Goal: Task Accomplishment & Management: Manage account settings

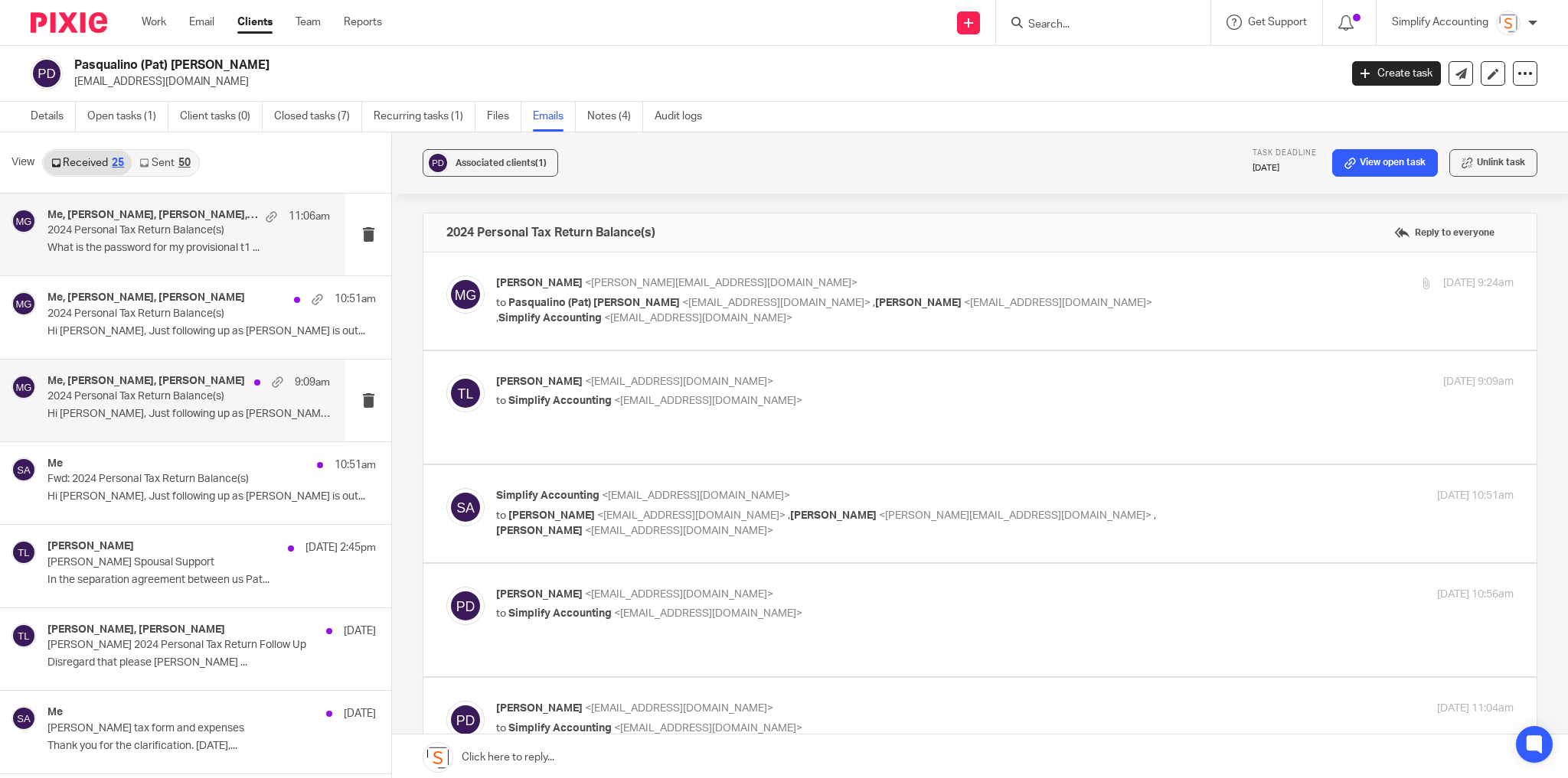
scroll to position [508, 0]
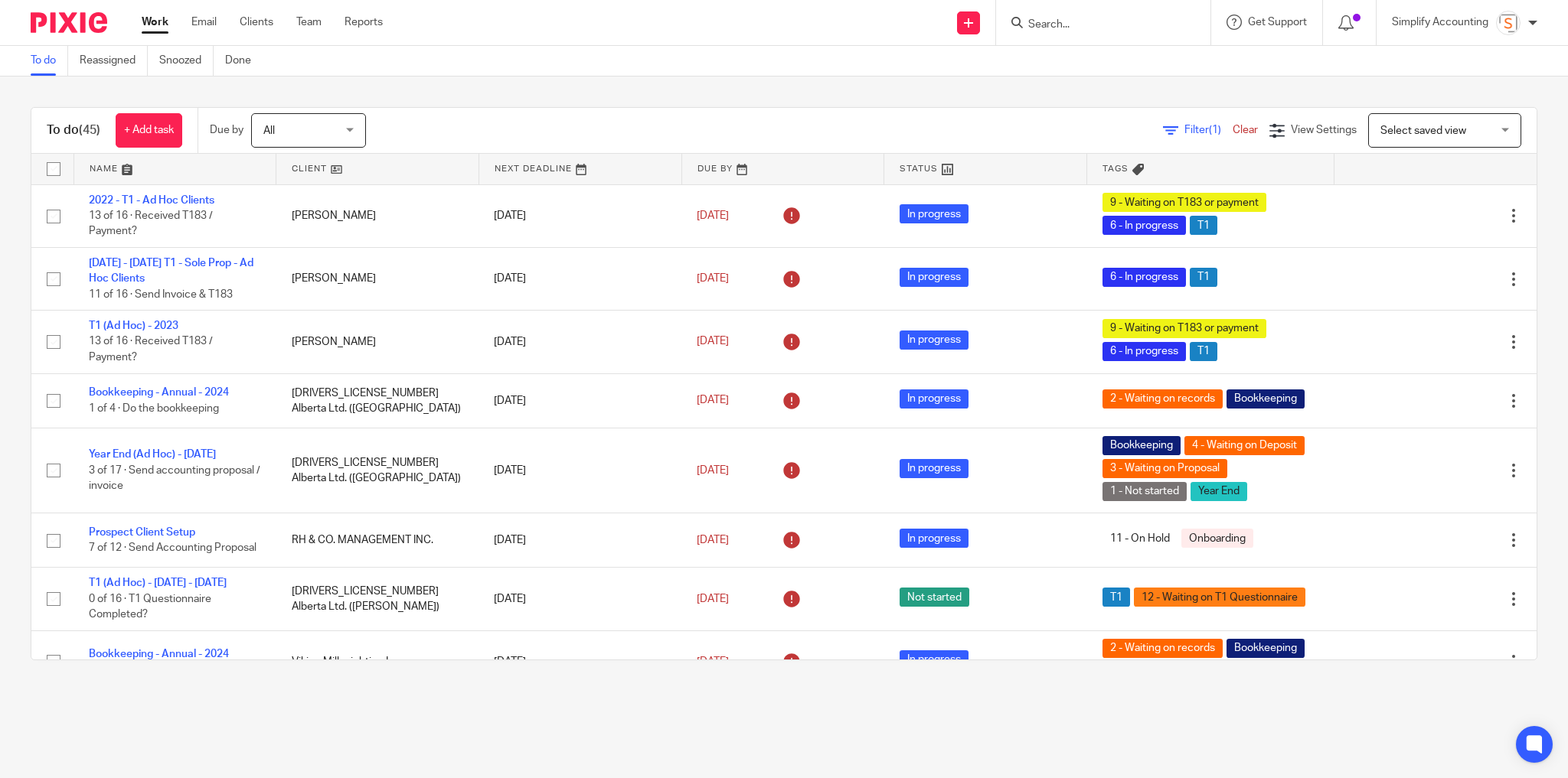
scroll to position [1102, 0]
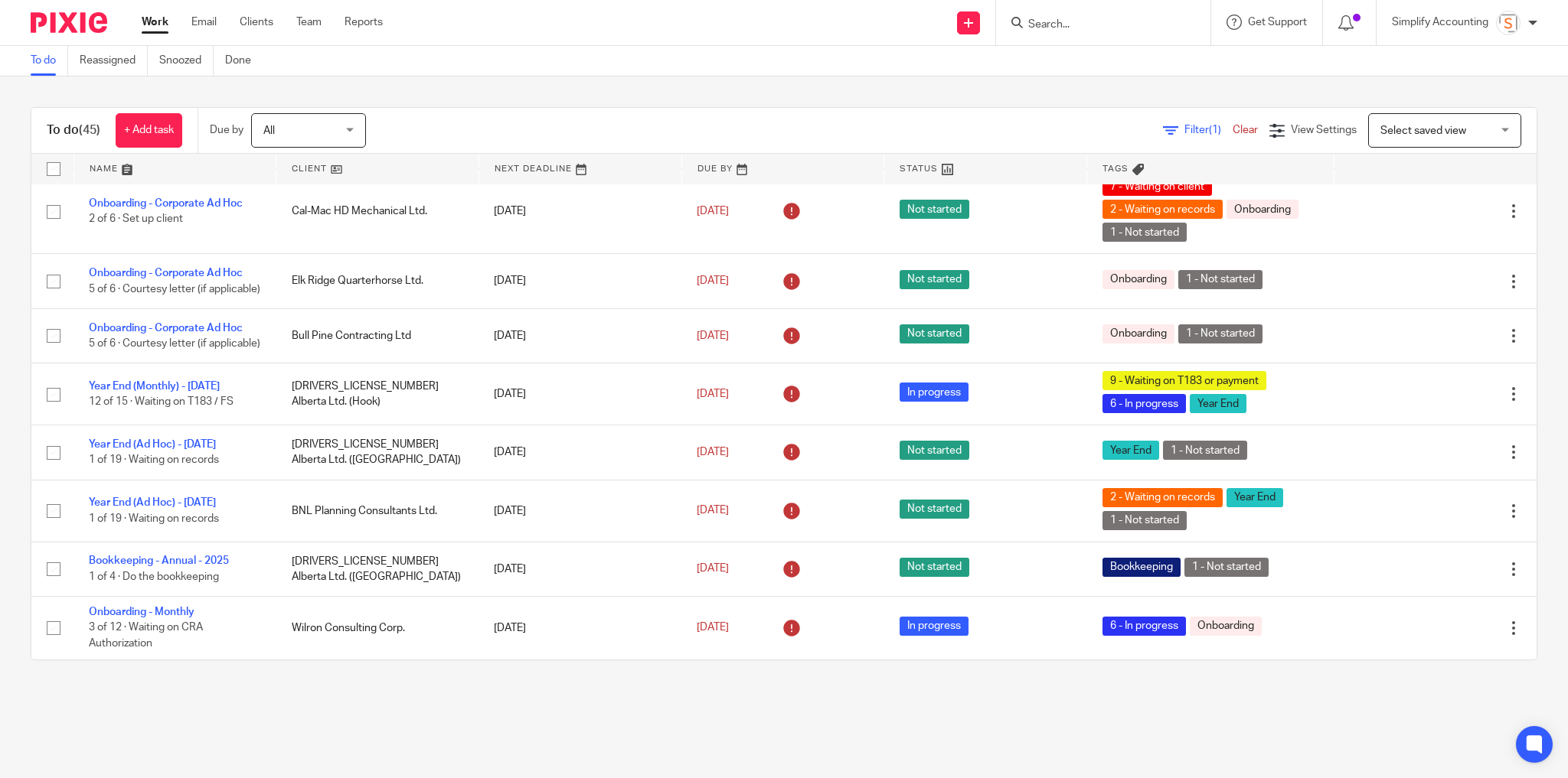
click at [1104, 22] on input "Search" at bounding box center [1095, 26] width 138 height 14
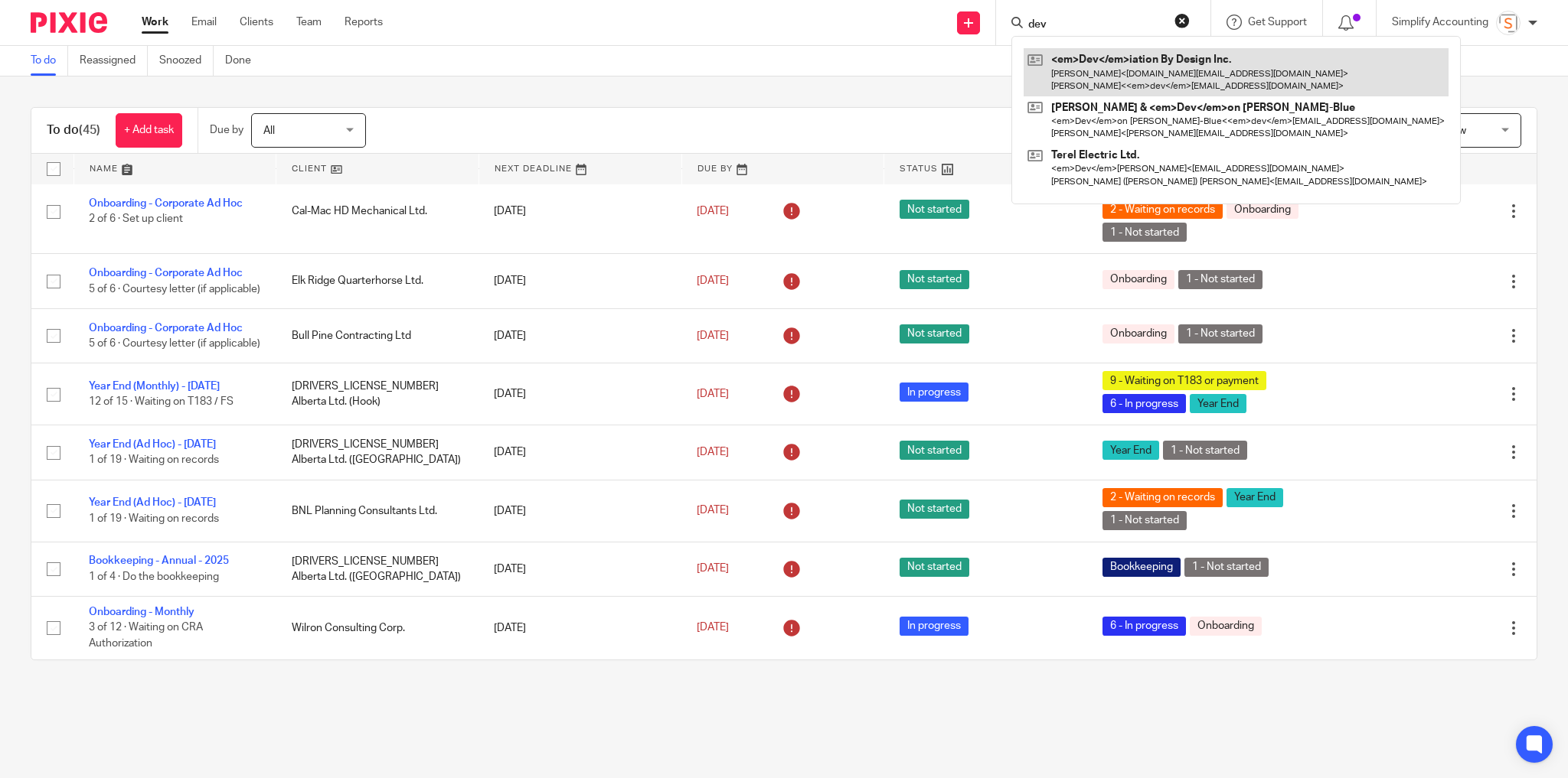
type input "dev"
click at [1078, 62] on link at bounding box center [1236, 72] width 425 height 48
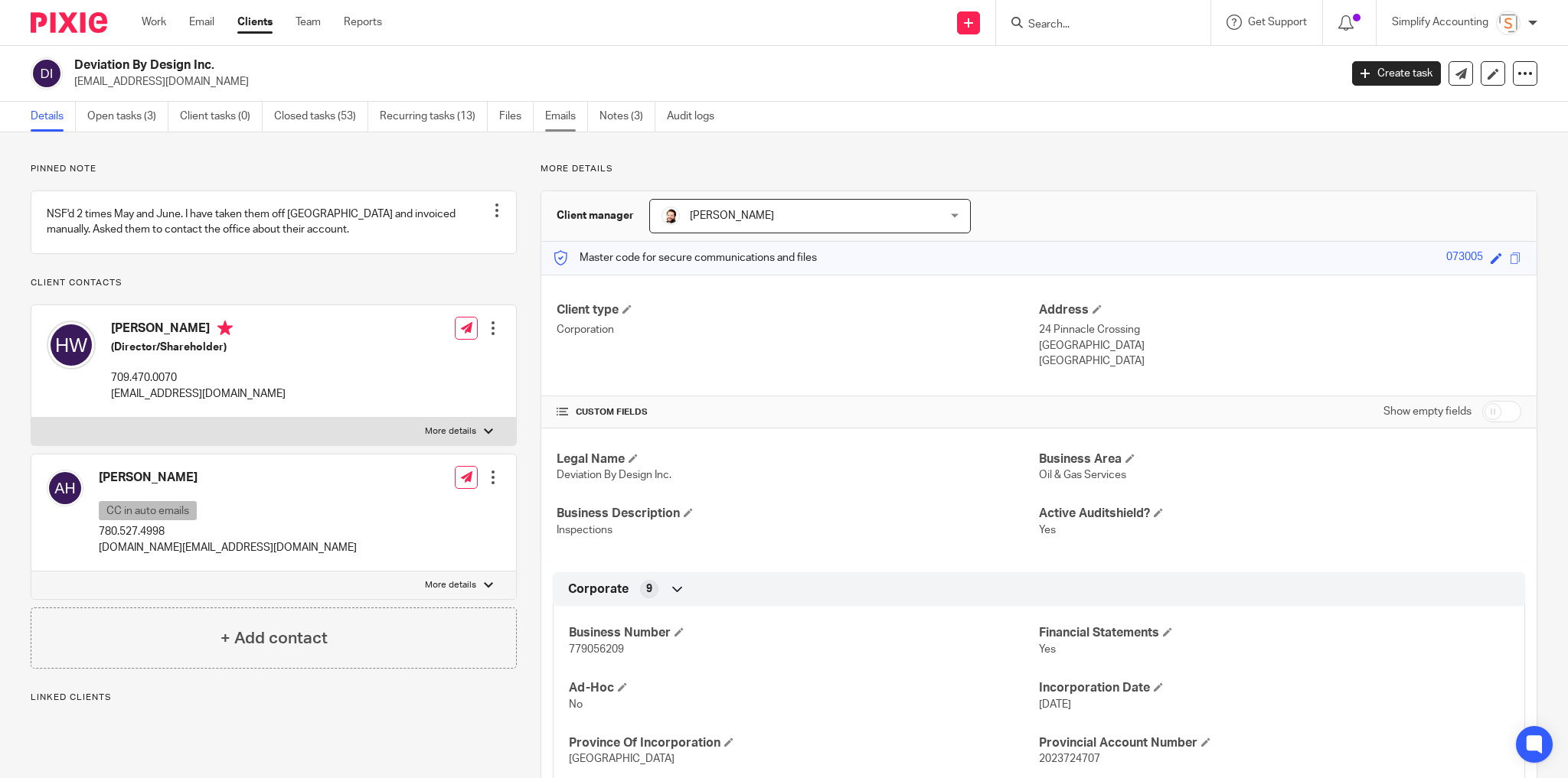
click at [561, 112] on link "Emails" at bounding box center [567, 116] width 43 height 30
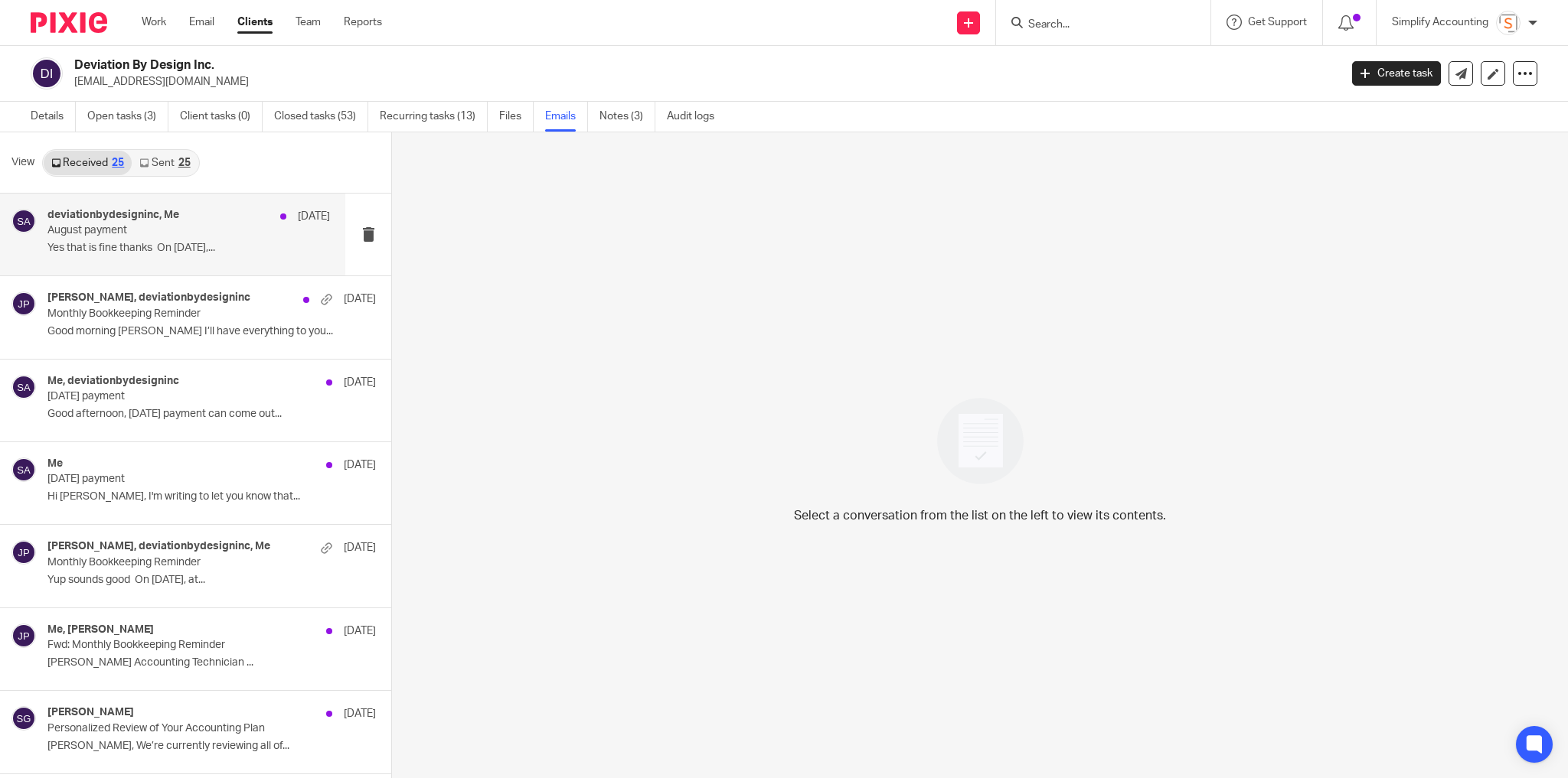
click at [163, 234] on p "August payment" at bounding box center [161, 231] width 226 height 13
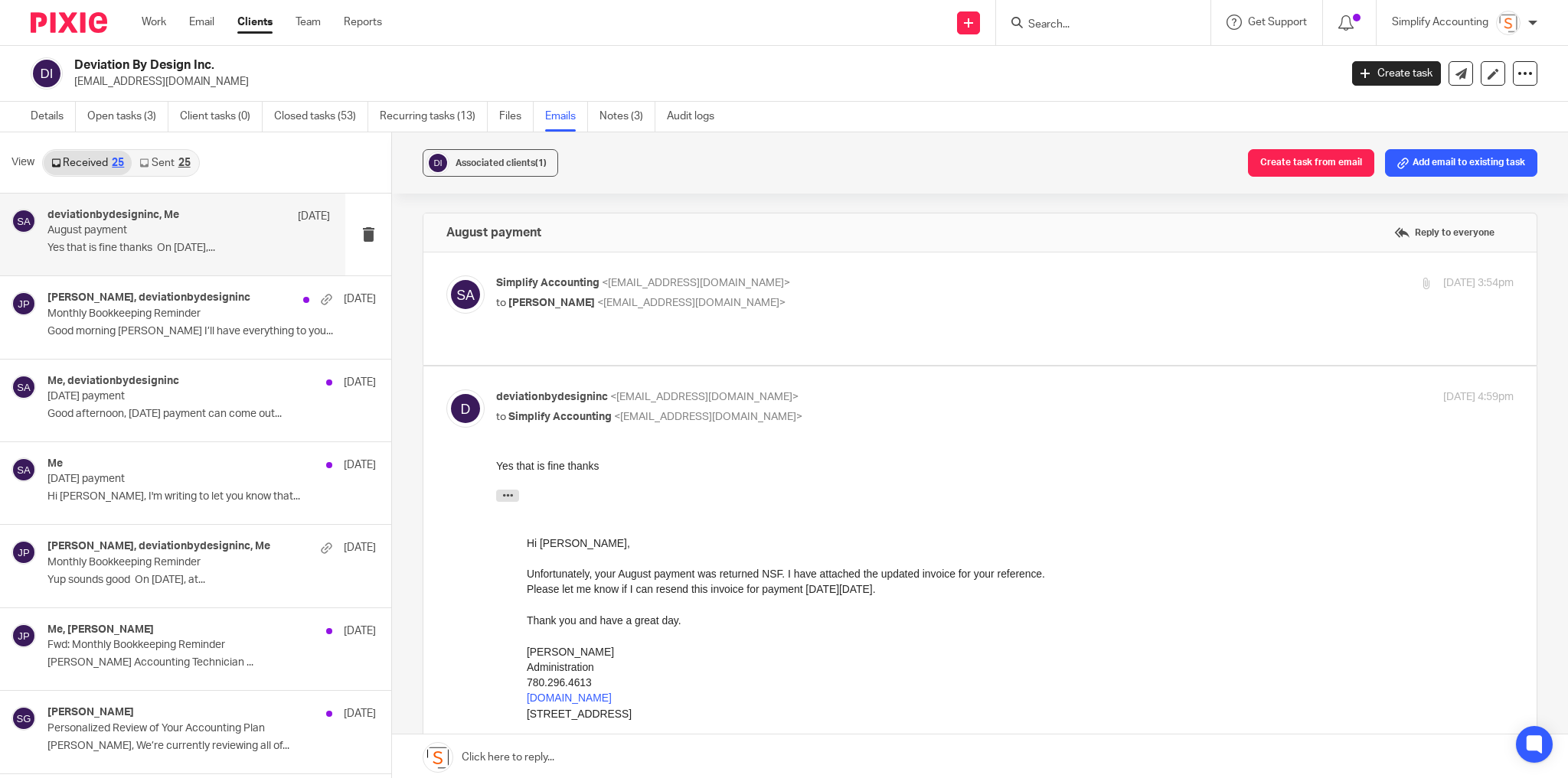
click at [793, 295] on p "to Hector Whiffen <deviationbydesigninc@gmail.com>" at bounding box center [836, 303] width 678 height 16
checkbox input "true"
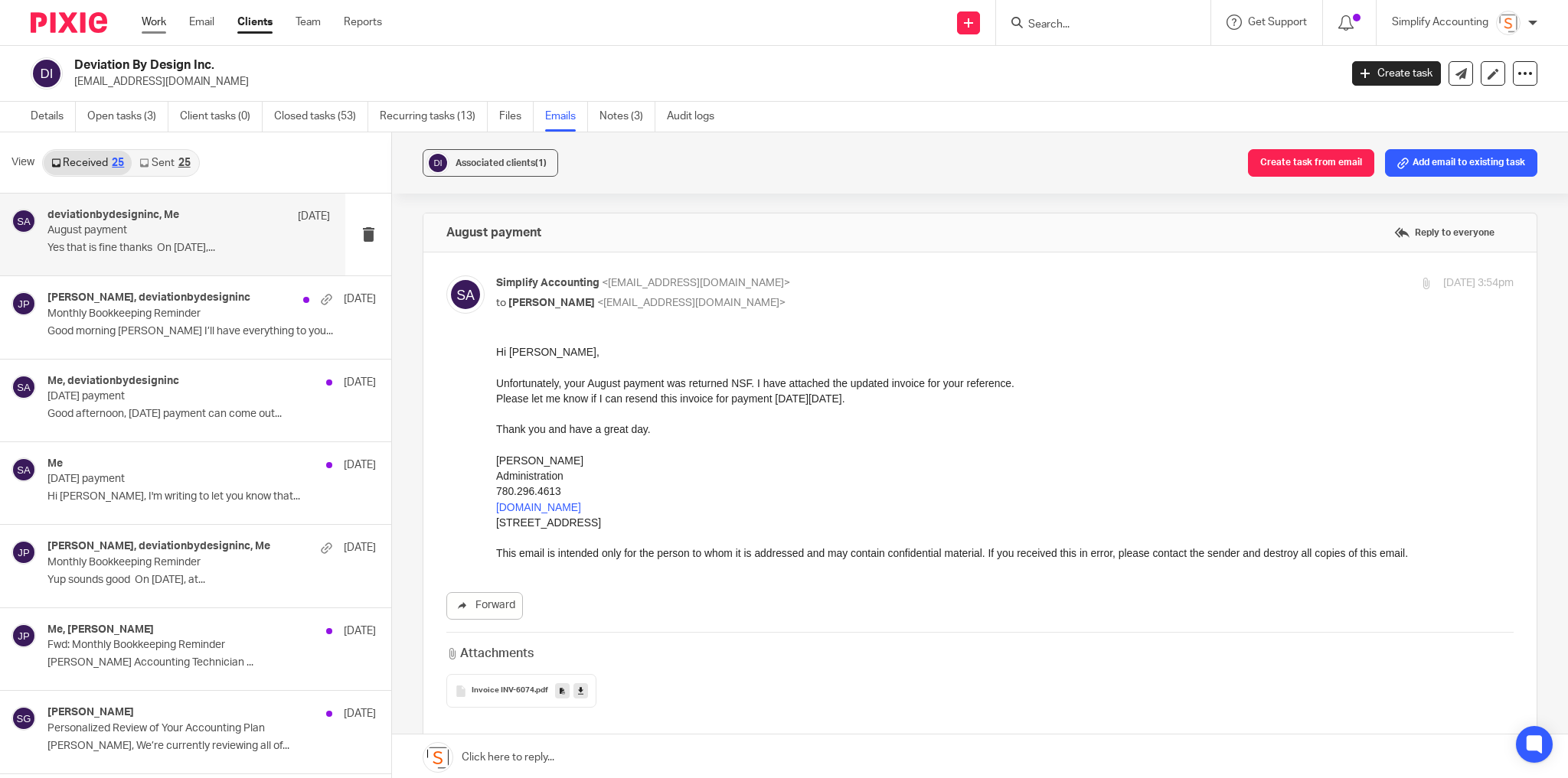
click at [150, 20] on link "Work" at bounding box center [154, 22] width 25 height 15
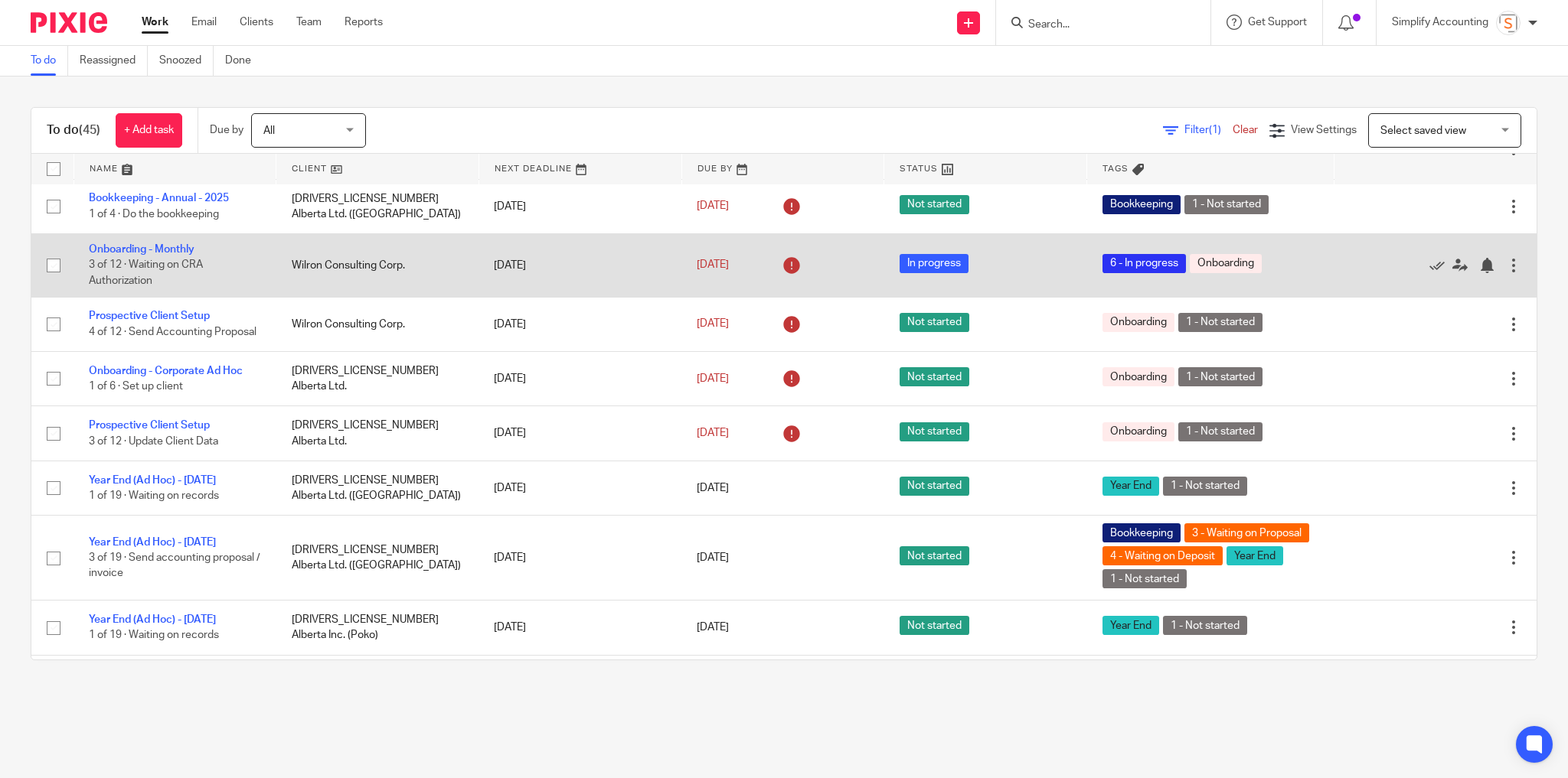
scroll to position [1469, 0]
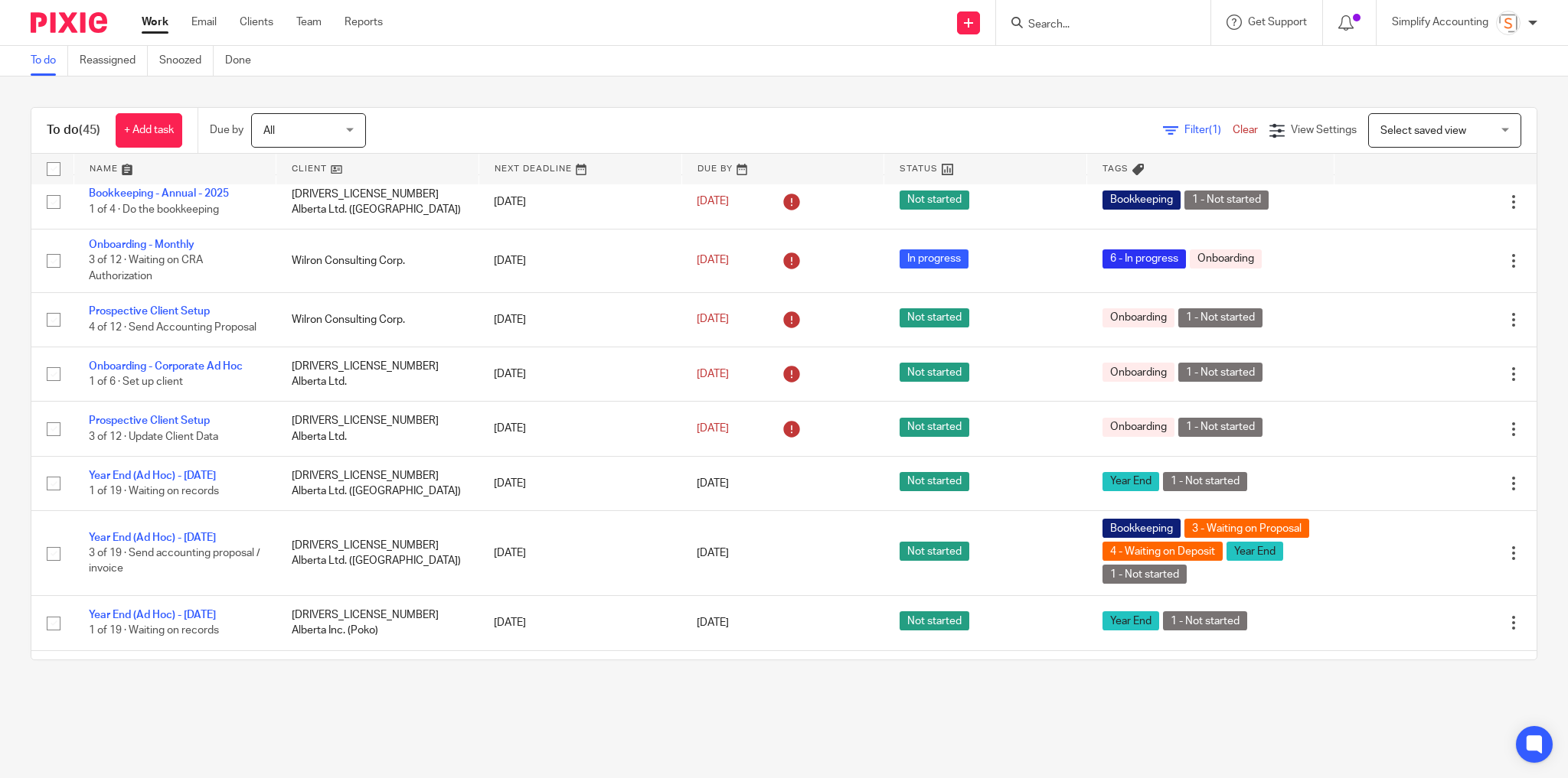
click at [1049, 13] on div at bounding box center [1103, 22] width 214 height 45
click at [1054, 22] on input "Search" at bounding box center [1095, 26] width 138 height 14
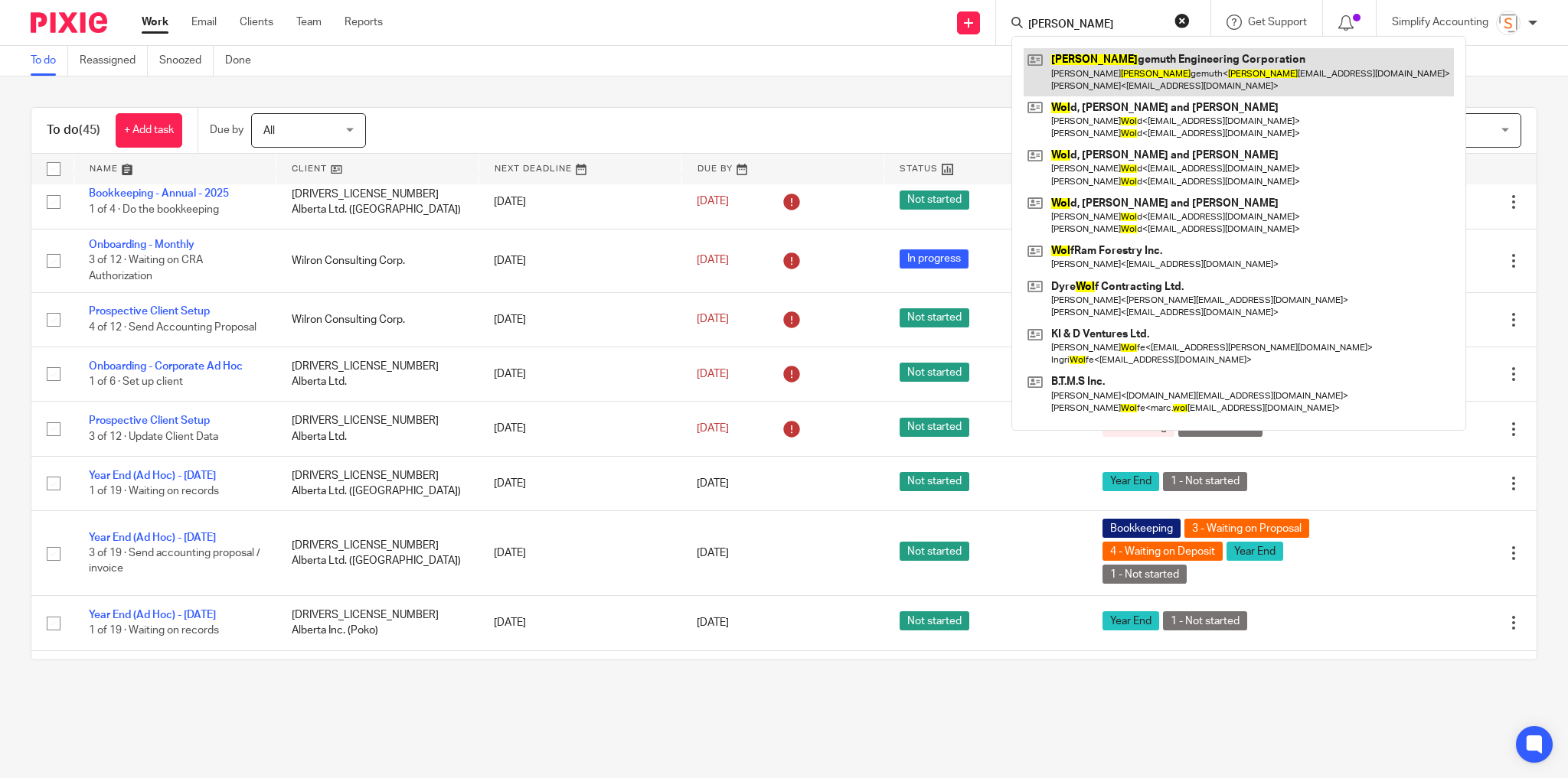
type input "wohl"
click at [1074, 65] on link at bounding box center [1239, 72] width 431 height 48
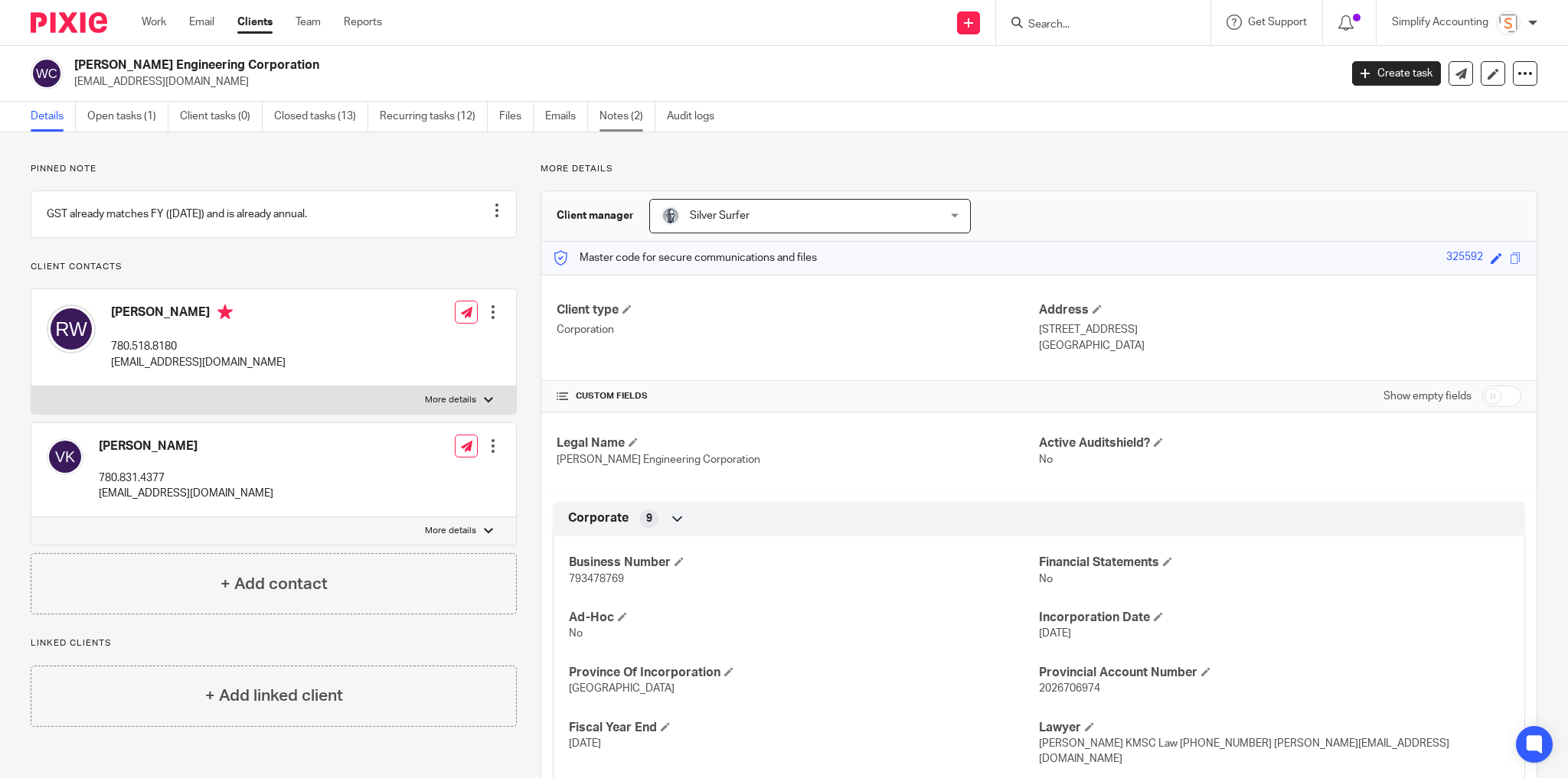
click at [625, 121] on link "Notes (2)" at bounding box center [627, 116] width 56 height 30
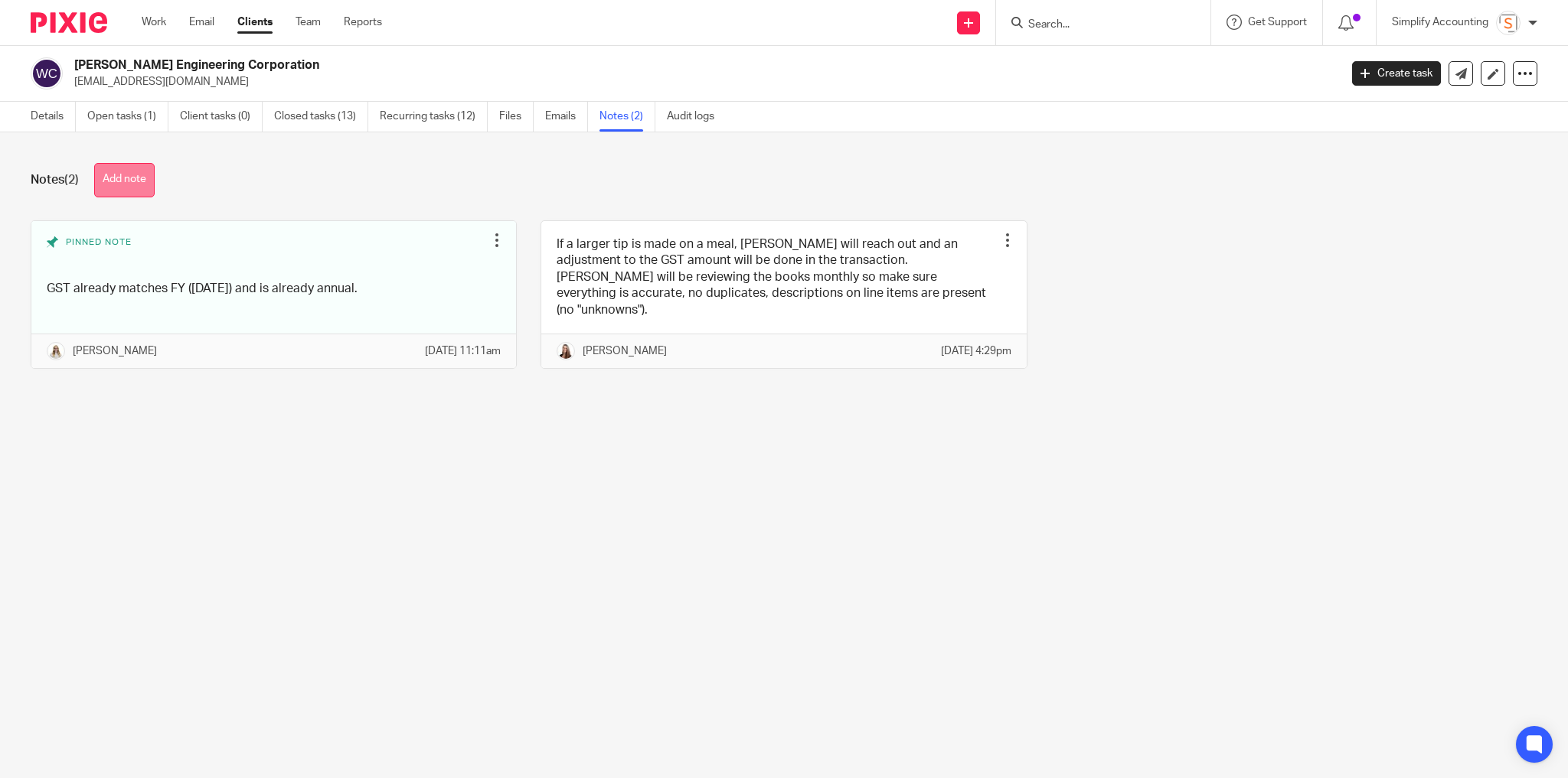
click at [138, 173] on button "Add note" at bounding box center [124, 180] width 61 height 34
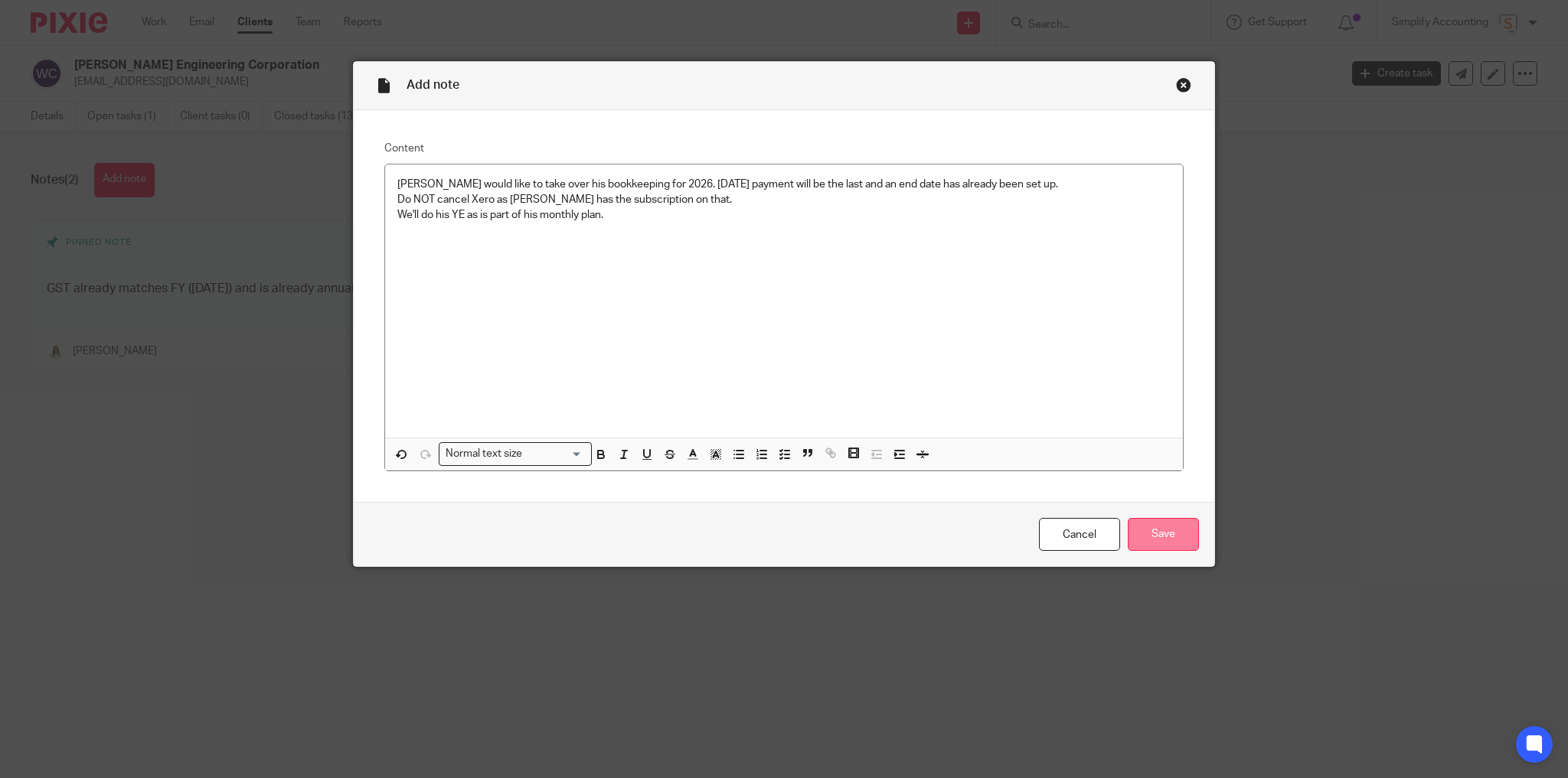
click at [1181, 541] on input "Save" at bounding box center [1163, 535] width 71 height 33
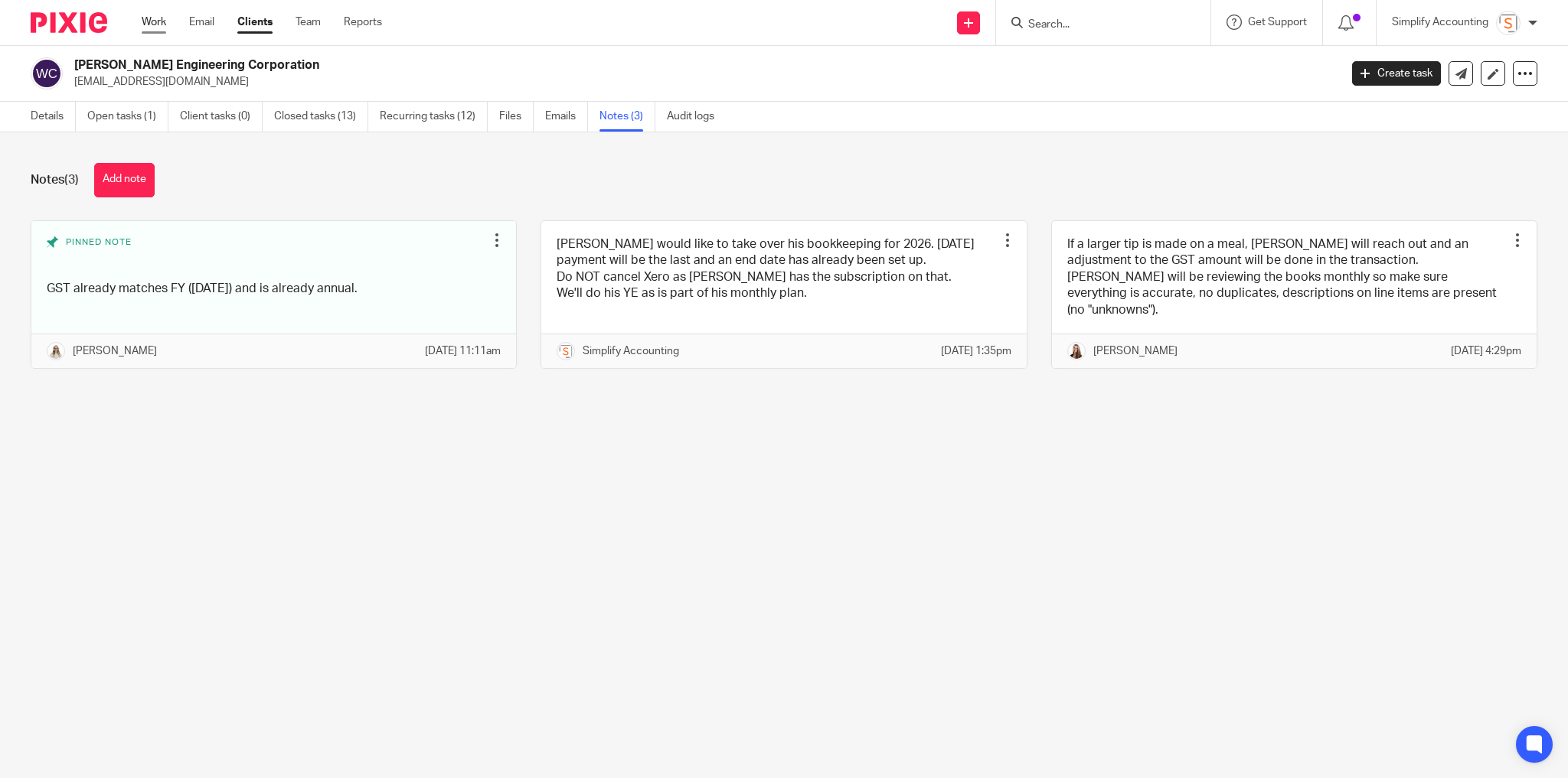
click at [151, 21] on link "Work" at bounding box center [154, 22] width 25 height 15
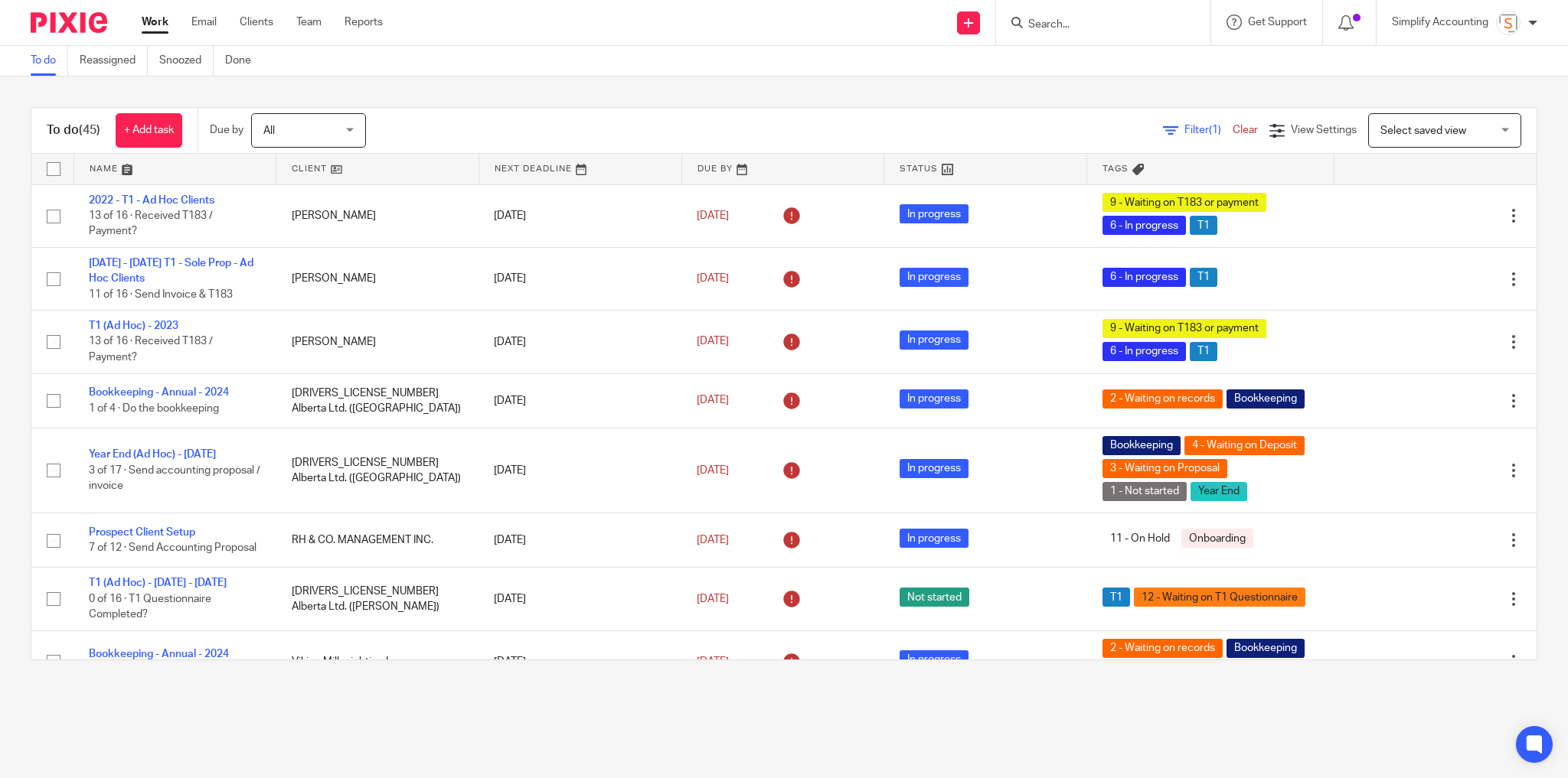
click at [1055, 35] on div at bounding box center [1103, 22] width 214 height 45
click at [1053, 28] on input "Search" at bounding box center [1095, 26] width 138 height 14
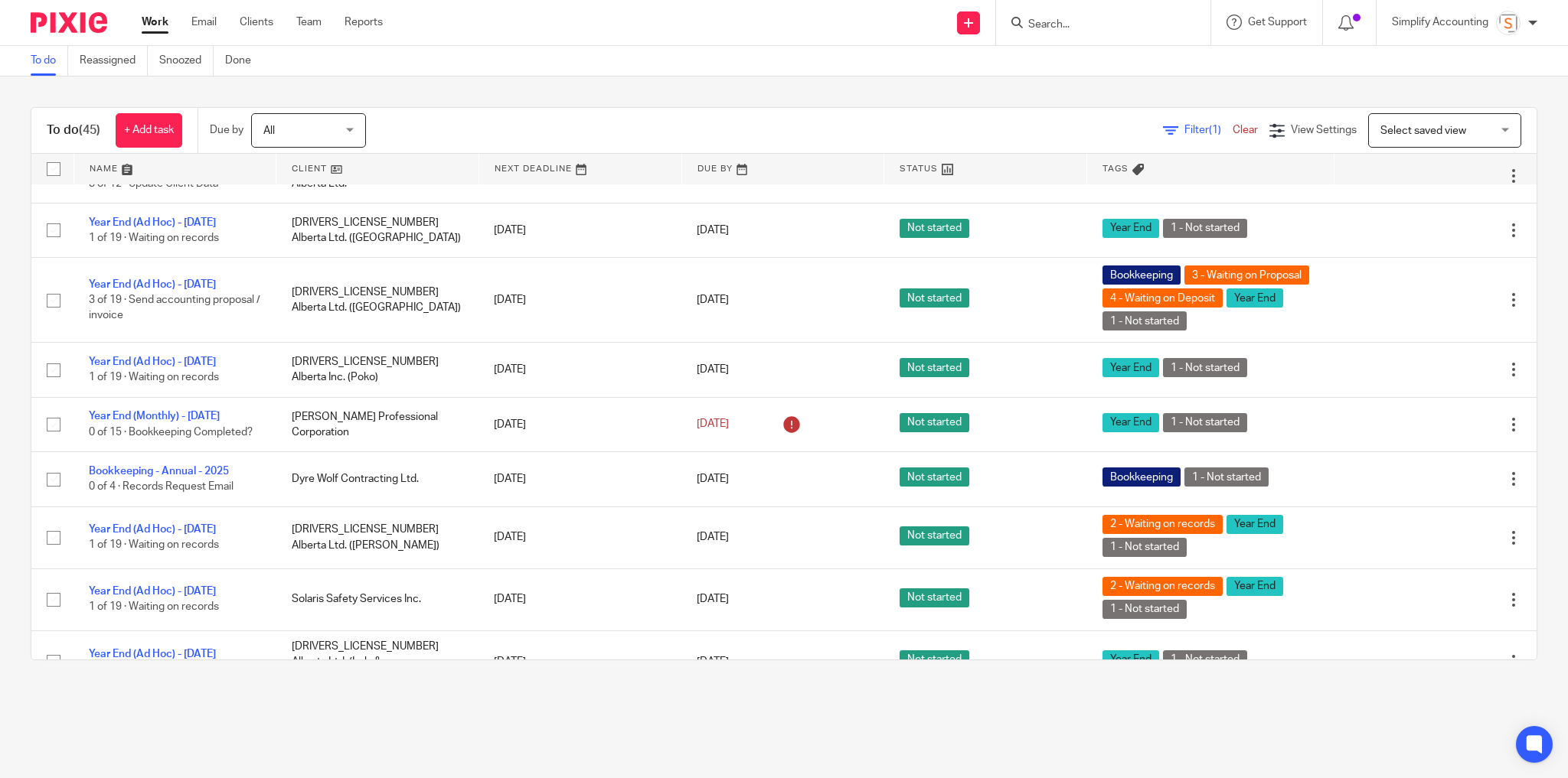
scroll to position [1898, 0]
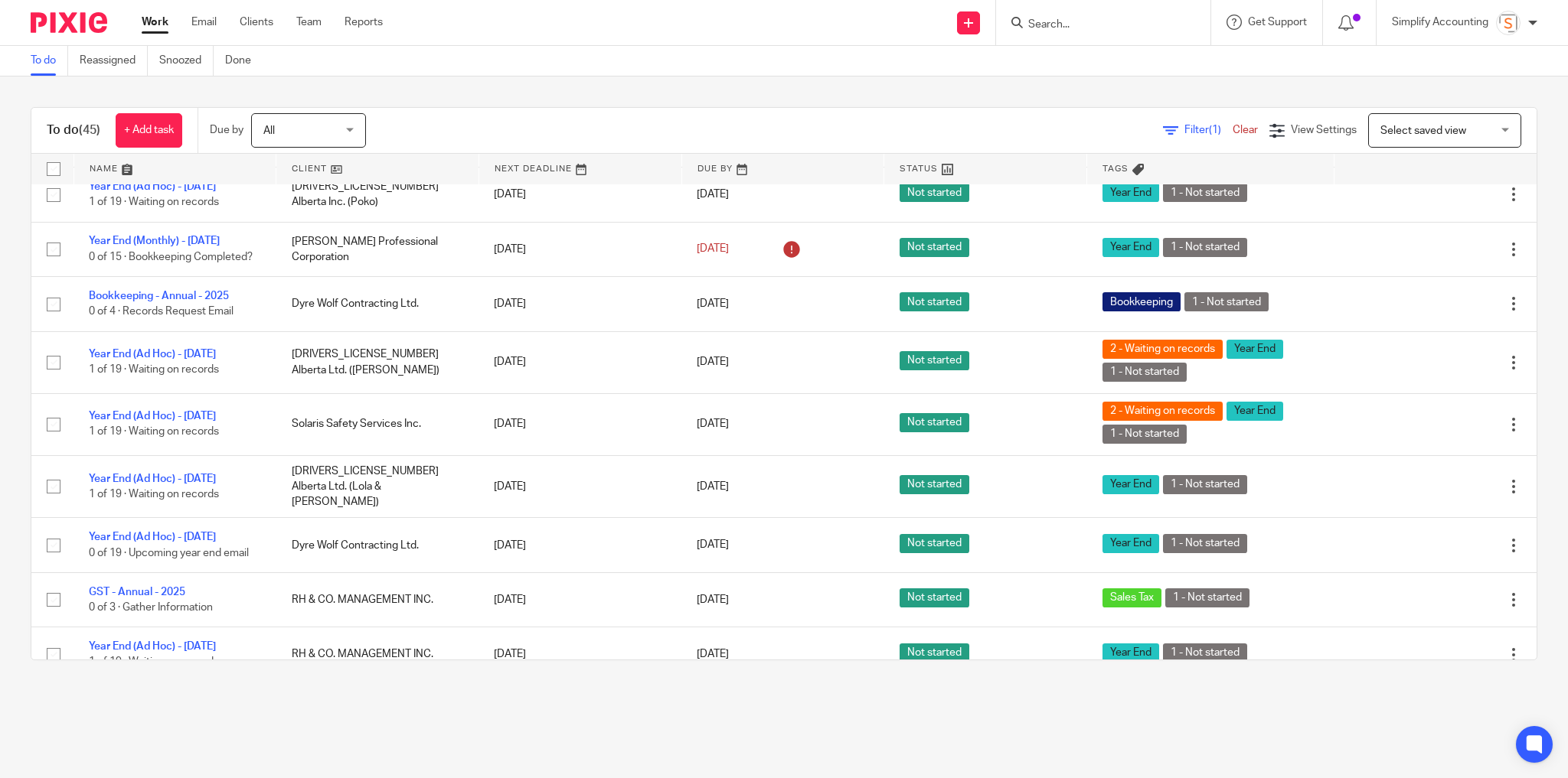
click at [1100, 14] on form at bounding box center [1108, 22] width 163 height 19
click at [1093, 19] on input "Search" at bounding box center [1095, 26] width 138 height 14
type input "204.819."
click at [1183, 17] on button "reset" at bounding box center [1182, 20] width 15 height 15
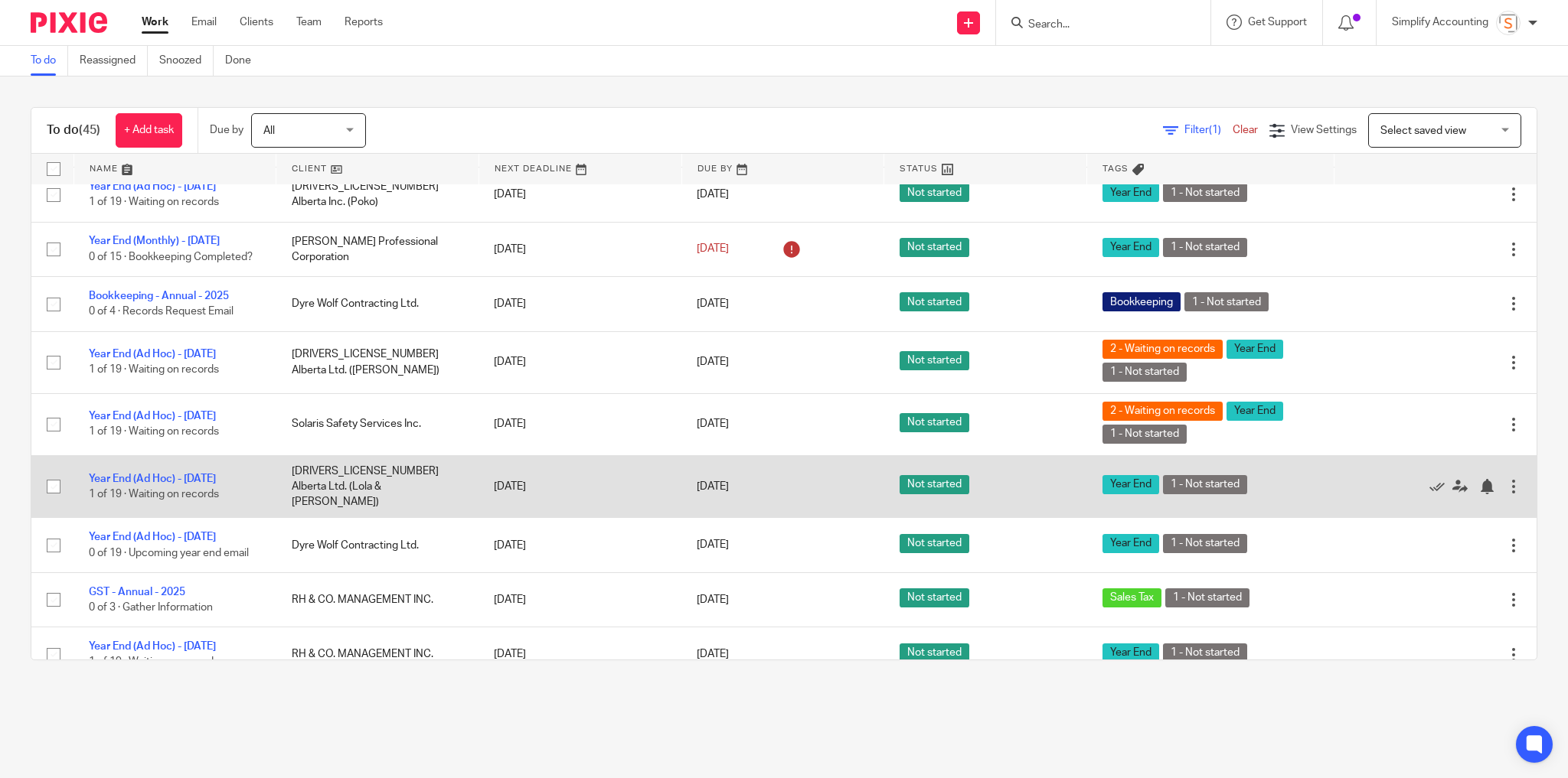
drag, startPoint x: 597, startPoint y: 483, endPoint x: 599, endPoint y: 526, distance: 43.0
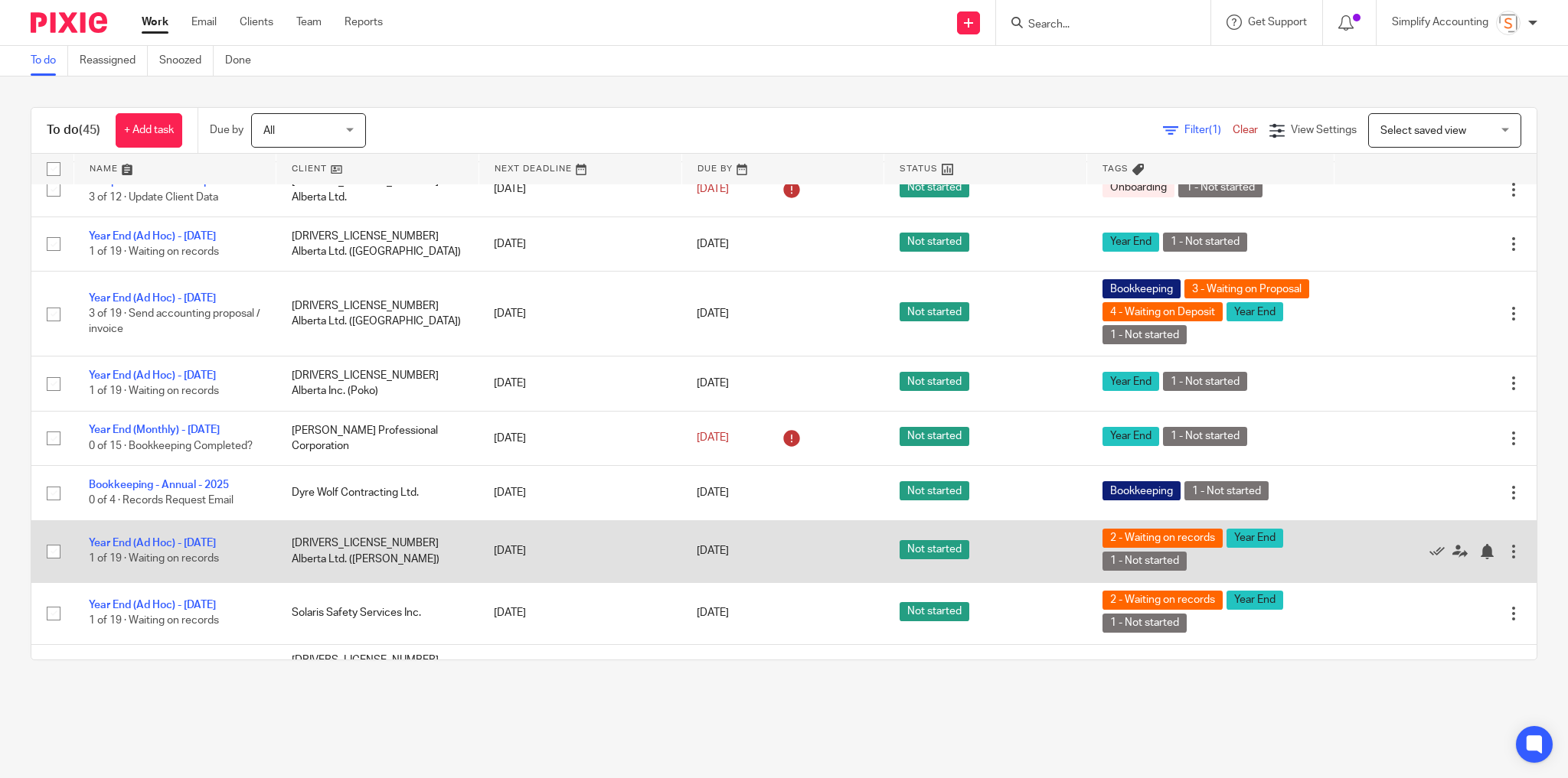
scroll to position [1647, 0]
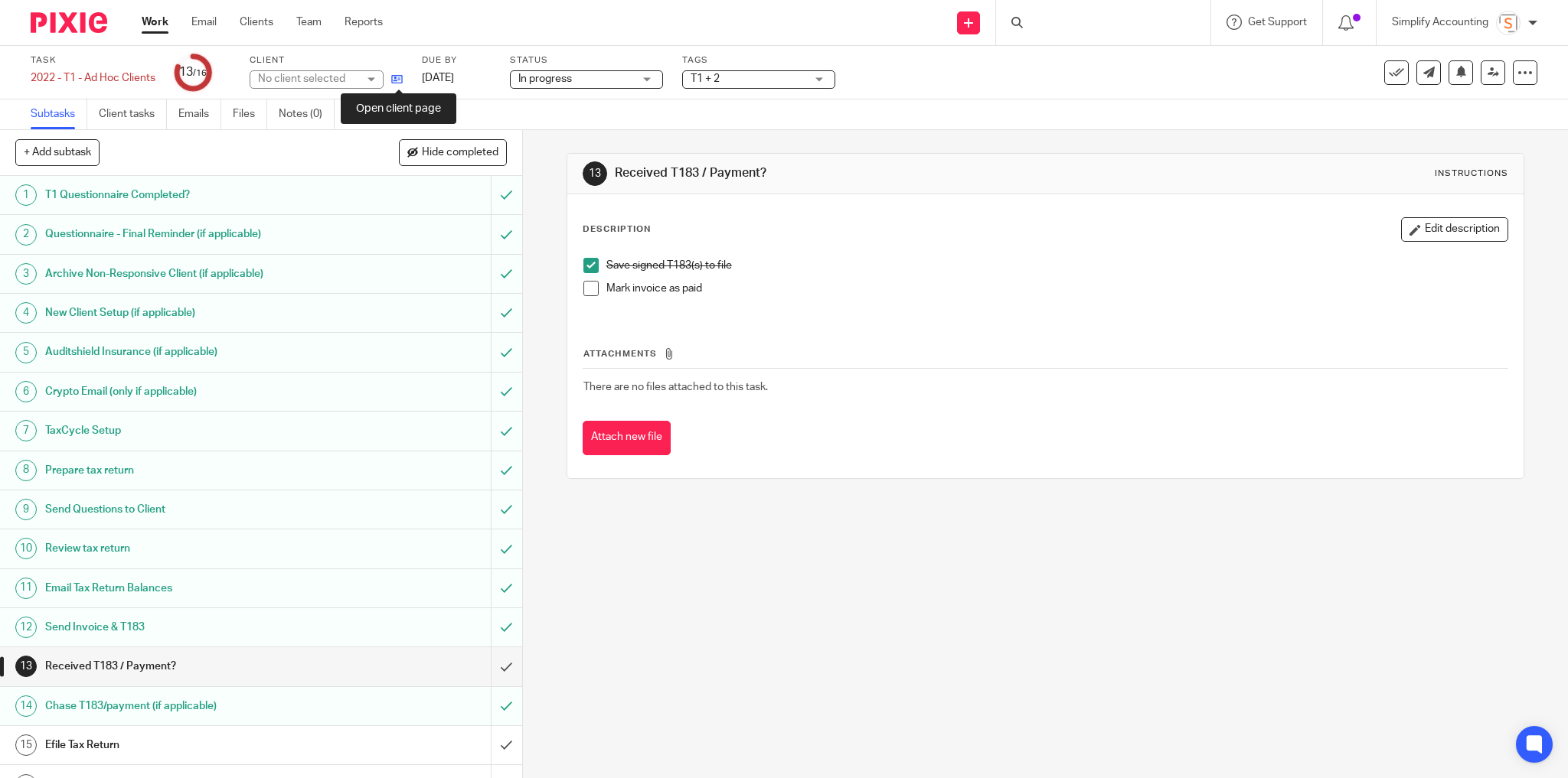
click at [396, 81] on icon at bounding box center [396, 79] width 11 height 11
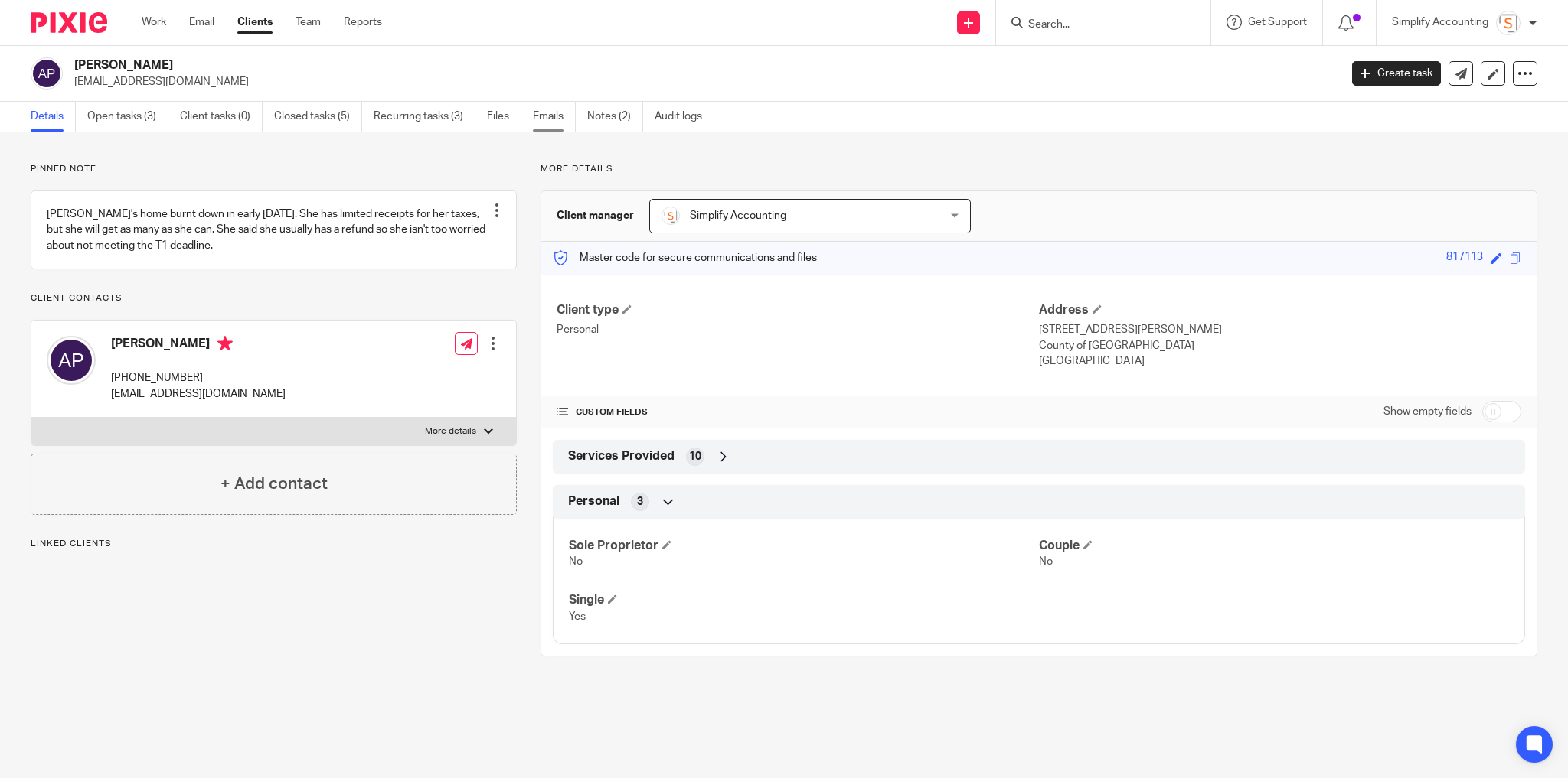
click at [549, 110] on link "Emails" at bounding box center [555, 116] width 43 height 30
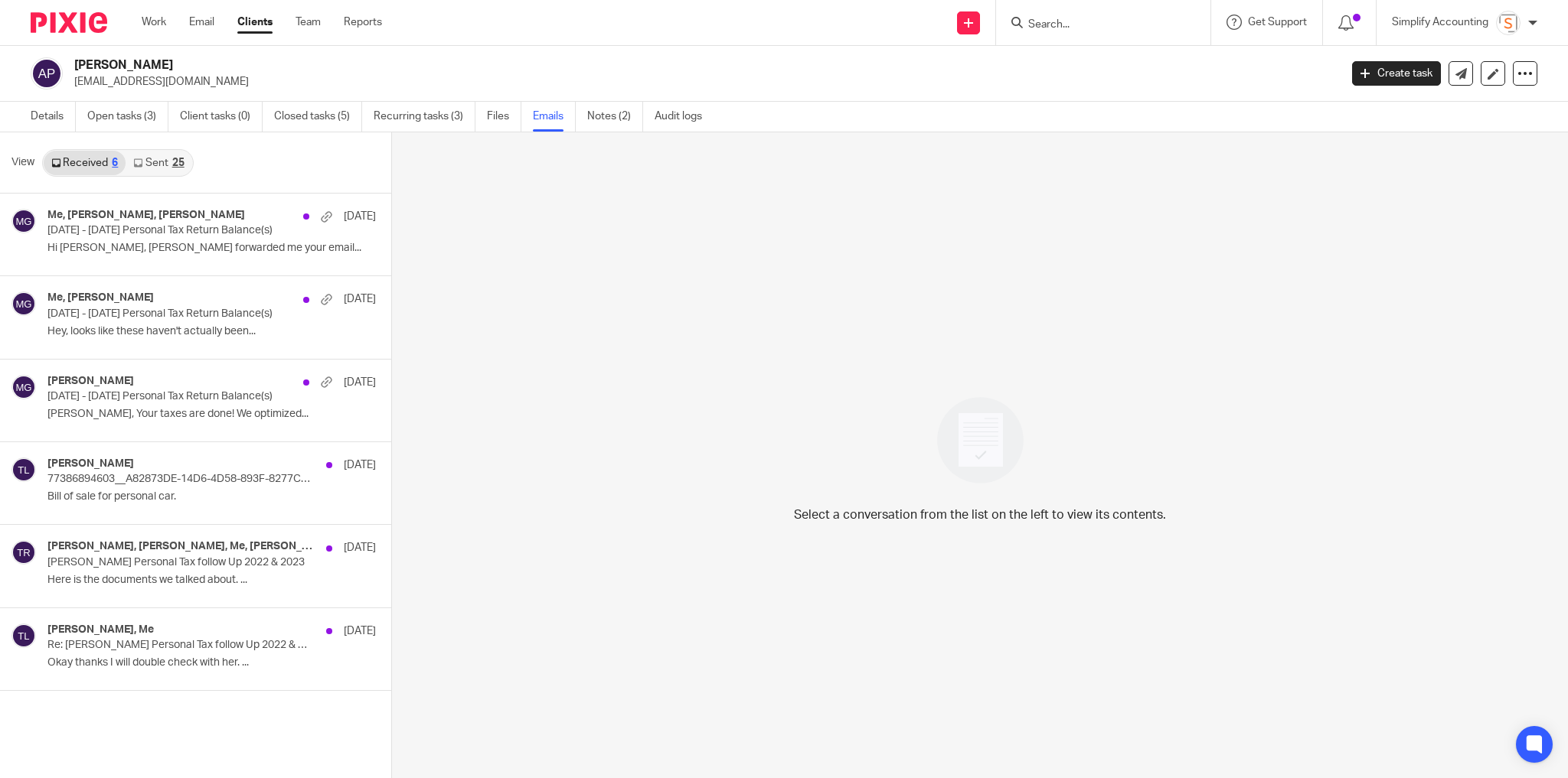
click at [167, 173] on link "Sent 25" at bounding box center [158, 163] width 66 height 25
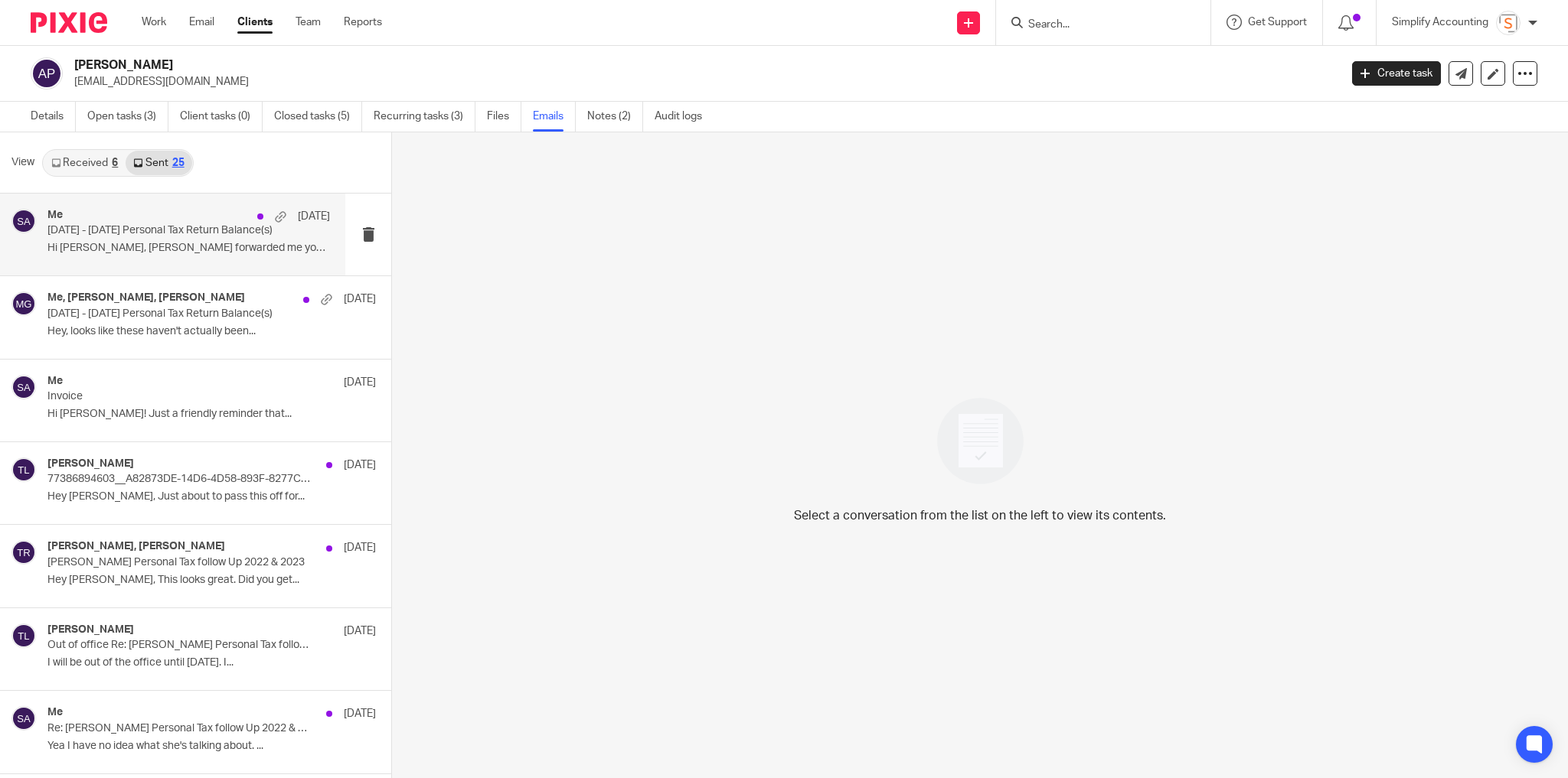
click at [169, 239] on div "Me [DATE] - [DATE] Personal Tax Return Balance(s) Hi [PERSON_NAME], [PERSON_NAM…" at bounding box center [189, 235] width 283 height 51
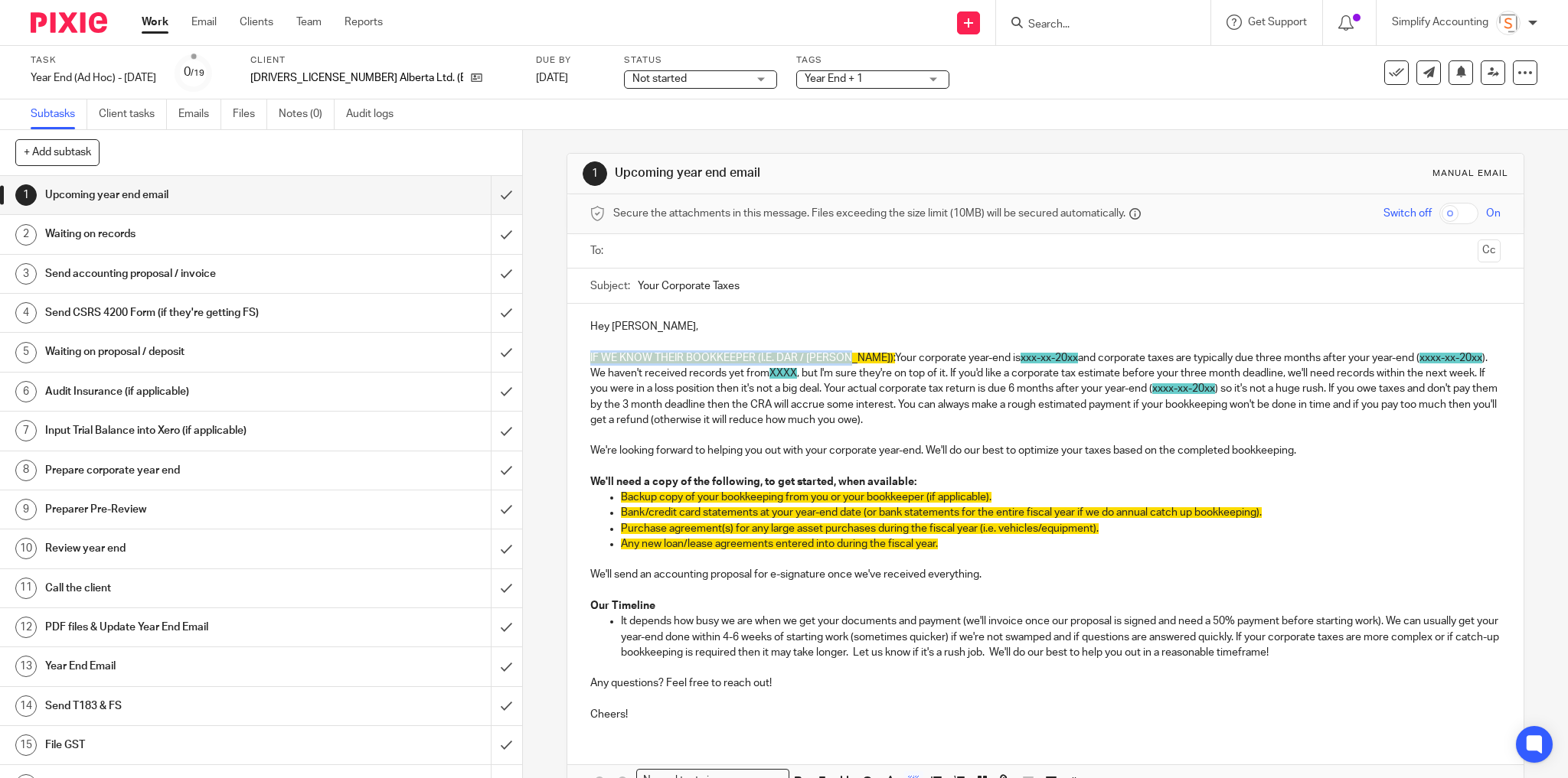
drag, startPoint x: 842, startPoint y: 357, endPoint x: 574, endPoint y: 354, distance: 268.0
click at [574, 354] on div "Hey Cory, IF WE KNOW THEIR BOOKKEEPER (I.E. DAR / CAREY): Your corporate year-e…" at bounding box center [1046, 519] width 957 height 430
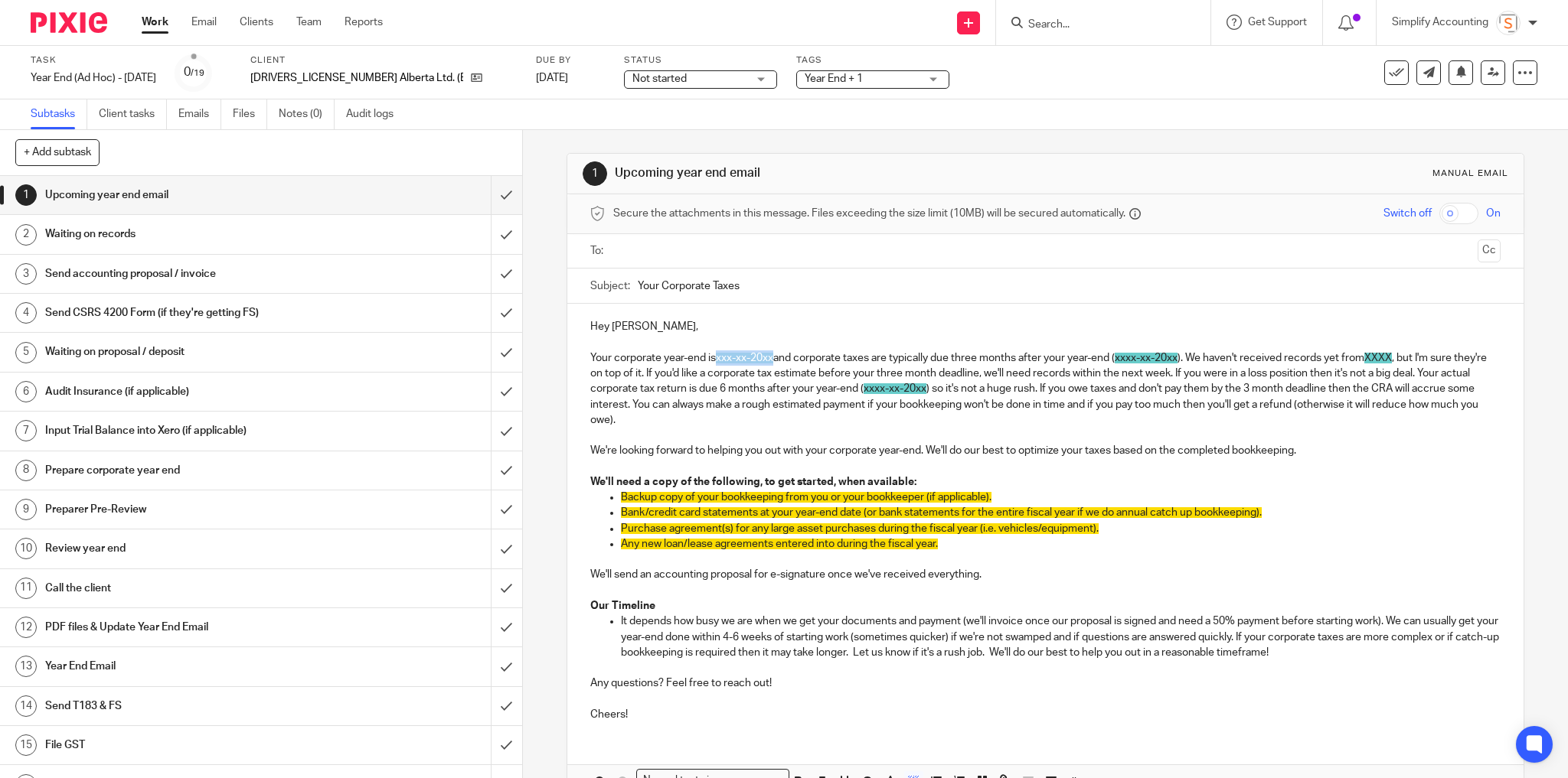
drag, startPoint x: 716, startPoint y: 354, endPoint x: 772, endPoint y: 358, distance: 56.1
click at [773, 358] on span "xxx-xx-20xx" at bounding box center [744, 358] width 57 height 11
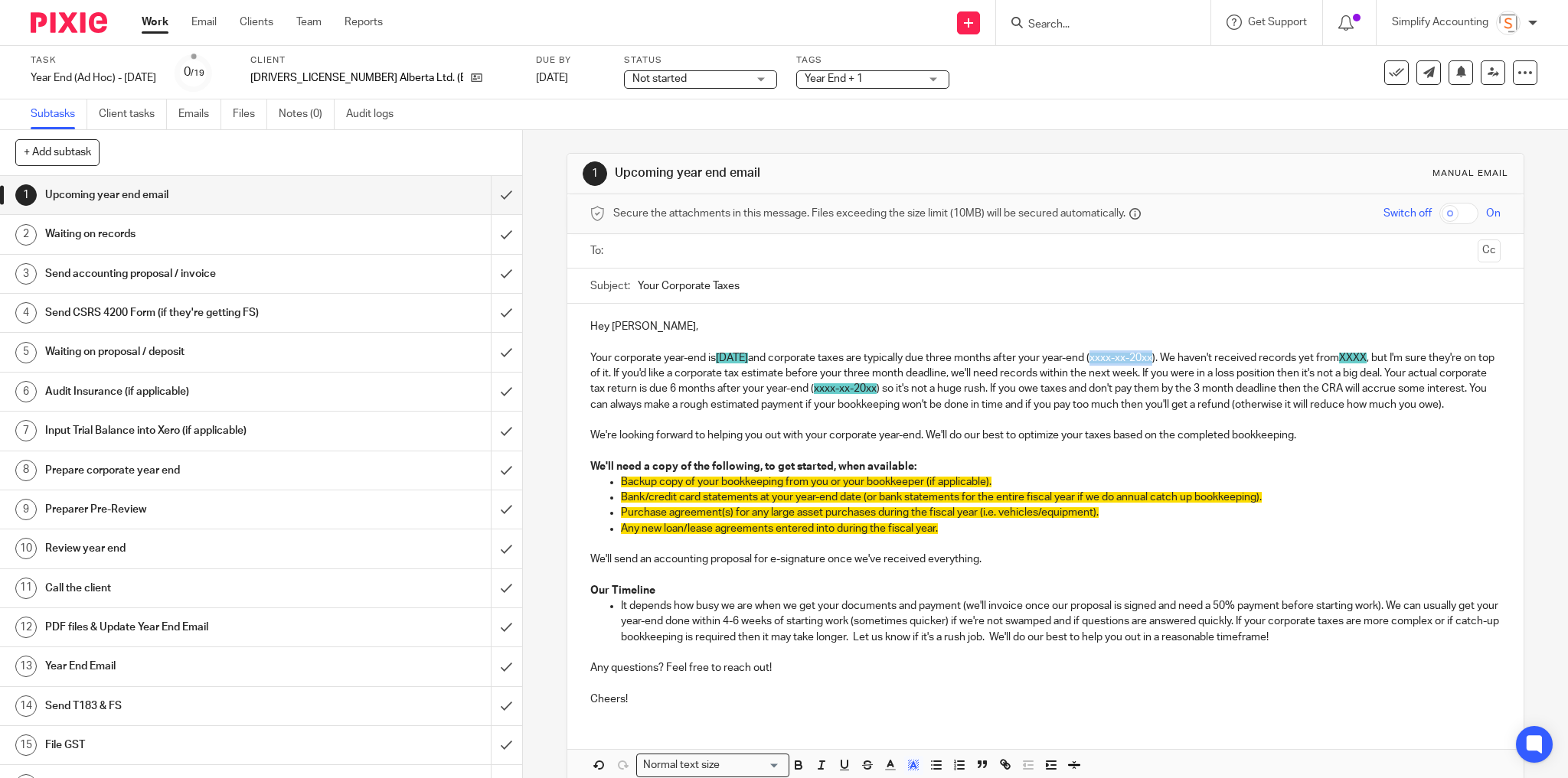
drag, startPoint x: 1129, startPoint y: 357, endPoint x: 1191, endPoint y: 361, distance: 62.1
click at [1191, 361] on p "Your corporate year-end is July 31, 2025 and corporate taxes are typically due …" at bounding box center [1046, 381] width 911 height 62
click at [1318, 356] on p "Your corporate year-end is July 31, 2025 and corporate taxes are typically due …" at bounding box center [1046, 381] width 911 height 62
drag, startPoint x: 1394, startPoint y: 355, endPoint x: 1446, endPoint y: 353, distance: 52.0
click at [1446, 353] on p "Your corporate year-end is July 31, 2025 and corporate taxes are typically due …" at bounding box center [1046, 381] width 911 height 62
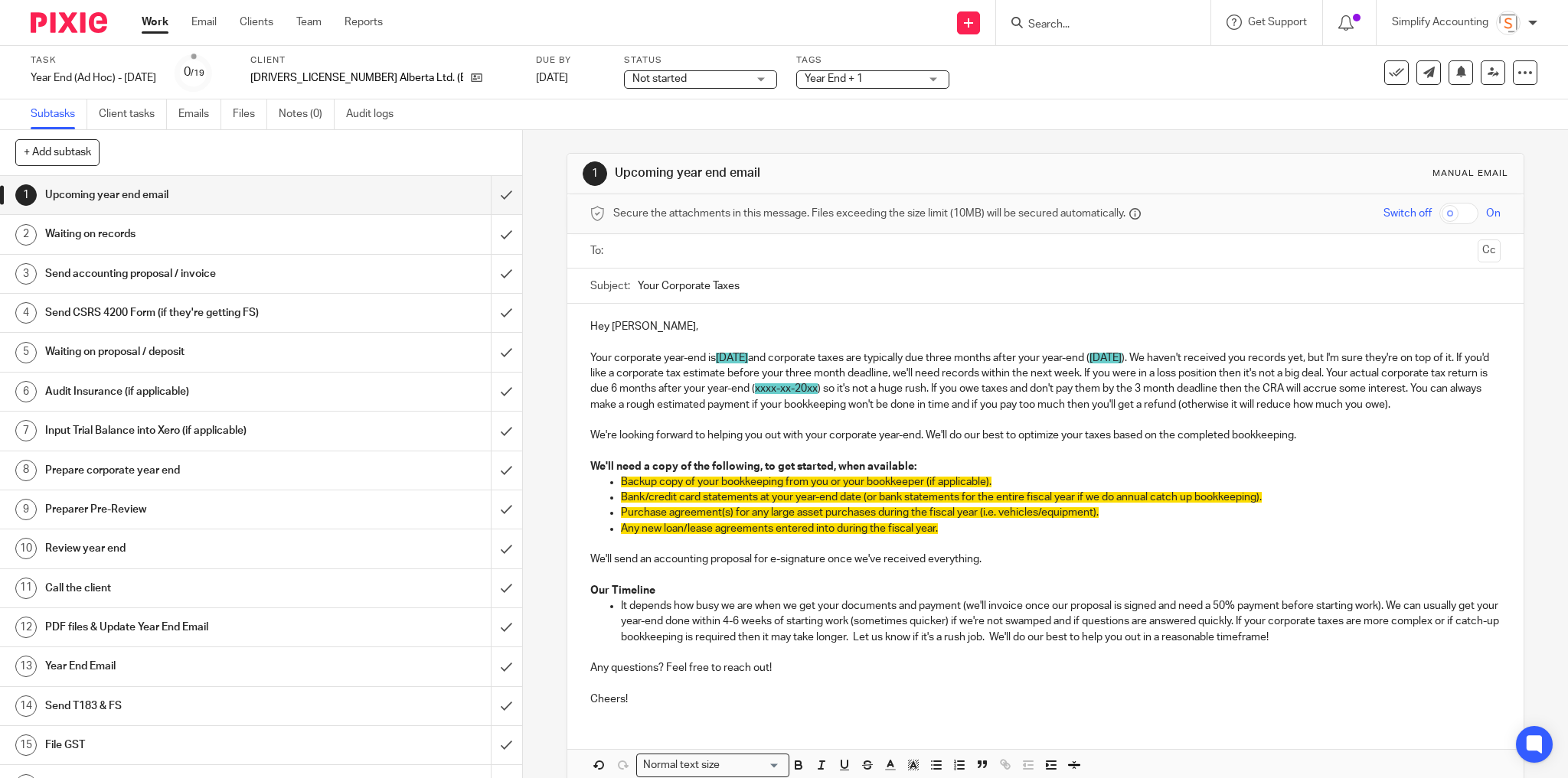
click at [597, 371] on p "Your corporate year-end is July 31, 2025 and corporate taxes are typically due …" at bounding box center [1046, 381] width 911 height 62
drag, startPoint x: 954, startPoint y: 387, endPoint x: 895, endPoint y: 387, distance: 59.0
click at [818, 387] on span "xxxx-xx-20xx" at bounding box center [785, 389] width 62 height 11
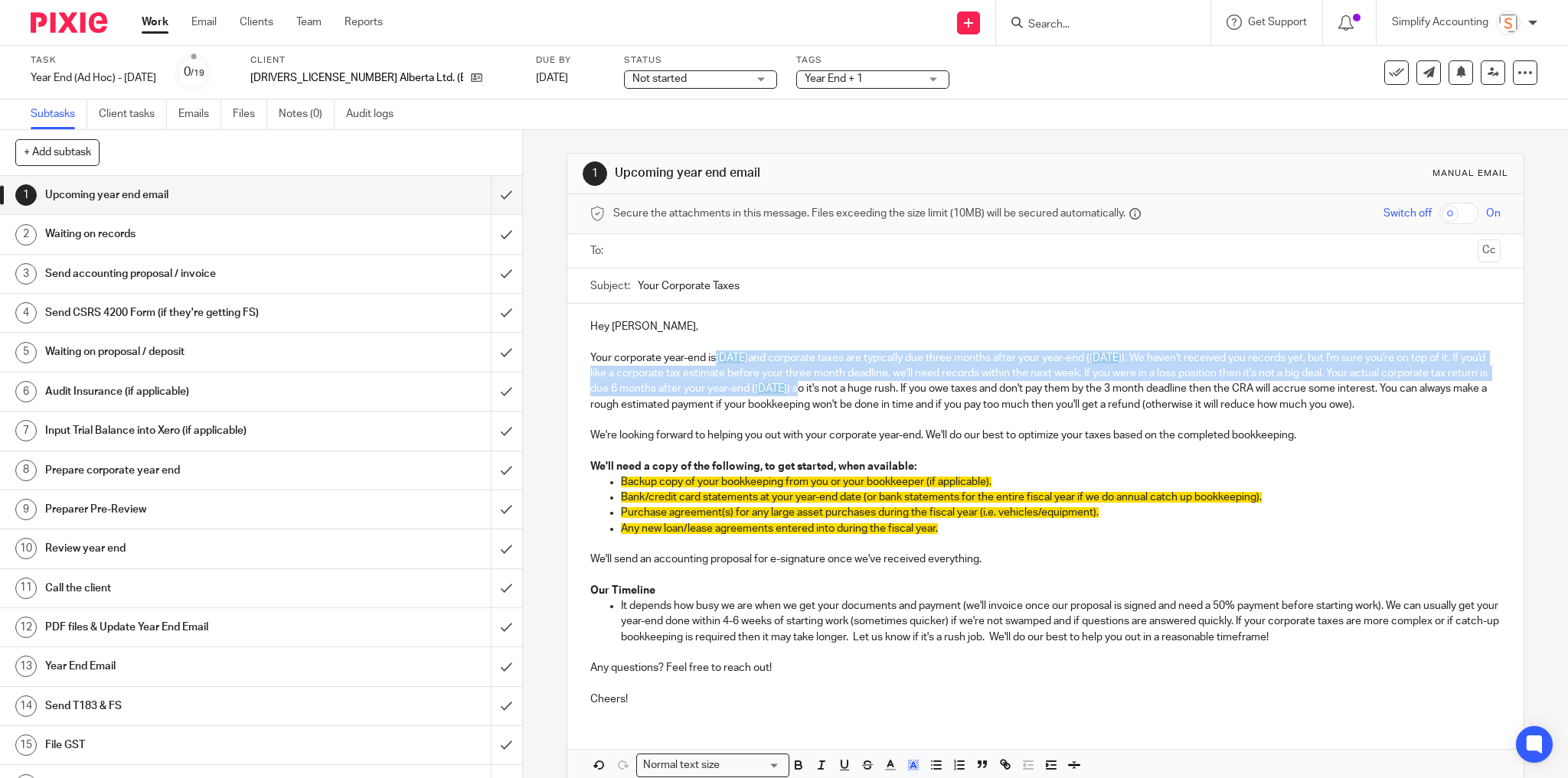
drag, startPoint x: 891, startPoint y: 377, endPoint x: 713, endPoint y: 354, distance: 179.5
click at [713, 354] on p "Your corporate year-end is July 31, 2025 and corporate taxes are typically due …" at bounding box center [1046, 381] width 911 height 62
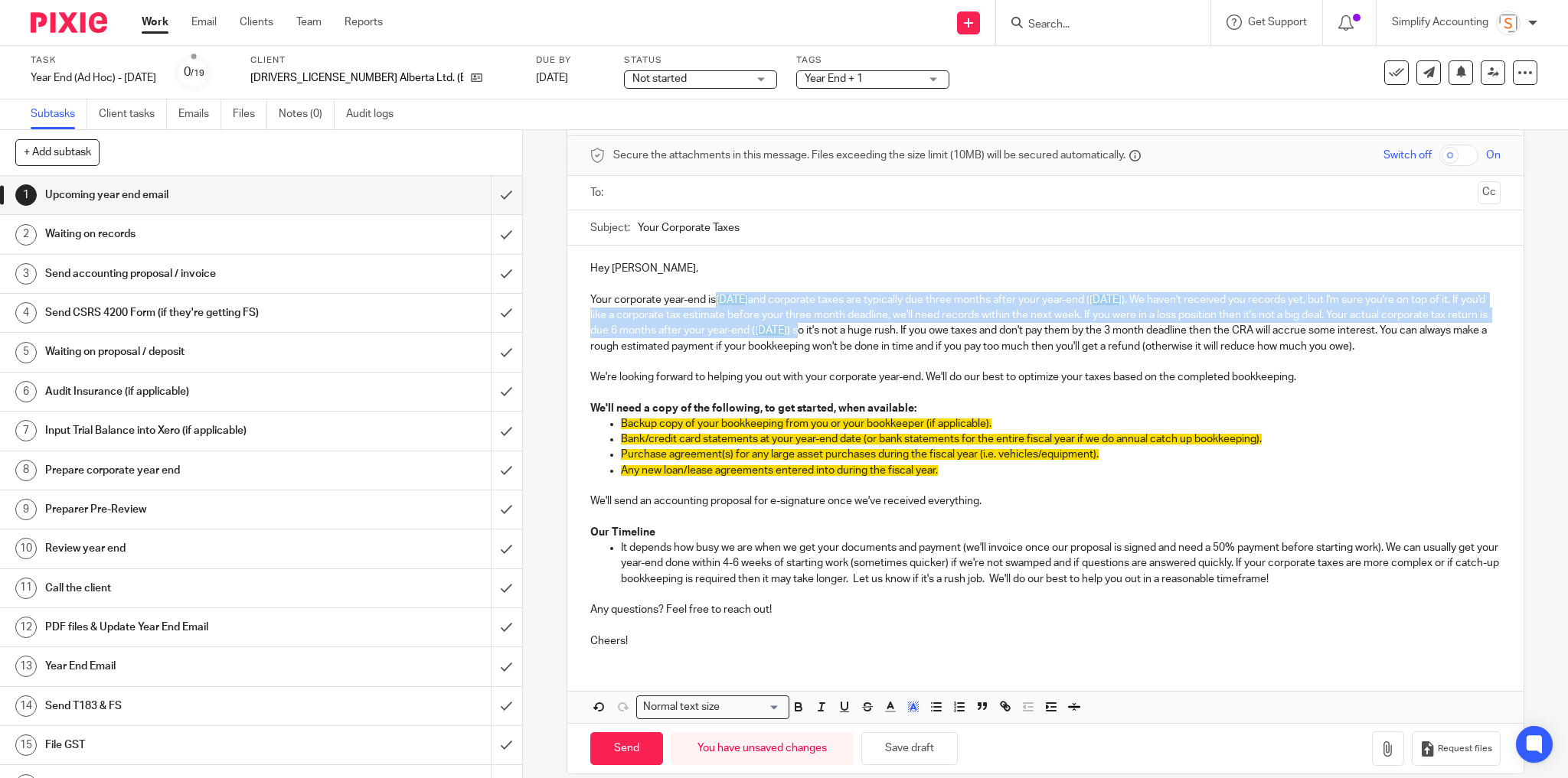
scroll to position [89, 0]
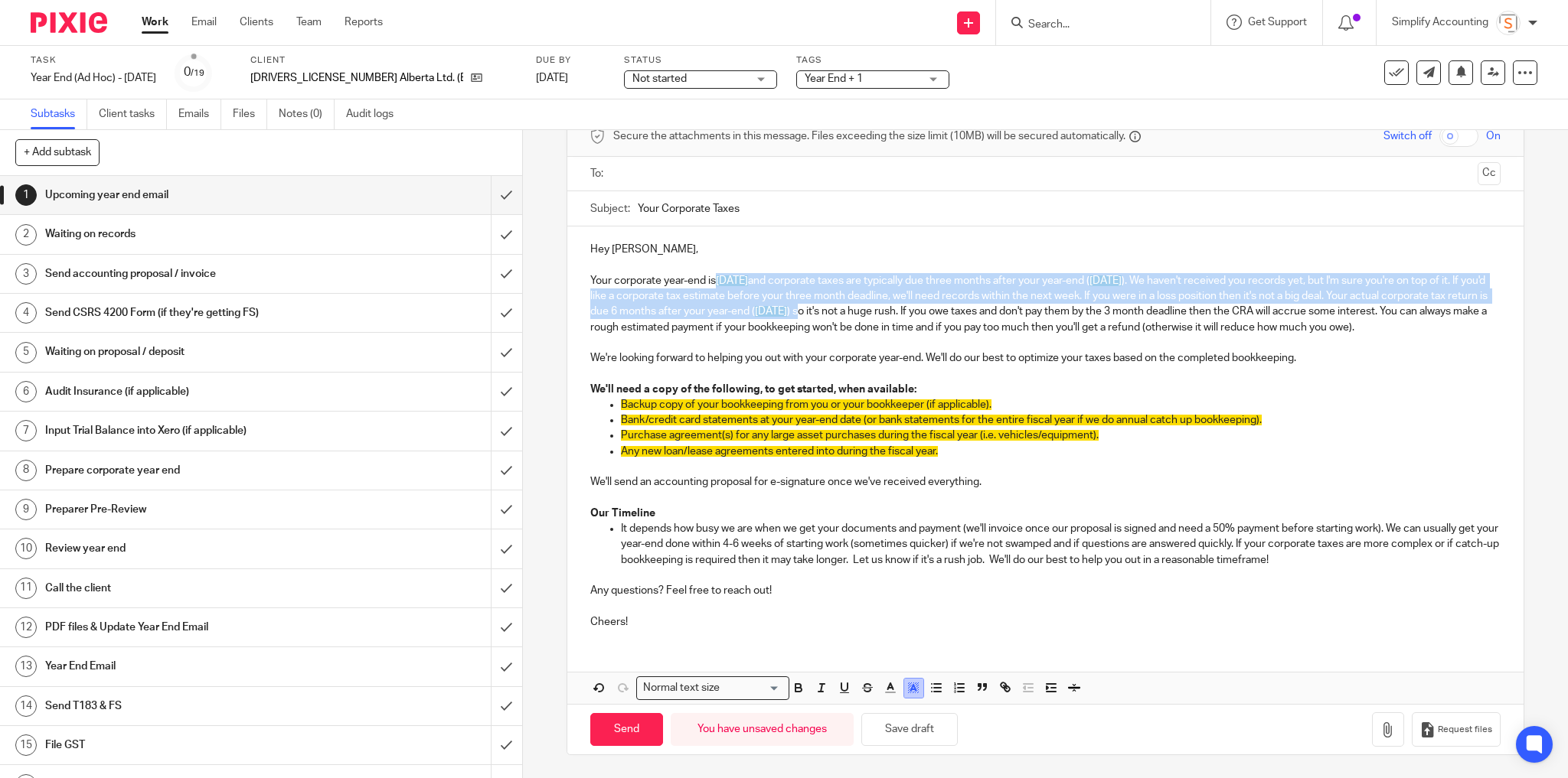
drag, startPoint x: 911, startPoint y: 690, endPoint x: 903, endPoint y: 693, distance: 8.5
click at [910, 690] on polyline "button" at bounding box center [913, 687] width 5 height 6
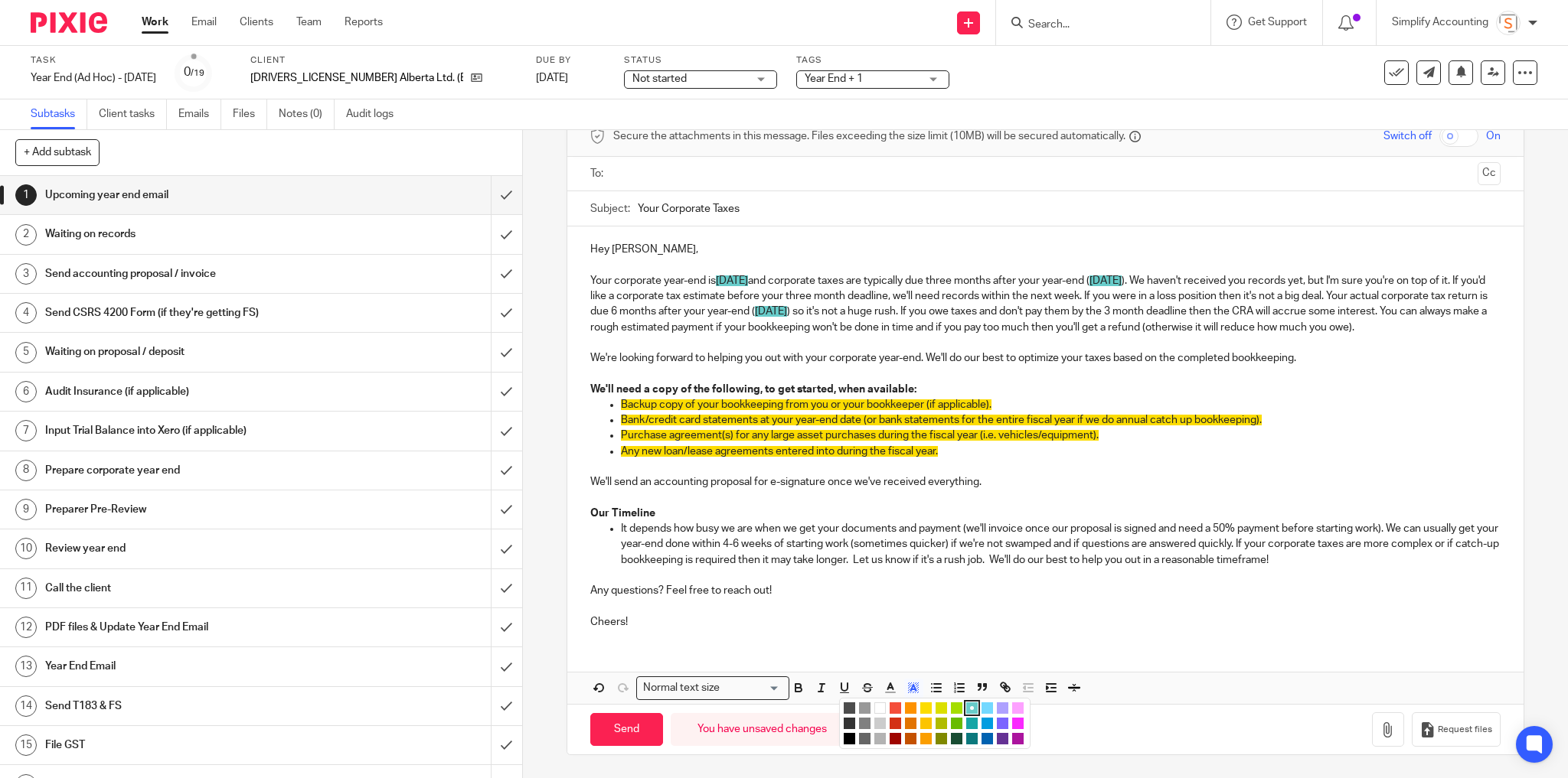
click at [874, 705] on li "color:#FFFFFF" at bounding box center [879, 708] width 11 height 11
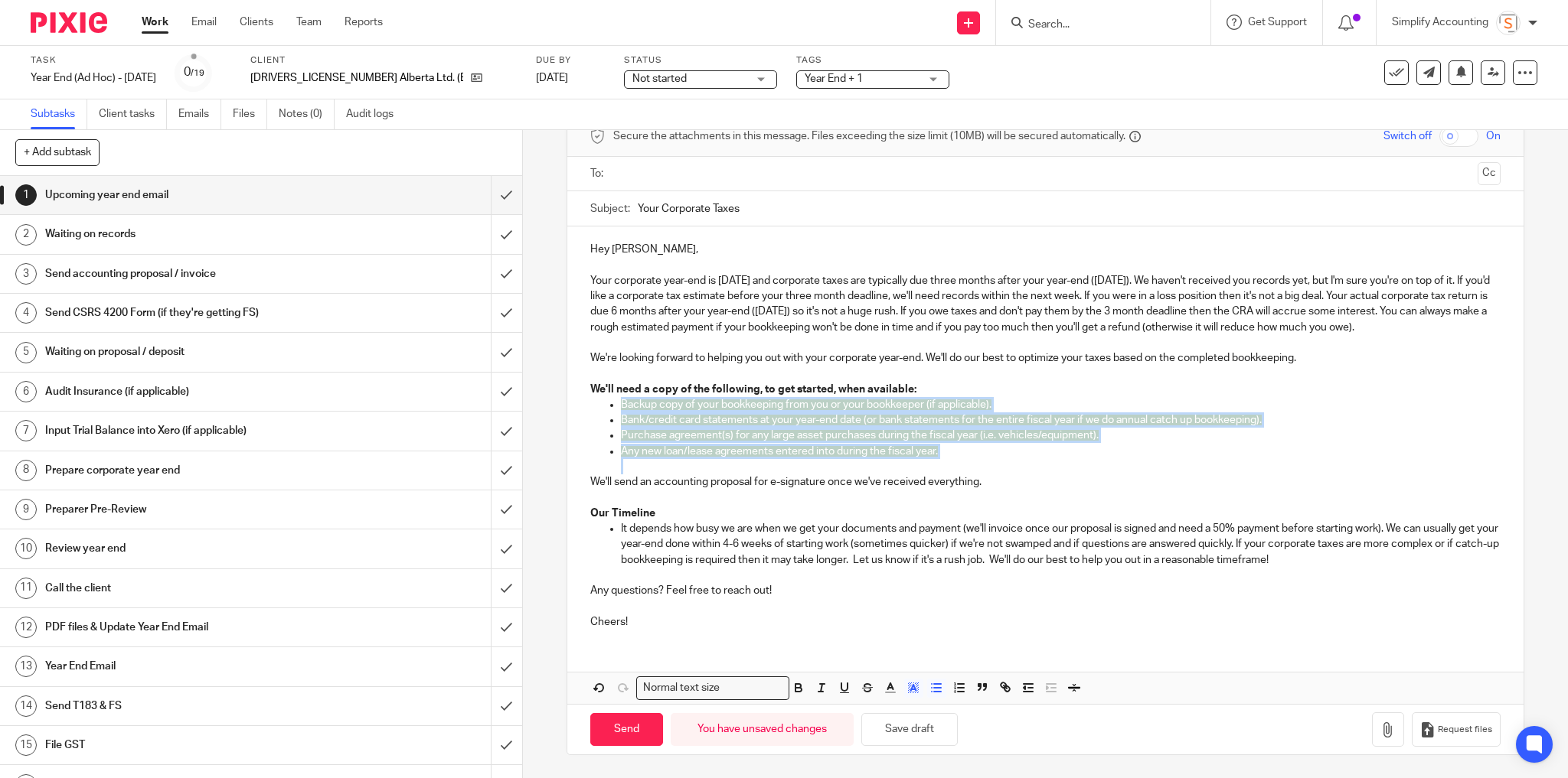
drag, startPoint x: 950, startPoint y: 462, endPoint x: 616, endPoint y: 407, distance: 338.5
click at [616, 407] on ul "Backup copy of your bookkeeping from you or your bookkeeper (if applicable). Ba…" at bounding box center [1046, 436] width 911 height 77
click at [911, 690] on line "button" at bounding box center [913, 690] width 3 height 0
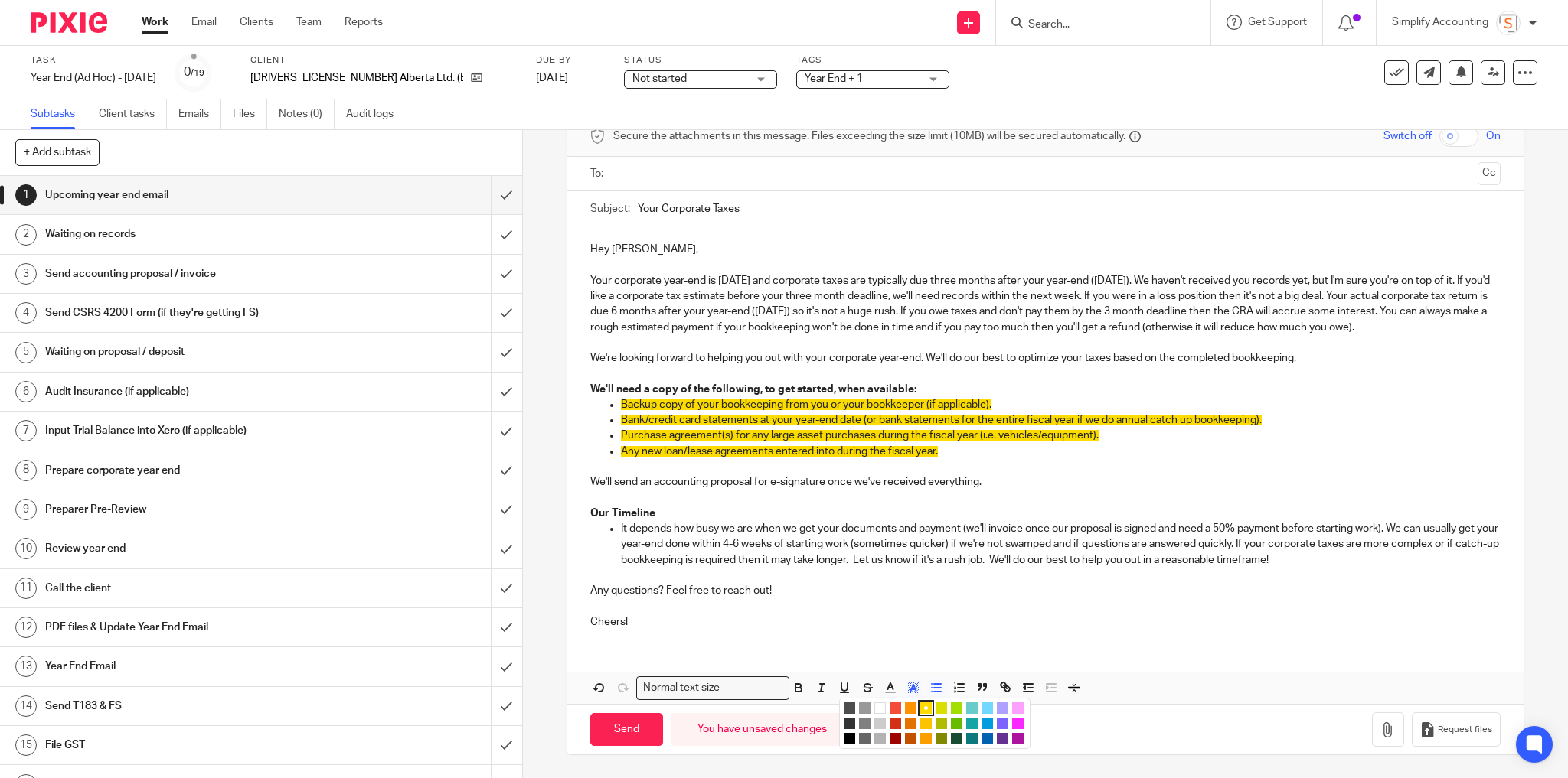
click at [879, 711] on li "color:#FFFFFF" at bounding box center [879, 708] width 11 height 11
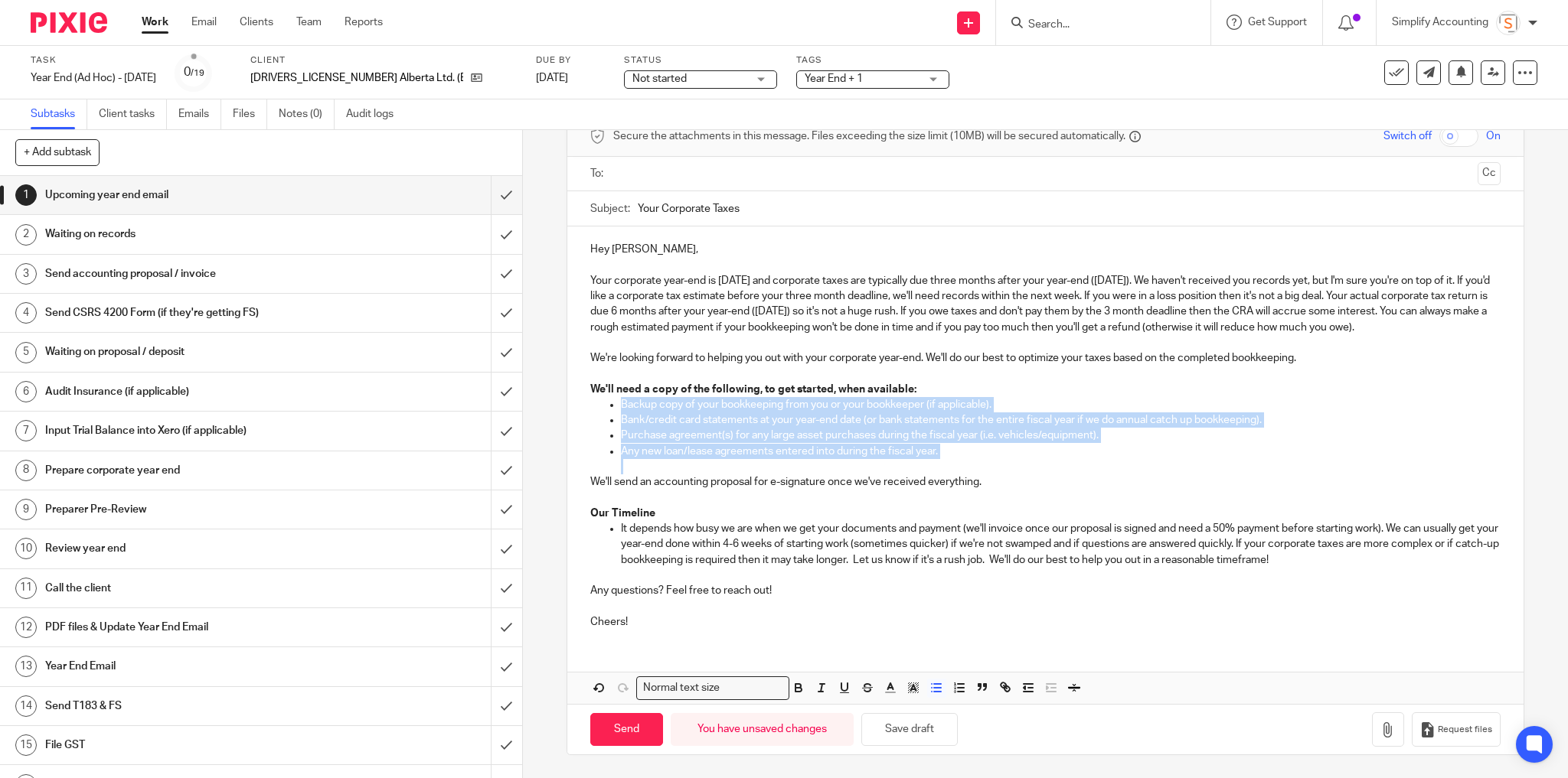
click at [951, 457] on p "Any new loan/lease agreements entered into during the fiscal year." at bounding box center [1061, 452] width 880 height 15
click at [909, 693] on icon "button" at bounding box center [913, 687] width 14 height 14
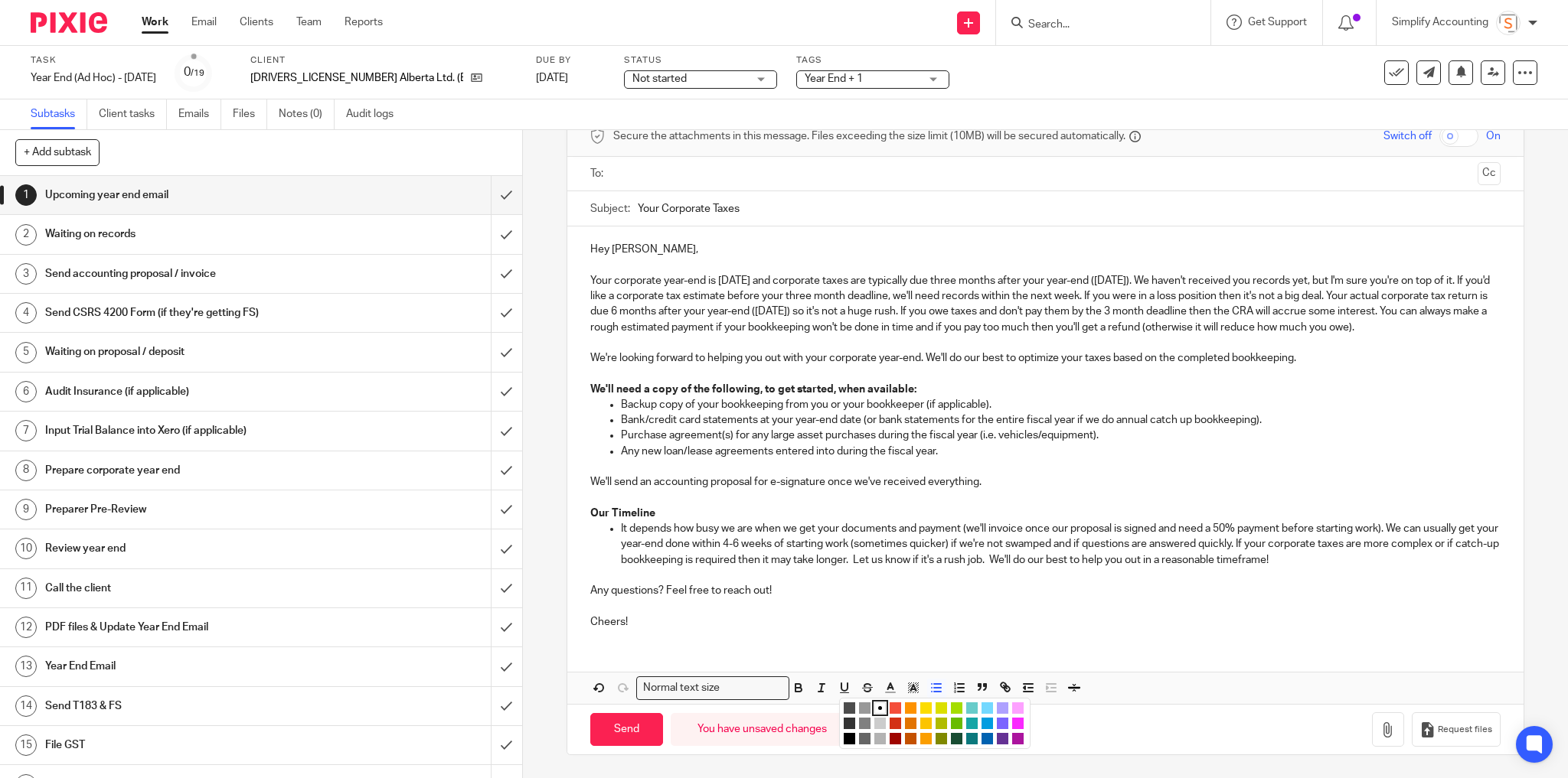
click at [872, 616] on p "Cheers!" at bounding box center [1046, 623] width 911 height 15
click at [649, 166] on input "text" at bounding box center [1045, 174] width 853 height 18
click at [906, 737] on button "Save draft" at bounding box center [909, 729] width 97 height 33
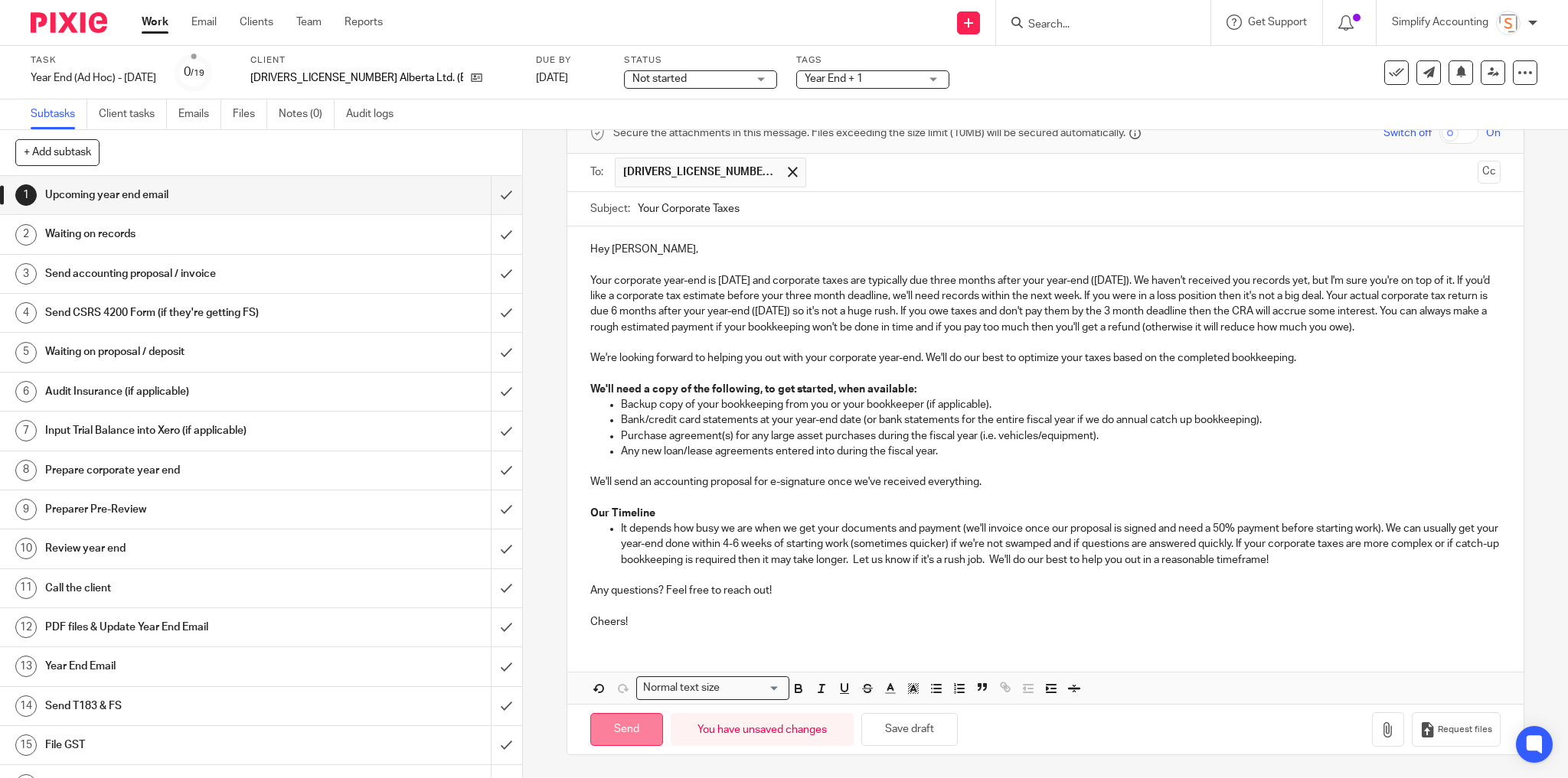
click at [644, 725] on input "Send" at bounding box center [626, 729] width 73 height 33
type input "Sent"
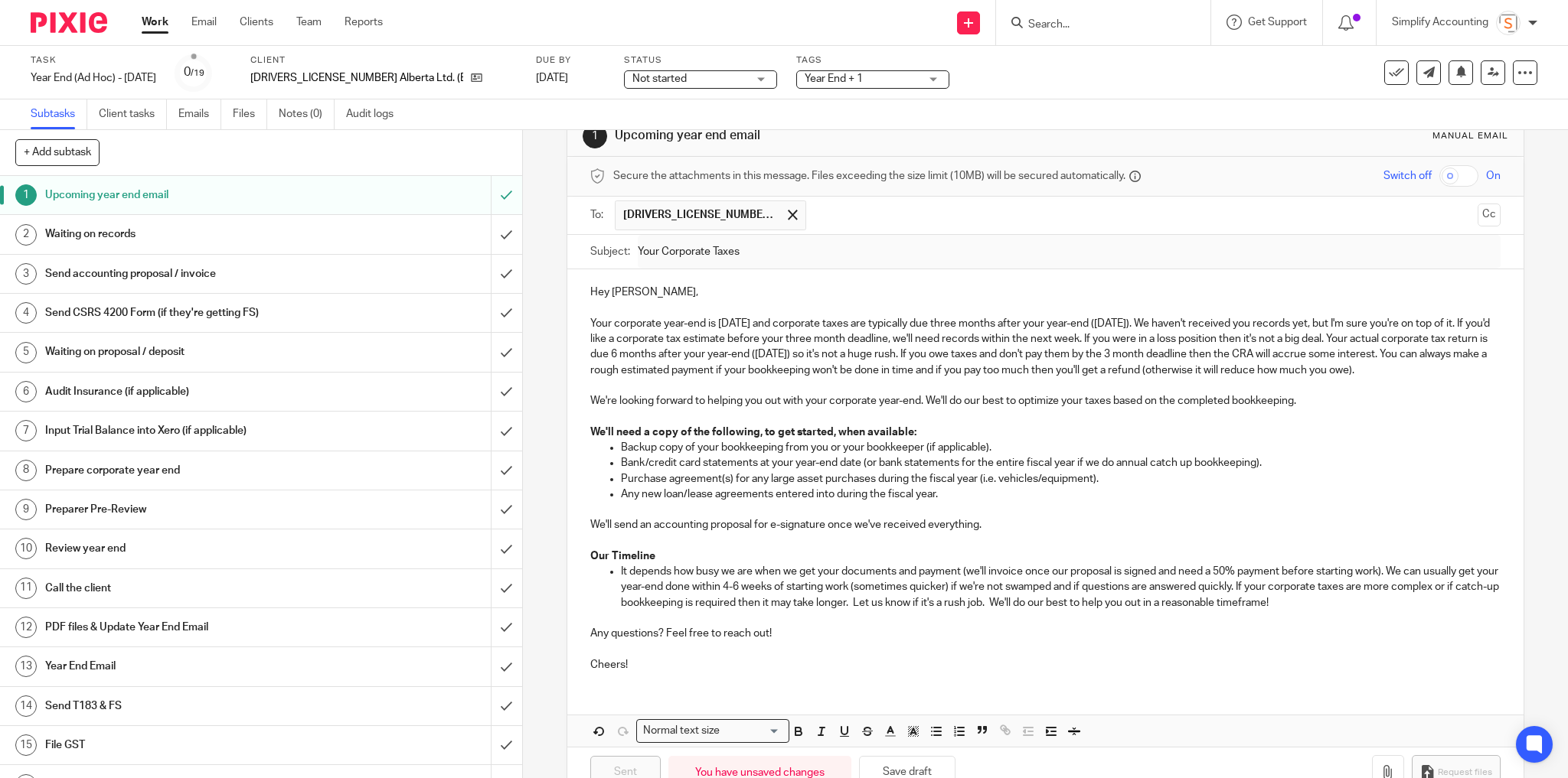
scroll to position [0, 0]
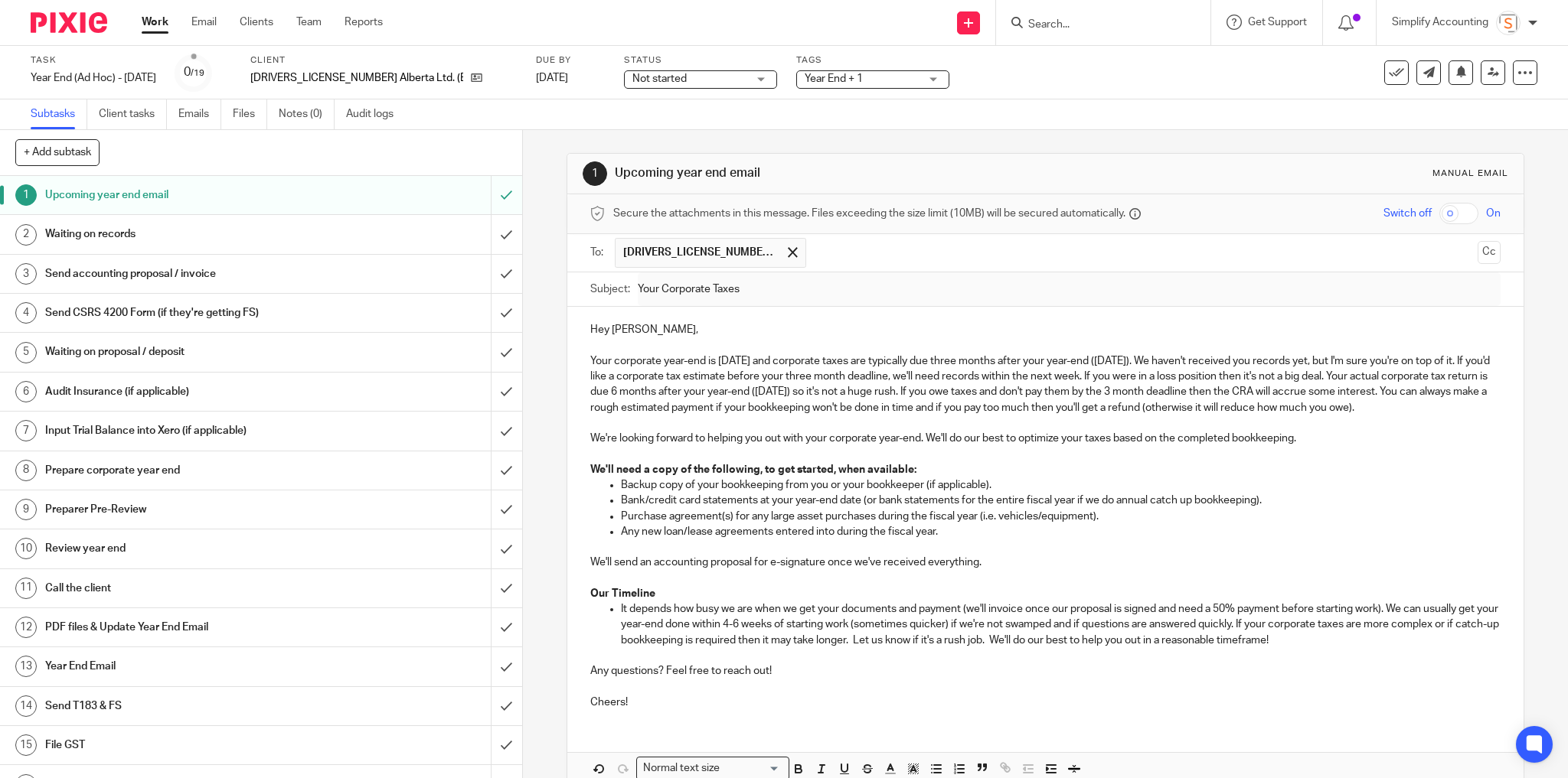
click at [805, 72] on span "Year End + 1" at bounding box center [862, 79] width 115 height 16
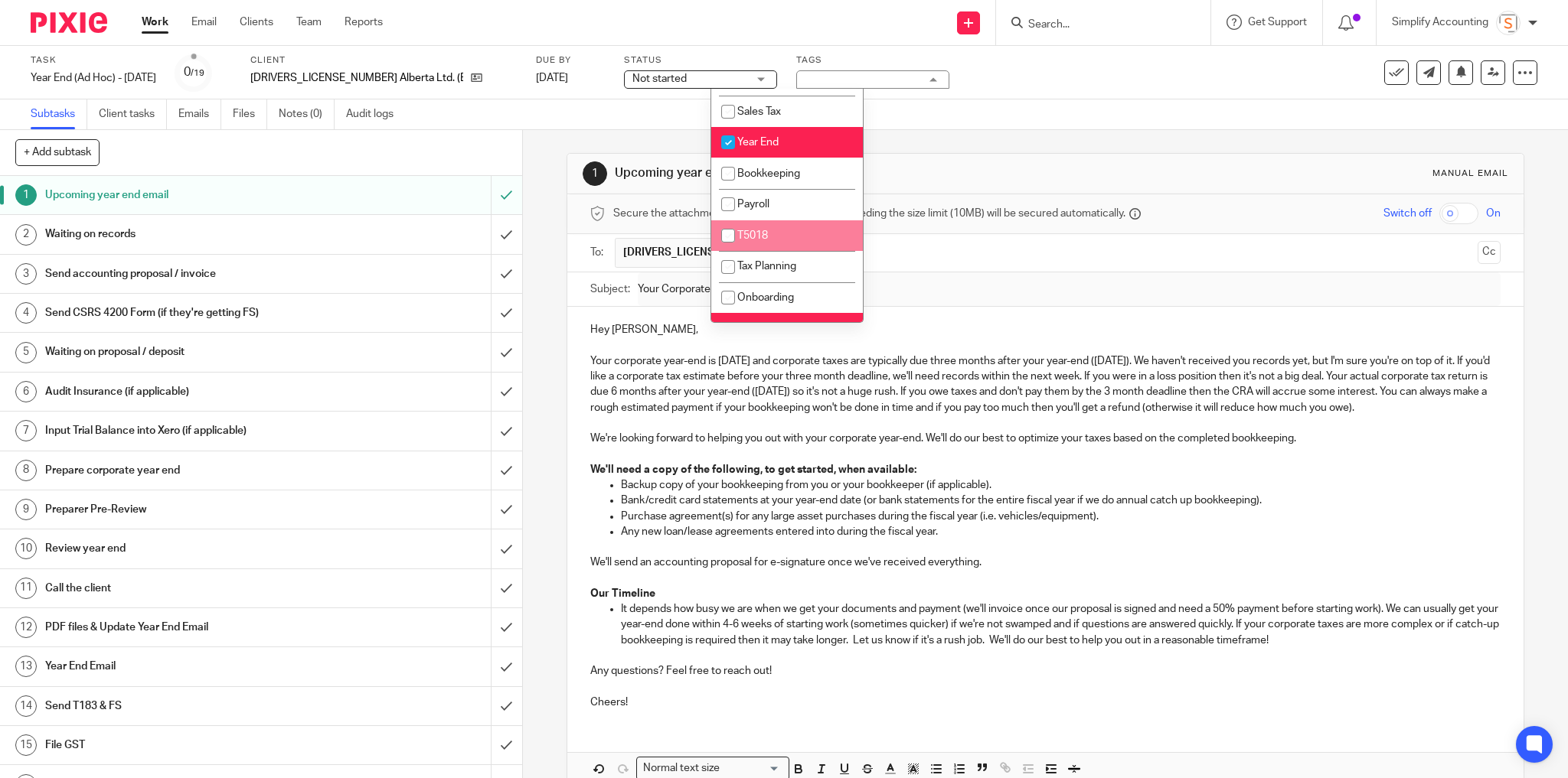
scroll to position [245, 0]
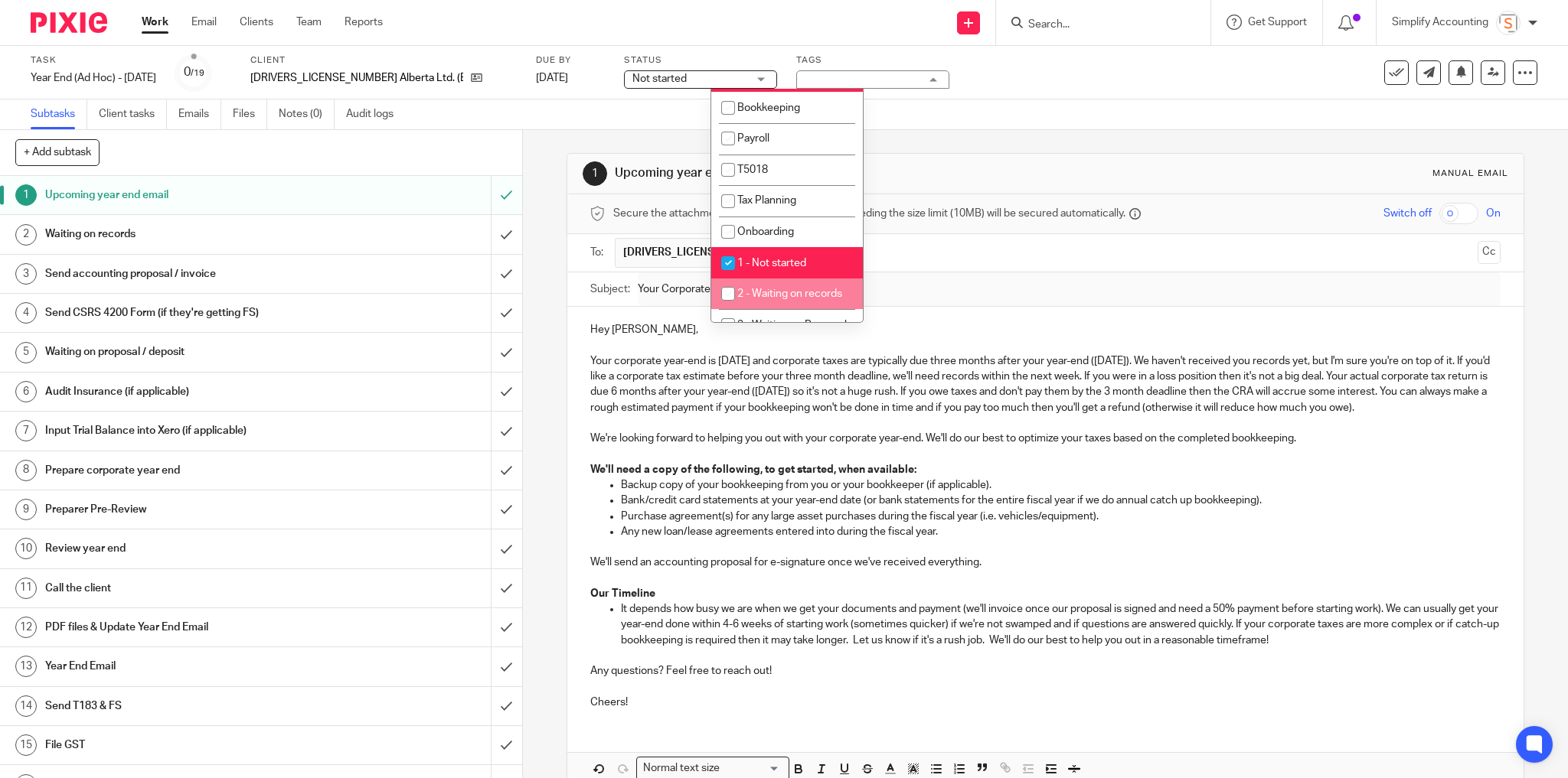
click at [816, 297] on span "2 - Waiting on records" at bounding box center [790, 294] width 105 height 11
checkbox input "true"
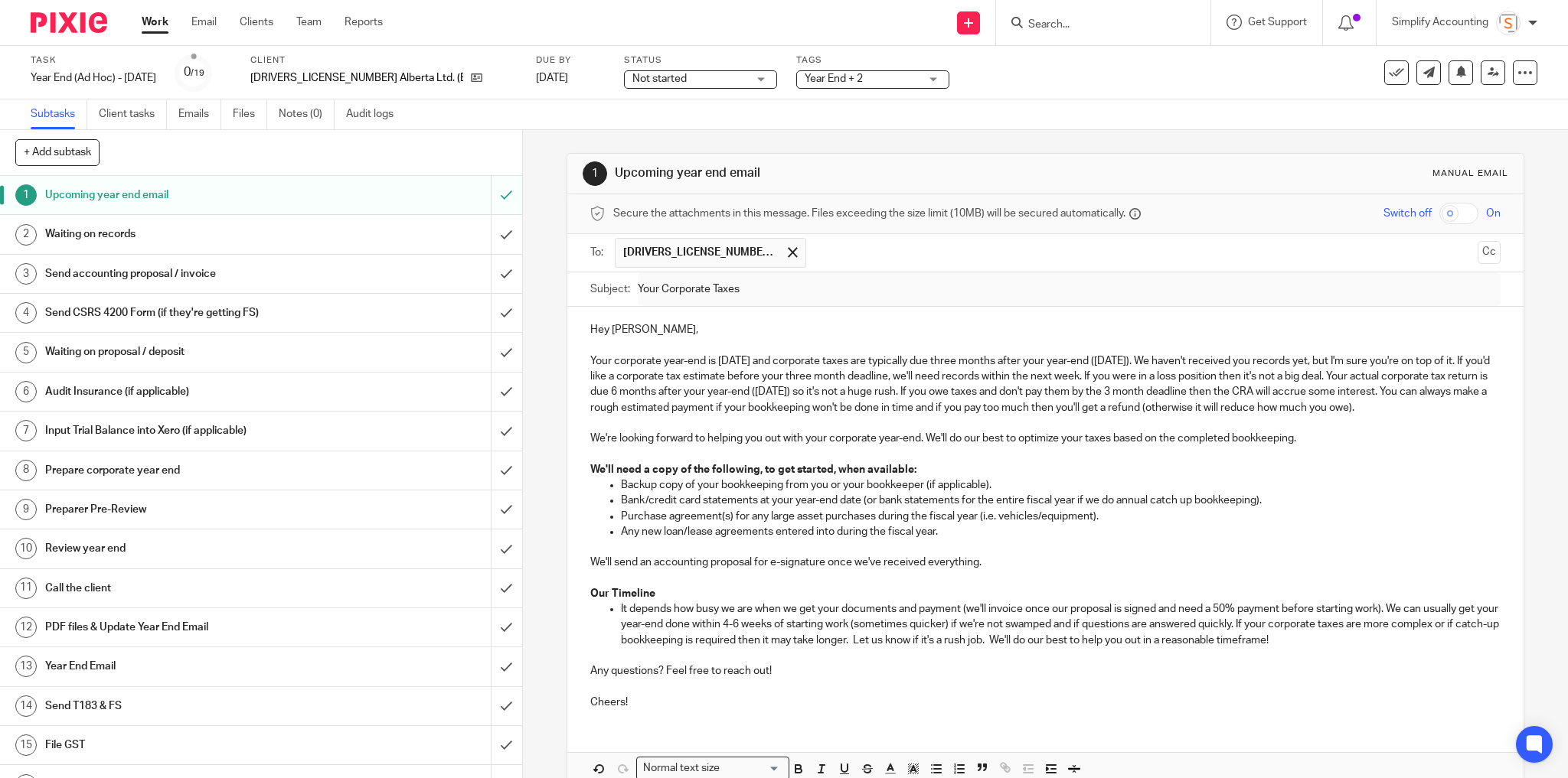
click at [895, 87] on div "Task Year End (Ad Hoc) - July 2025 Save Year End (Ad Hoc) - July 2025 0 /19 Cli…" at bounding box center [658, 73] width 1255 height 37
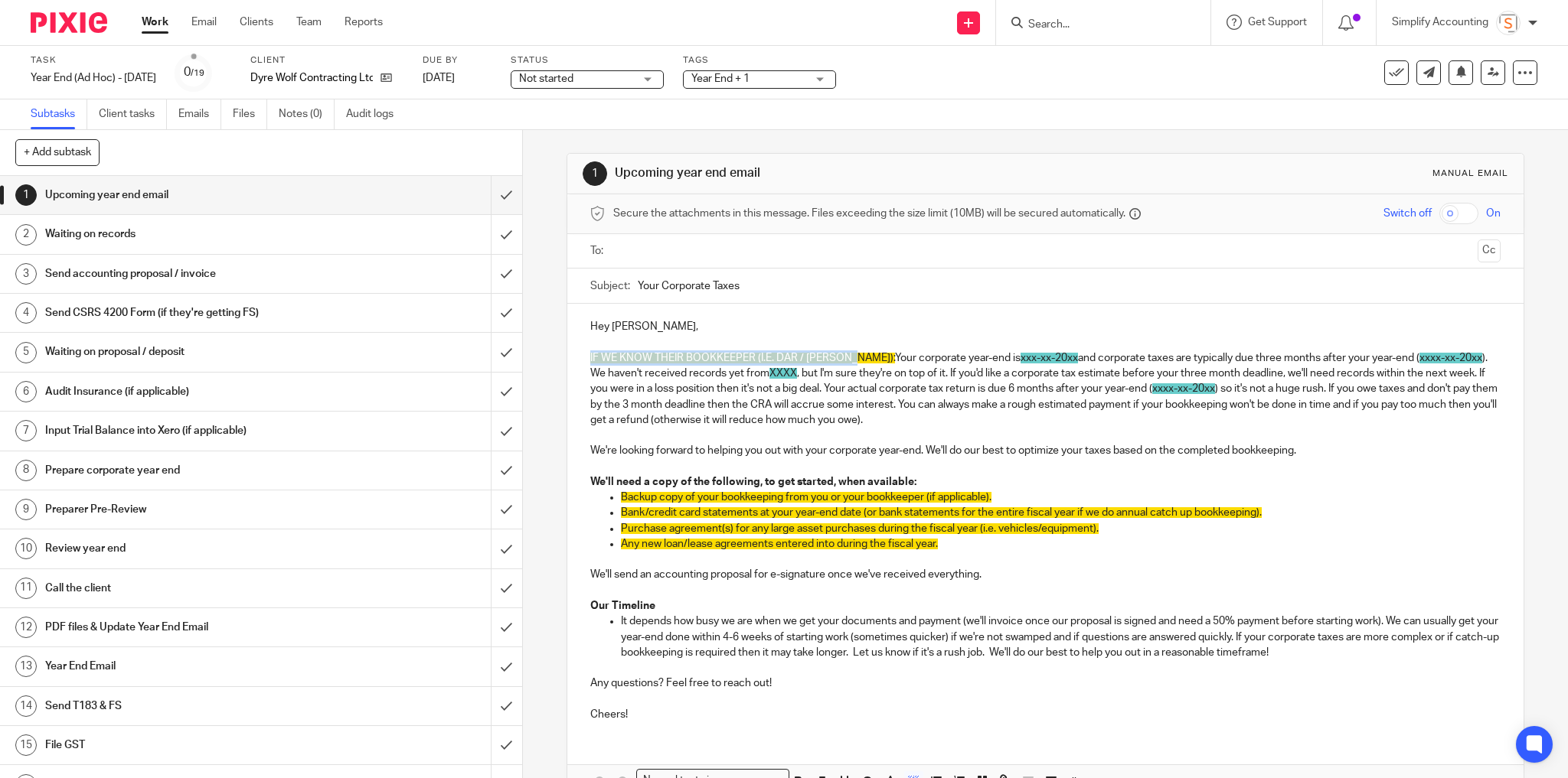
drag, startPoint x: 841, startPoint y: 357, endPoint x: 579, endPoint y: 354, distance: 262.0
click at [579, 354] on div "Hey [PERSON_NAME], IF WE KNOW THEIR BOOKKEEPER (I.E. DAR / [PERSON_NAME]): Your…" at bounding box center [1046, 519] width 957 height 430
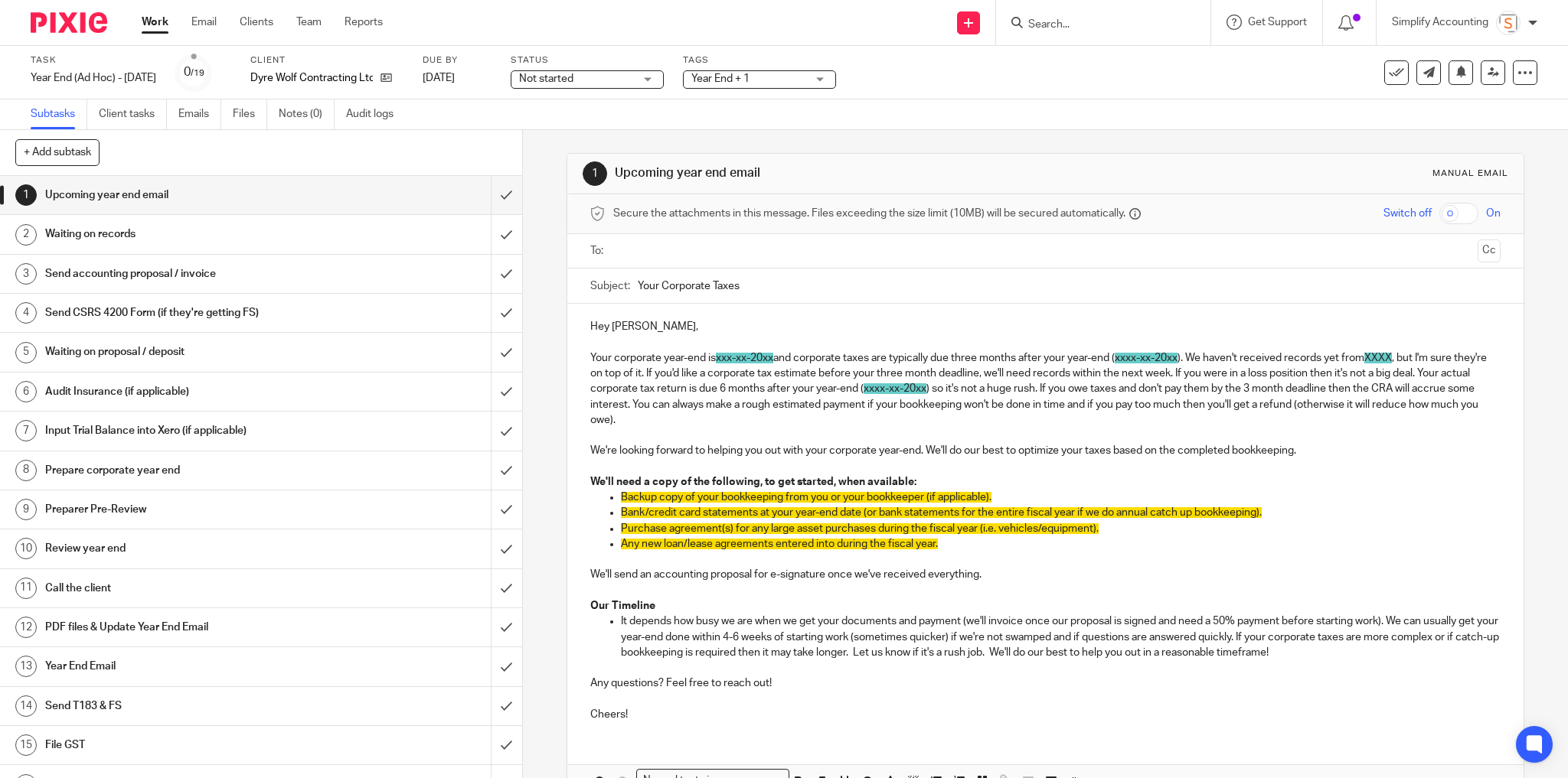
click at [652, 342] on p at bounding box center [1046, 342] width 911 height 15
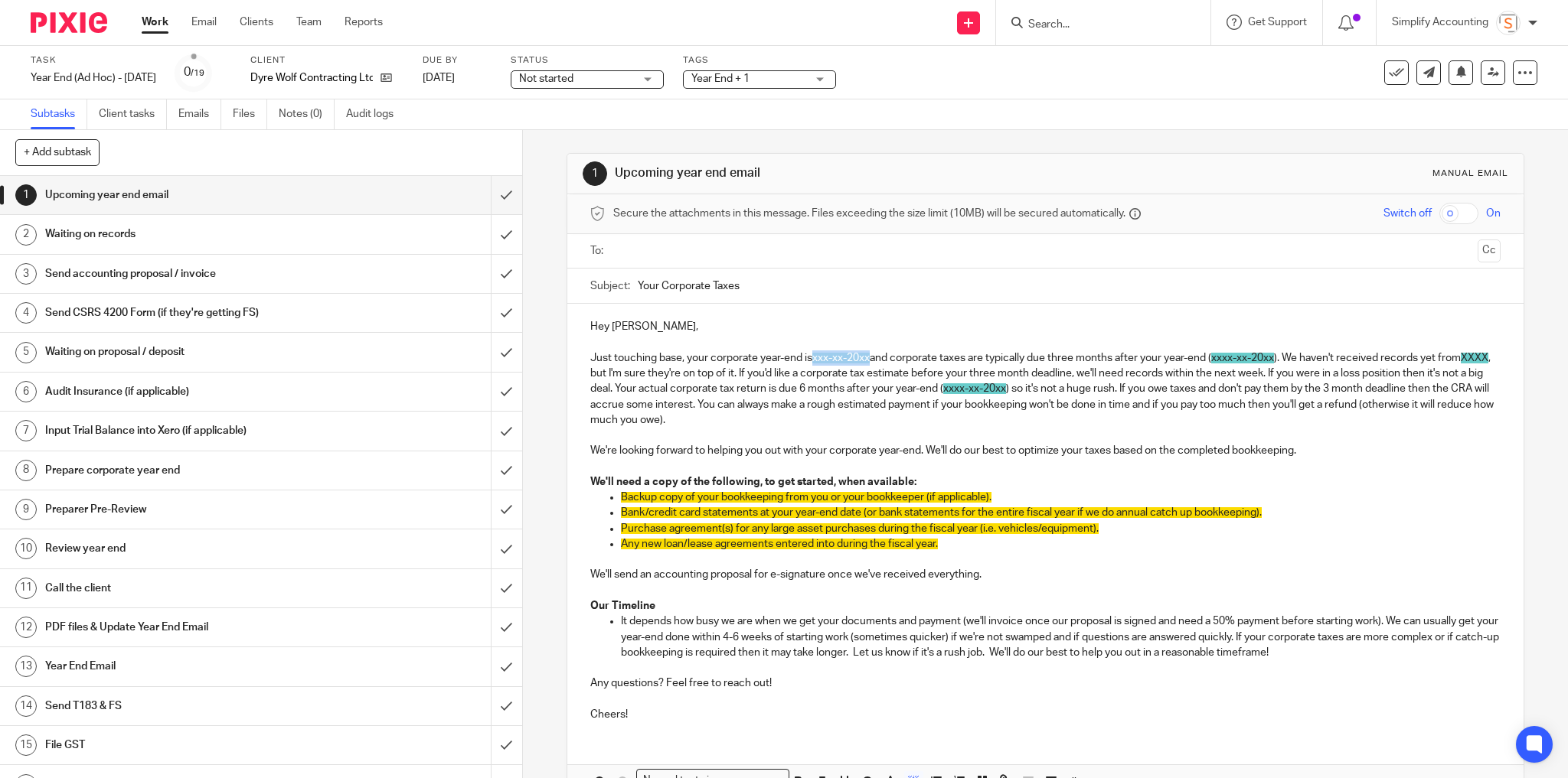
drag, startPoint x: 871, startPoint y: 354, endPoint x: 812, endPoint y: 360, distance: 59.3
click at [812, 360] on p "Just touching base, your corporate year-end is xxx-xx-20xx and corporate taxes …" at bounding box center [1046, 389] width 911 height 77
drag, startPoint x: 1288, startPoint y: 357, endPoint x: 1226, endPoint y: 359, distance: 62.0
click at [1226, 359] on span "xxxx-xx-20xx" at bounding box center [1217, 358] width 62 height 11
click at [1418, 357] on p "Just touching base, your corporate year-end is [DATE] and corporate taxes are t…" at bounding box center [1046, 389] width 911 height 77
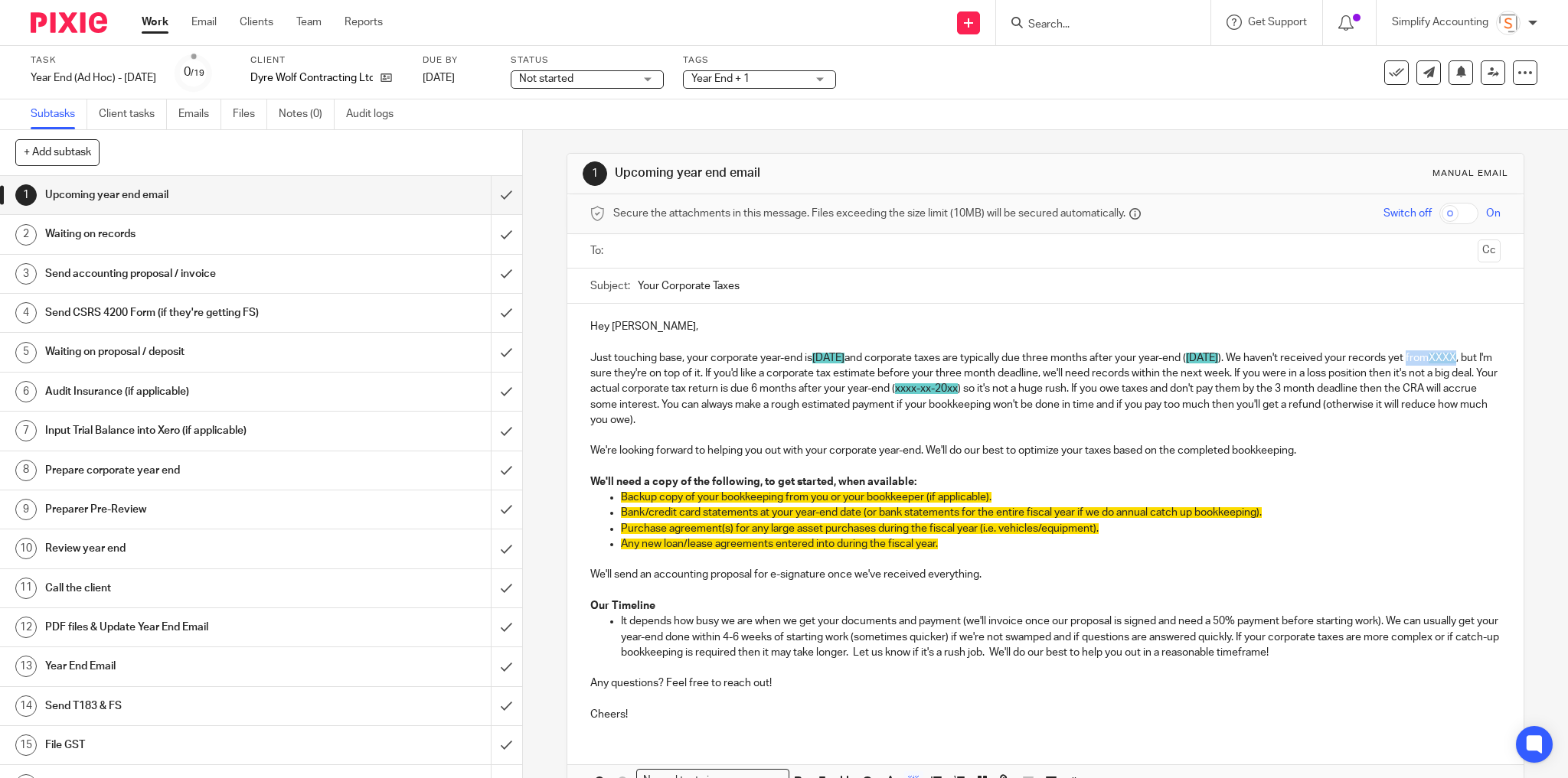
drag, startPoint x: 604, startPoint y: 372, endPoint x: 655, endPoint y: 372, distance: 51.0
click at [655, 372] on p "Just touching base, your corporate year-end is [DATE] and corporate taxes are t…" at bounding box center [1046, 389] width 911 height 77
click at [681, 373] on p "Just touching base, your corporate year-end is [DATE] and corporate taxes are t…" at bounding box center [1046, 389] width 911 height 77
drag, startPoint x: 1031, startPoint y: 389, endPoint x: 967, endPoint y: 386, distance: 64.1
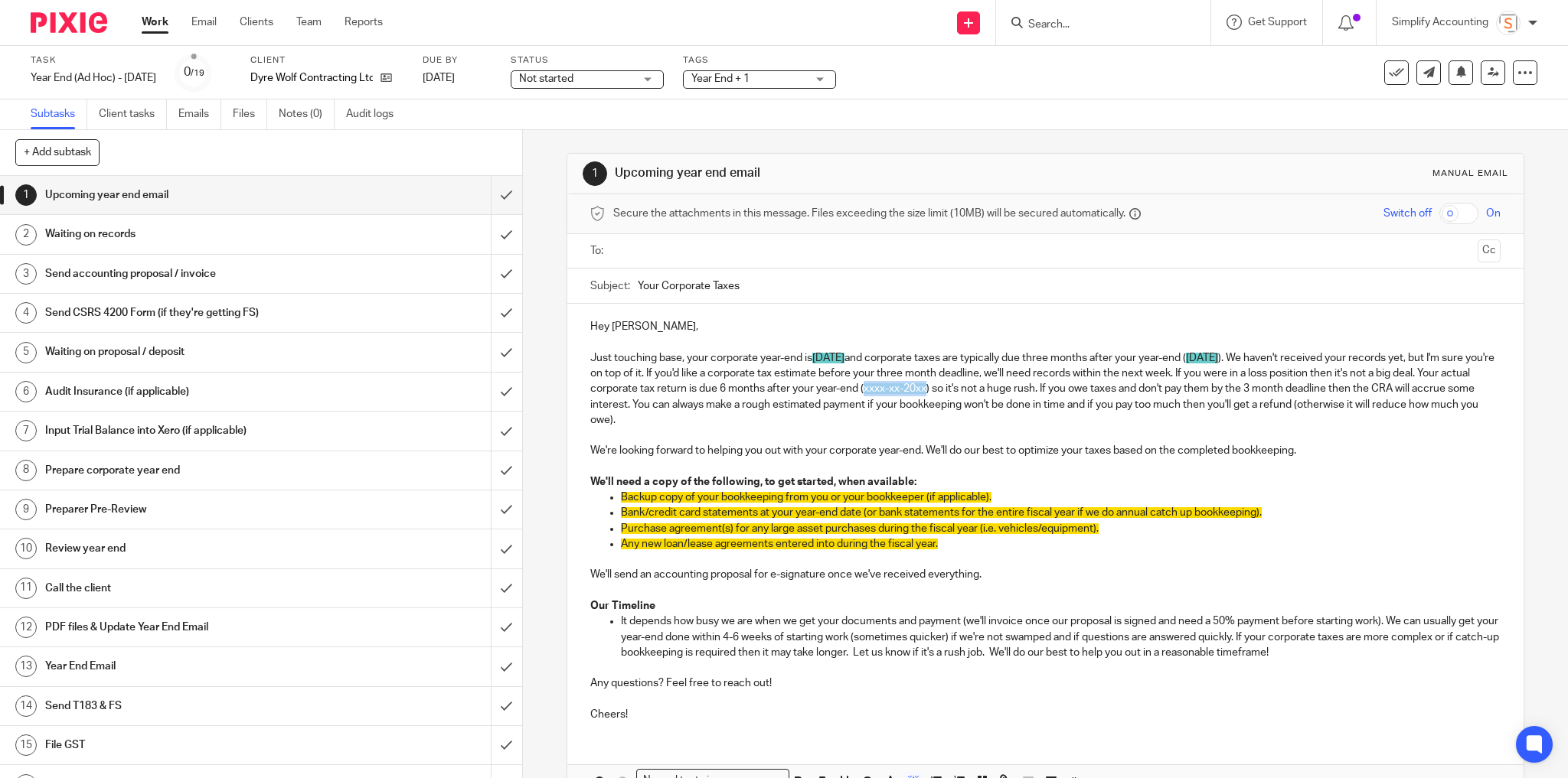
click at [926, 386] on span "xxxx-xx-20xx" at bounding box center [895, 389] width 62 height 11
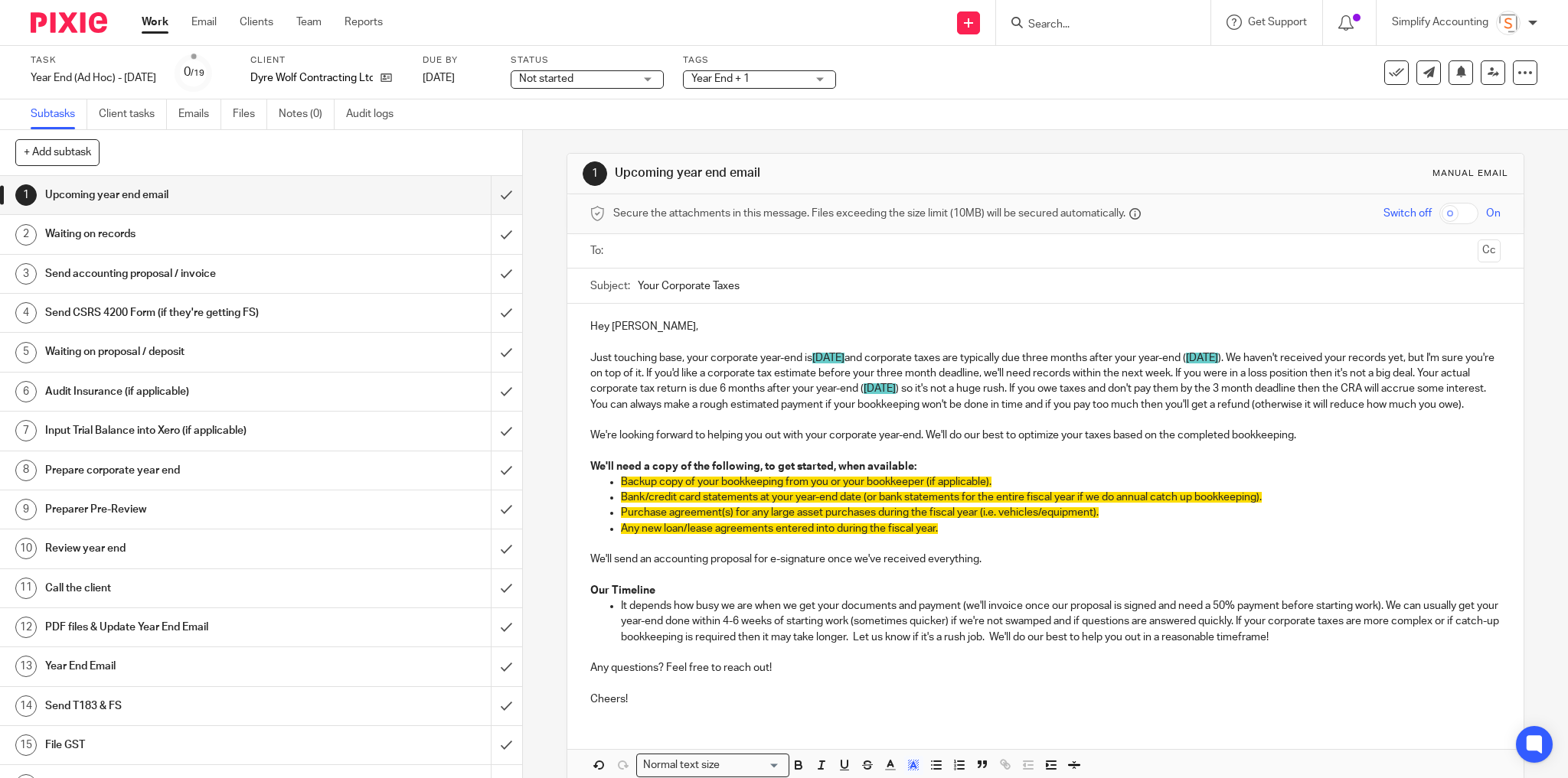
click at [749, 412] on p "Just touching base, your corporate year-end is [DATE] and corporate taxes are t…" at bounding box center [1046, 381] width 911 height 62
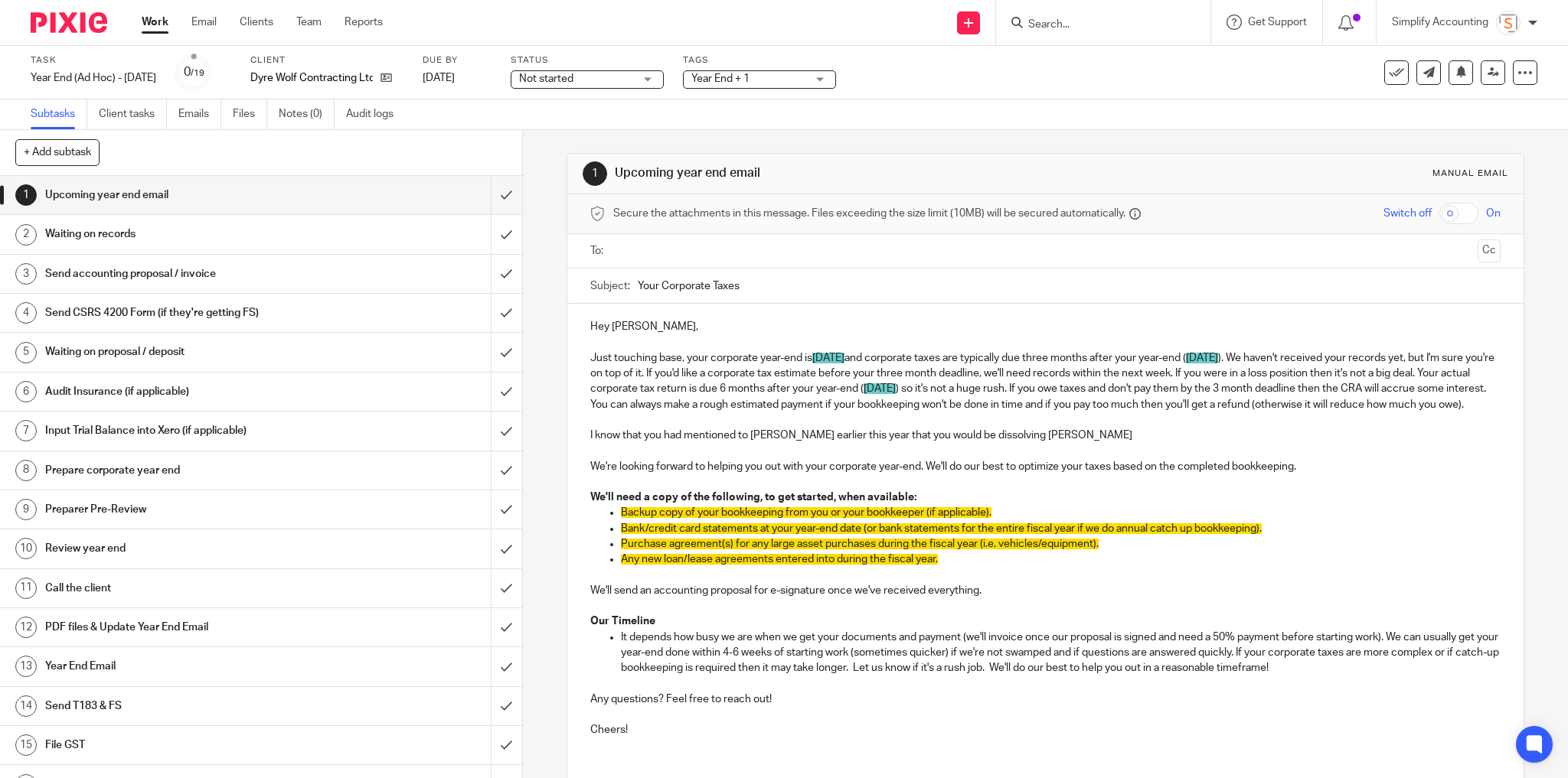
click at [1318, 355] on p "Just touching base, your corporate year-end is [DATE] and corporate taxes are t…" at bounding box center [1046, 381] width 911 height 62
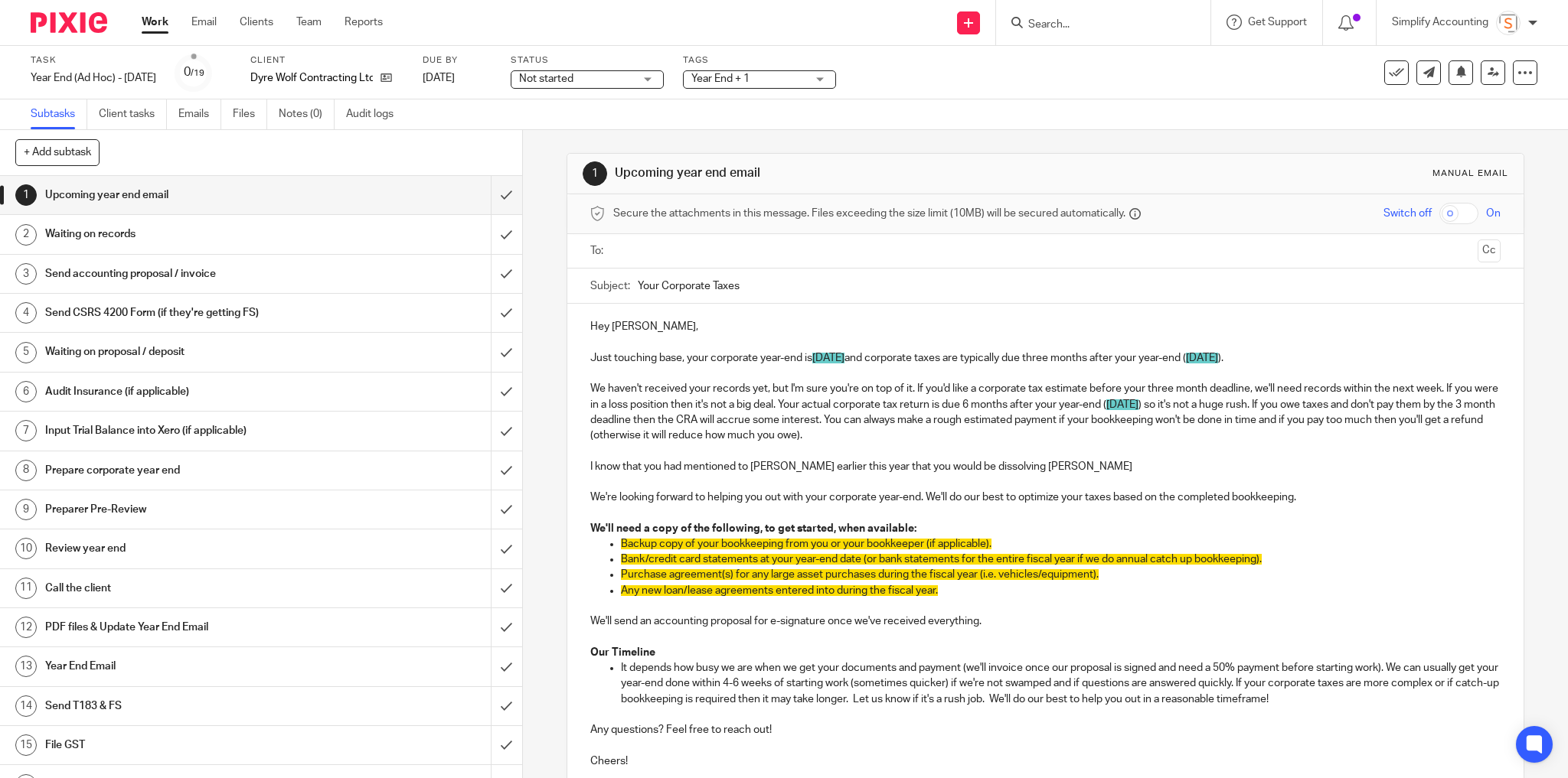
click at [1317, 352] on p "Just touching base, your corporate year-end is [DATE] and corporate taxes are t…" at bounding box center [1046, 358] width 911 height 15
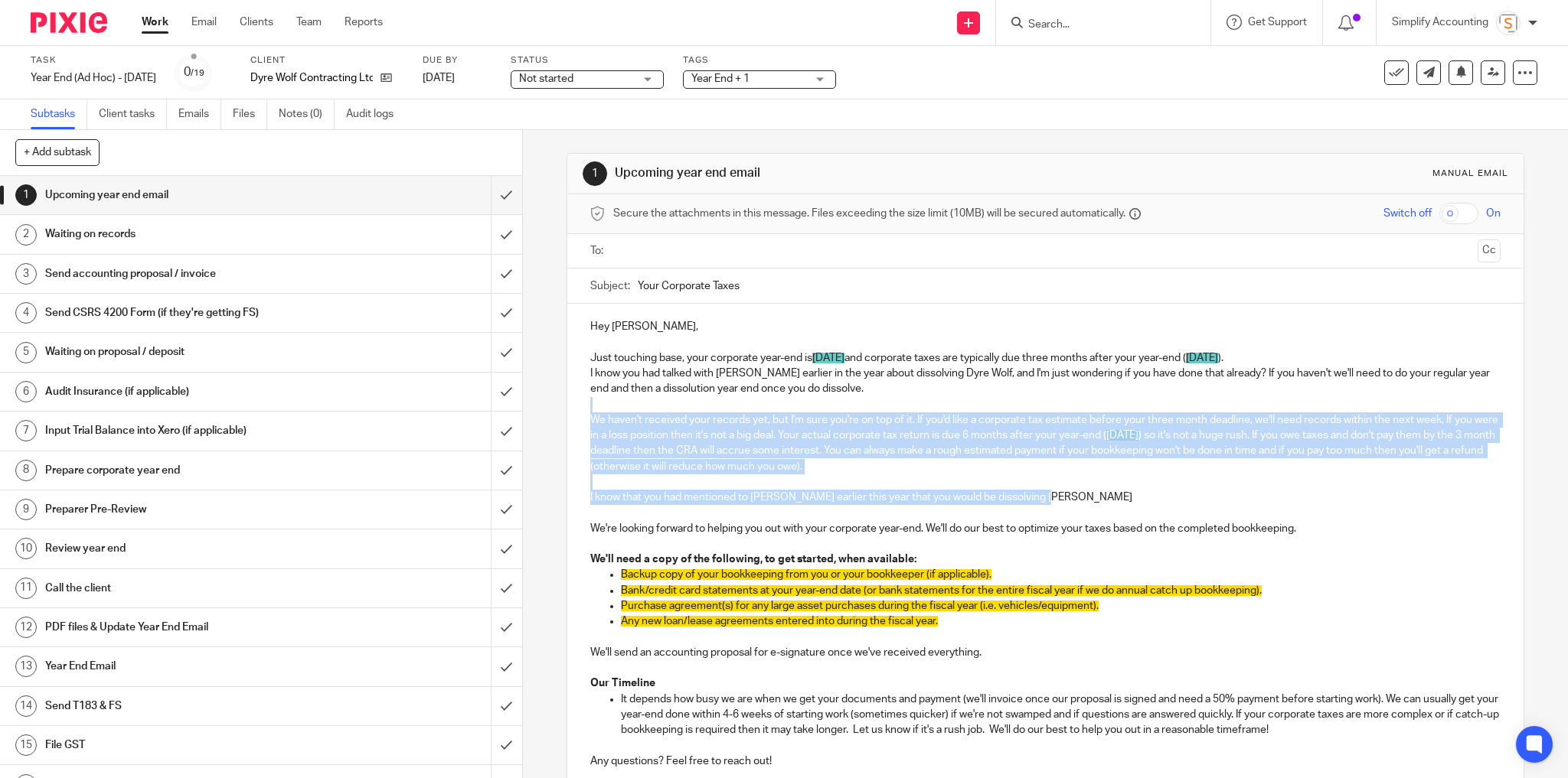
drag, startPoint x: 1025, startPoint y: 432, endPoint x: 1006, endPoint y: 397, distance: 39.8
click at [1006, 397] on div "Hey [PERSON_NAME], Just touching base, your corporate year-end is [DATE] and co…" at bounding box center [1046, 558] width 957 height 507
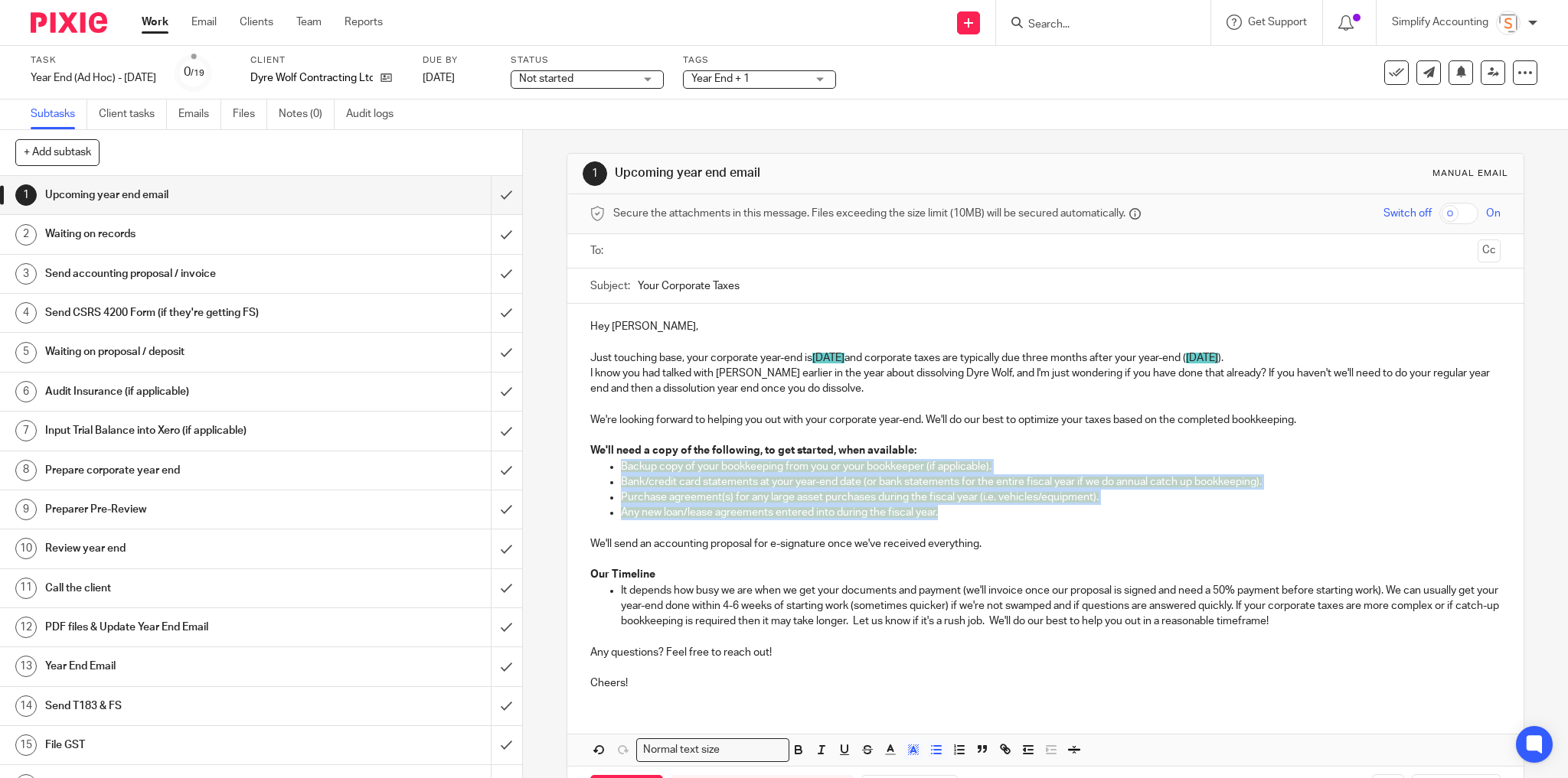
drag, startPoint x: 942, startPoint y: 513, endPoint x: 615, endPoint y: 466, distance: 330.4
click at [615, 466] on ul "Backup copy of your bookkeeping from you or your bookkeeper (if applicable). Ba…" at bounding box center [1046, 498] width 911 height 77
click at [907, 743] on icon "button" at bounding box center [913, 750] width 14 height 14
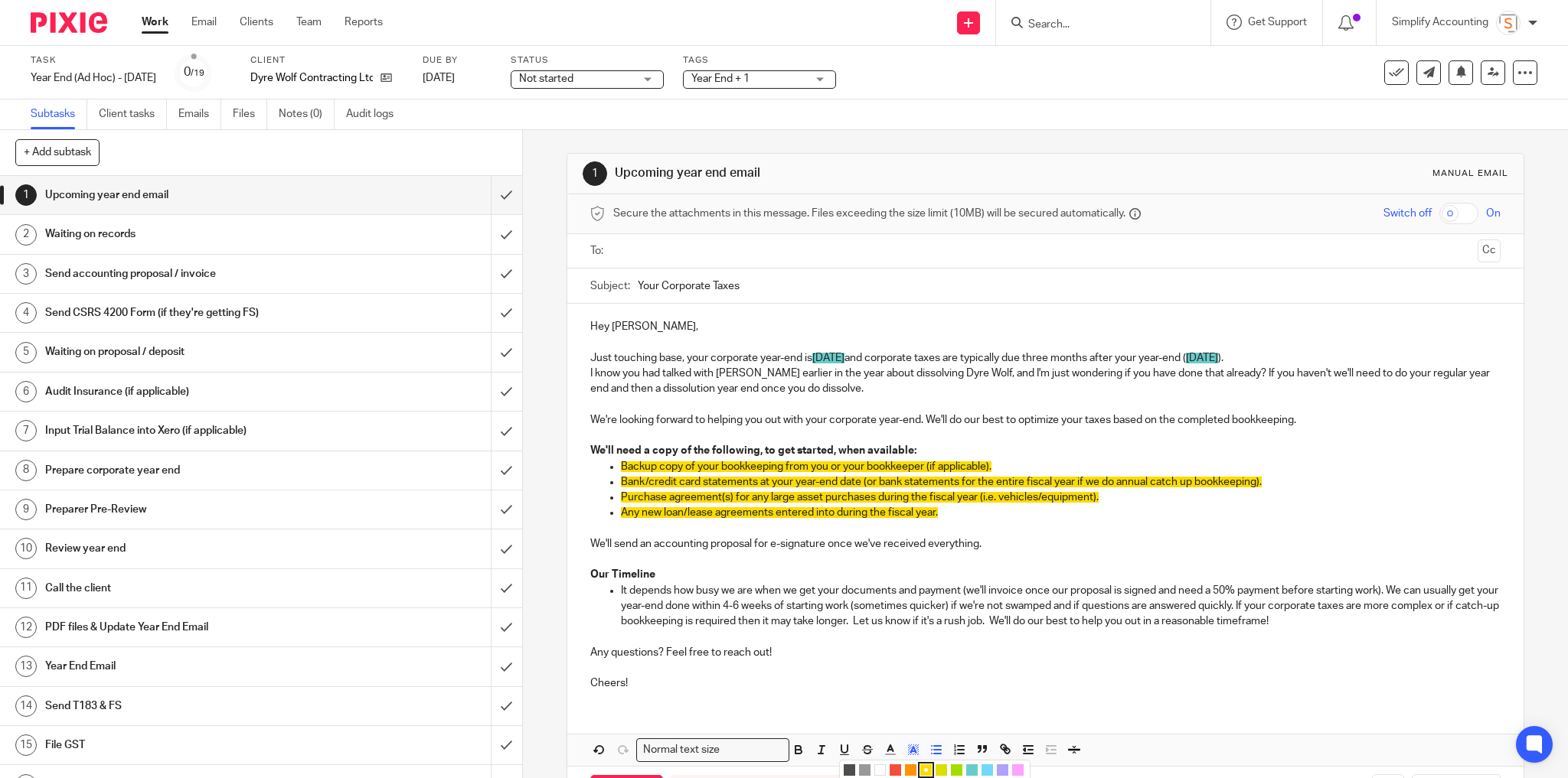
click at [874, 765] on li "color:#FFFFFF" at bounding box center [879, 769] width 11 height 11
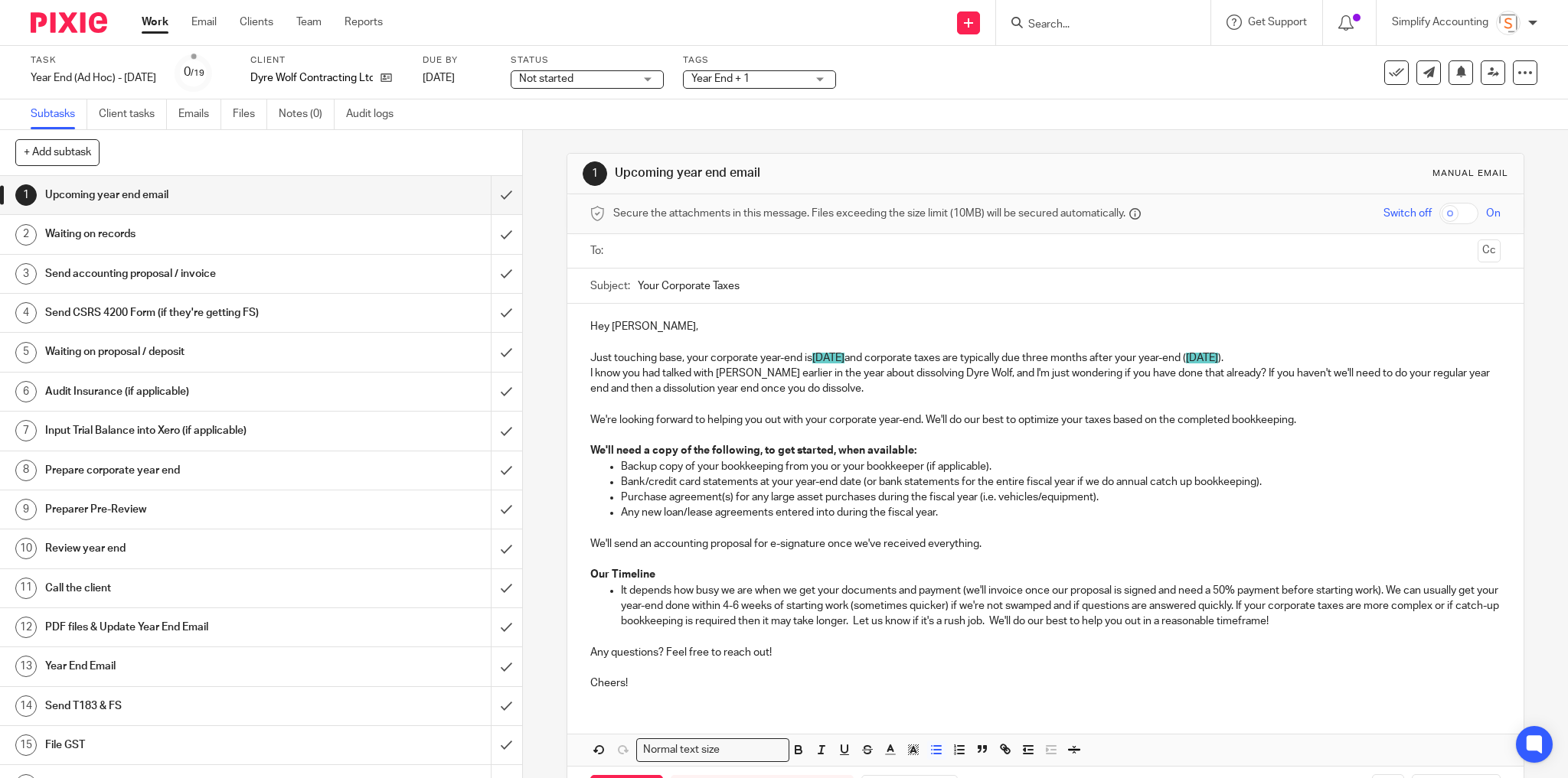
click at [1001, 526] on p at bounding box center [1061, 529] width 880 height 15
click at [615, 466] on ul "Backup copy of your bookkeeping from you or your bookkeeper (if applicable). Ba…" at bounding box center [1046, 498] width 911 height 77
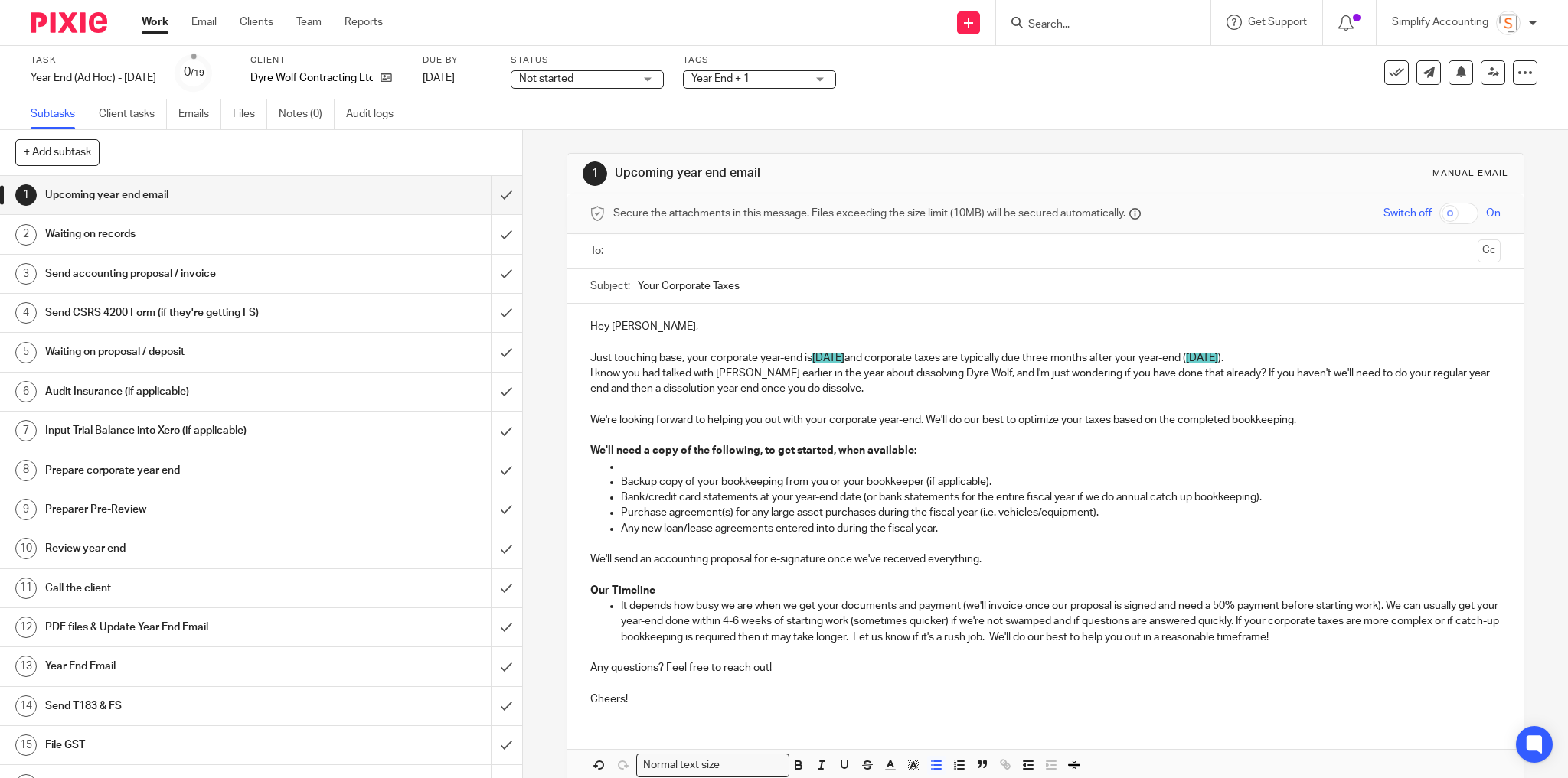
click at [625, 467] on p at bounding box center [1061, 467] width 880 height 15
drag, startPoint x: 619, startPoint y: 465, endPoint x: 782, endPoint y: 468, distance: 163.0
click at [782, 468] on p "Dissolution certificate if applicable" at bounding box center [1061, 467] width 880 height 15
click at [796, 766] on icon "button" at bounding box center [798, 768] width 6 height 3
drag, startPoint x: 1307, startPoint y: 360, endPoint x: 811, endPoint y: 352, distance: 496.1
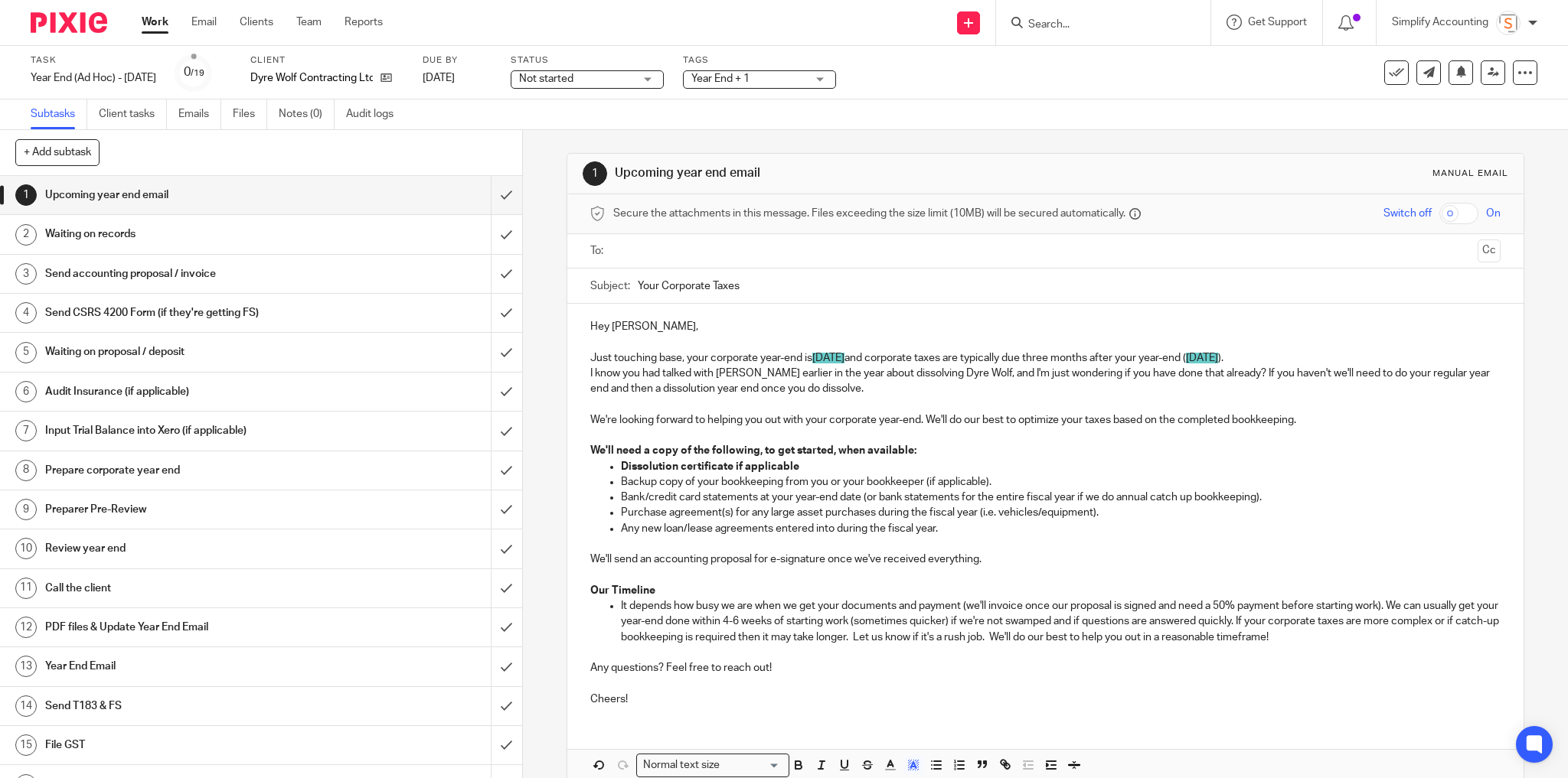
click at [811, 352] on p "Just touching base, your corporate year-end is July 31, 2025 and corporate taxe…" at bounding box center [1046, 358] width 911 height 15
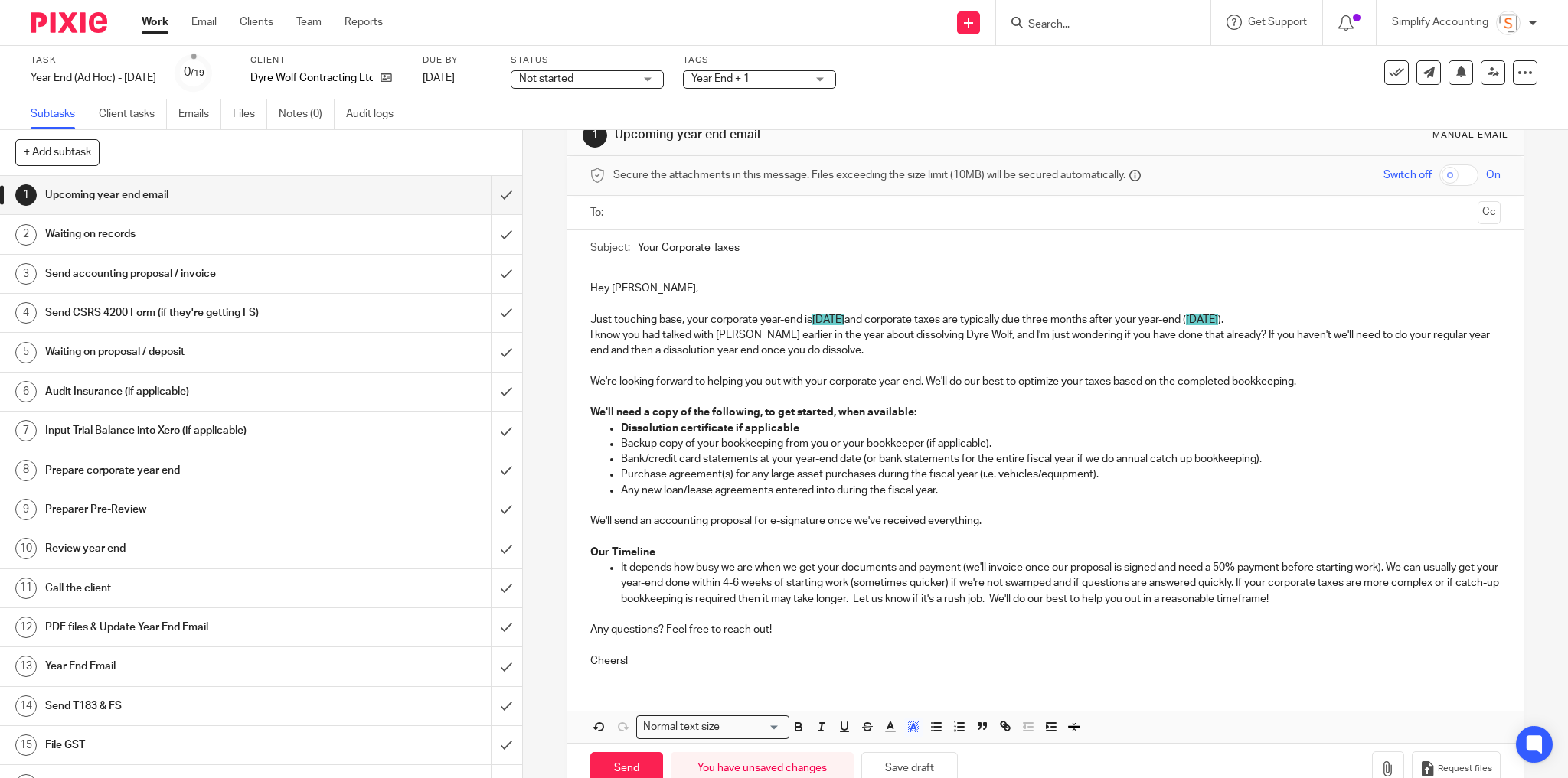
scroll to position [73, 0]
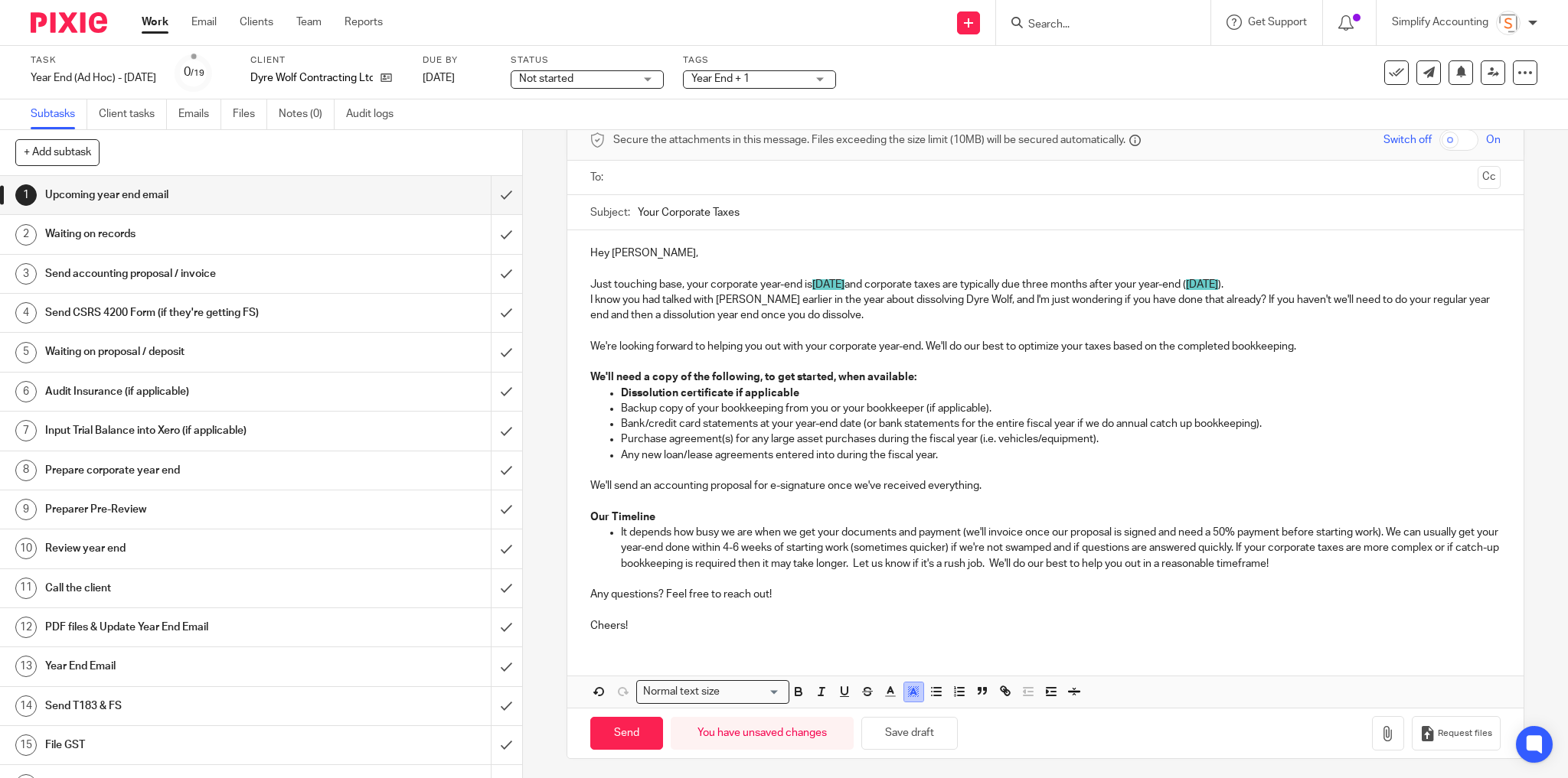
click at [905, 682] on button "button" at bounding box center [913, 692] width 19 height 19
click at [874, 706] on li "color:#FFFFFF" at bounding box center [879, 711] width 11 height 11
click at [798, 302] on p "I know you had talked with Shawn earlier in the year about dissolving Dyre Wolf…" at bounding box center [1046, 307] width 911 height 32
drag, startPoint x: 1302, startPoint y: 348, endPoint x: 1300, endPoint y: 333, distance: 15.1
click at [1300, 333] on div "Hey Chris, Just touching base, your corporate year-end is July 31, 2025 and cor…" at bounding box center [1046, 438] width 957 height 415
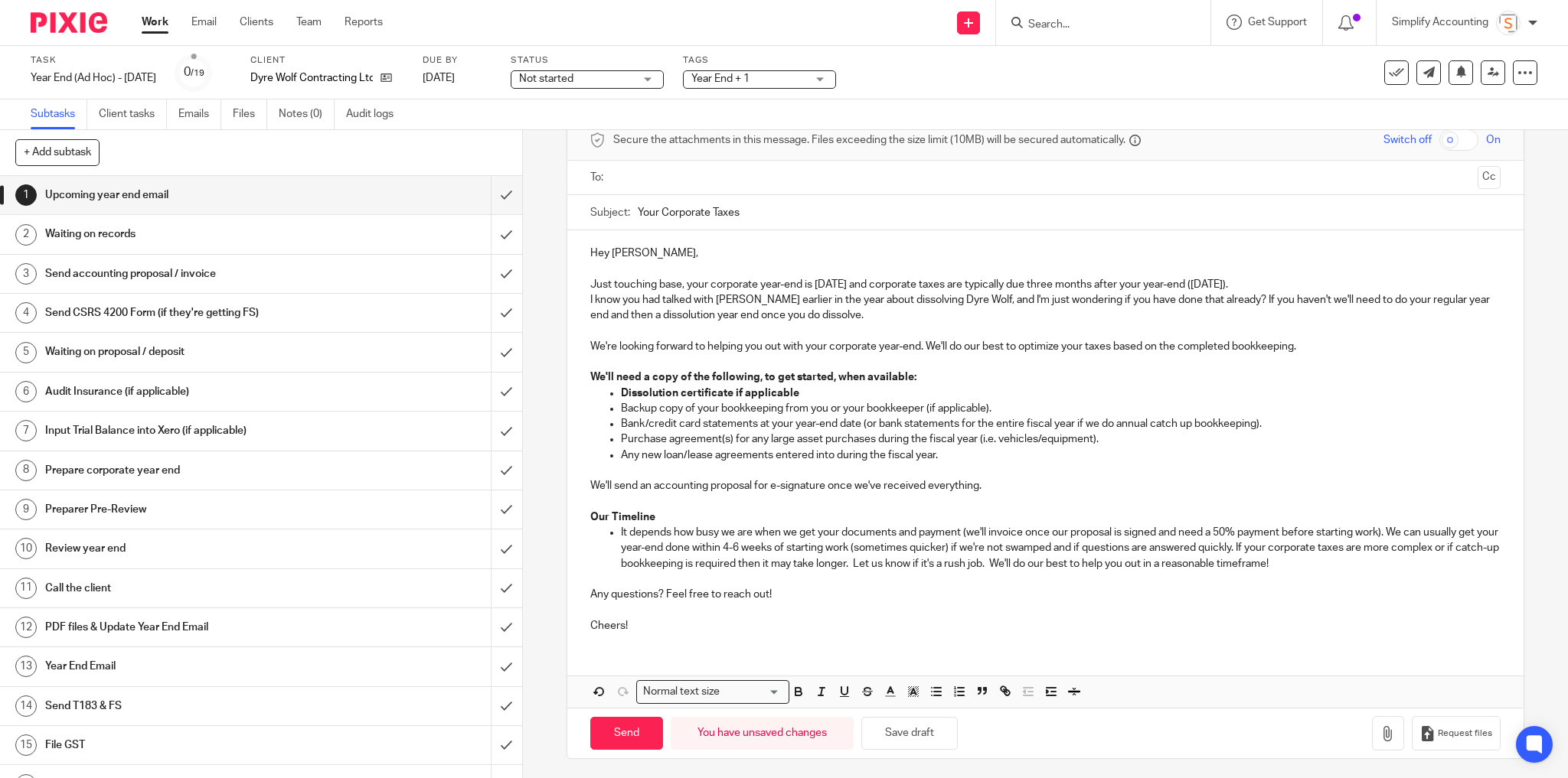
scroll to position [57, 0]
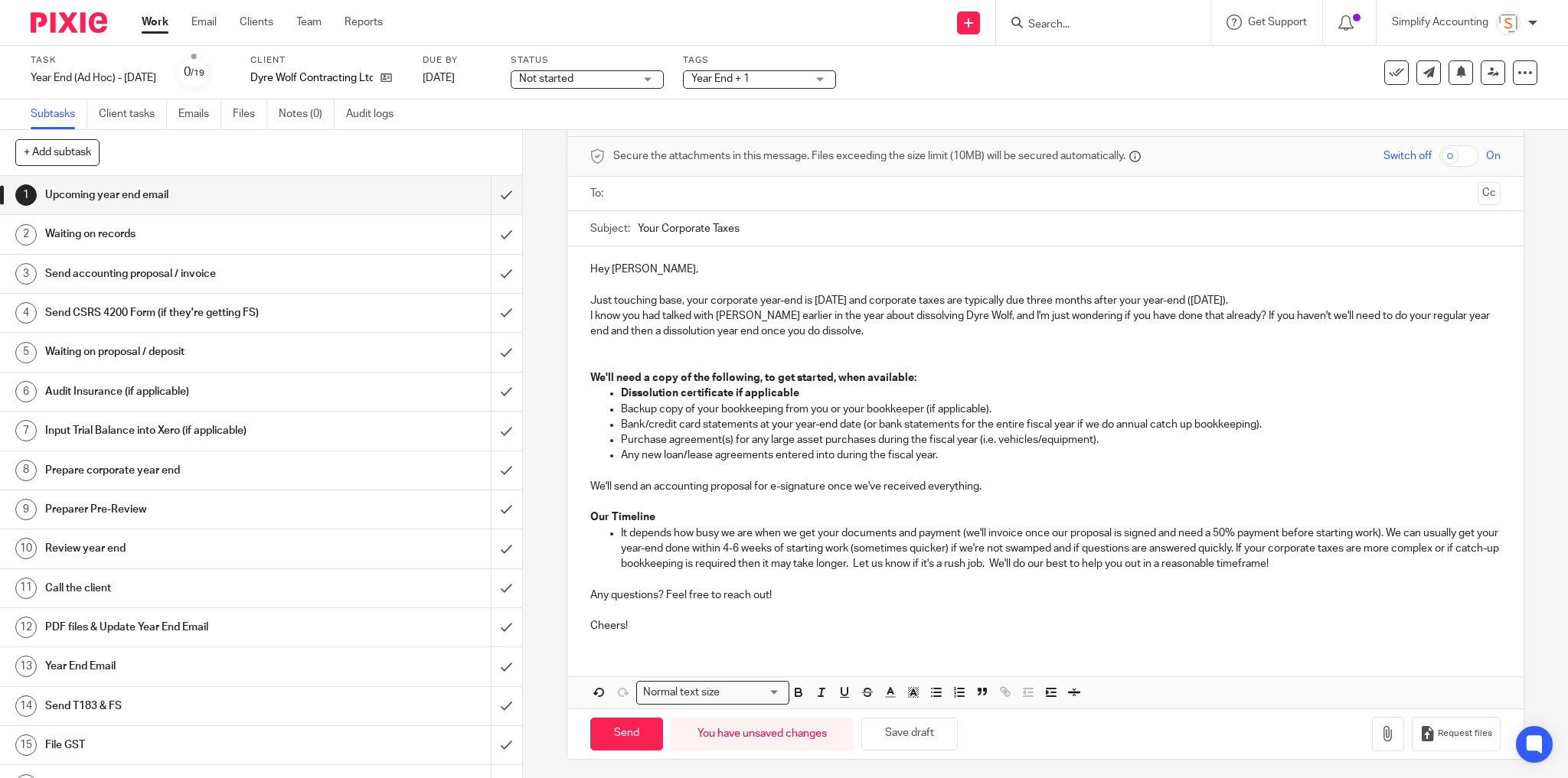
click at [678, 301] on p "Just touching base, your corporate year-end is July 31, 2025 and corporate taxe…" at bounding box center [1046, 301] width 911 height 15
click at [699, 365] on p at bounding box center [1046, 363] width 911 height 15
click at [705, 196] on input "text" at bounding box center [1045, 194] width 853 height 18
click at [906, 722] on button "Save draft" at bounding box center [909, 737] width 97 height 33
click at [616, 742] on input "Send" at bounding box center [626, 737] width 73 height 33
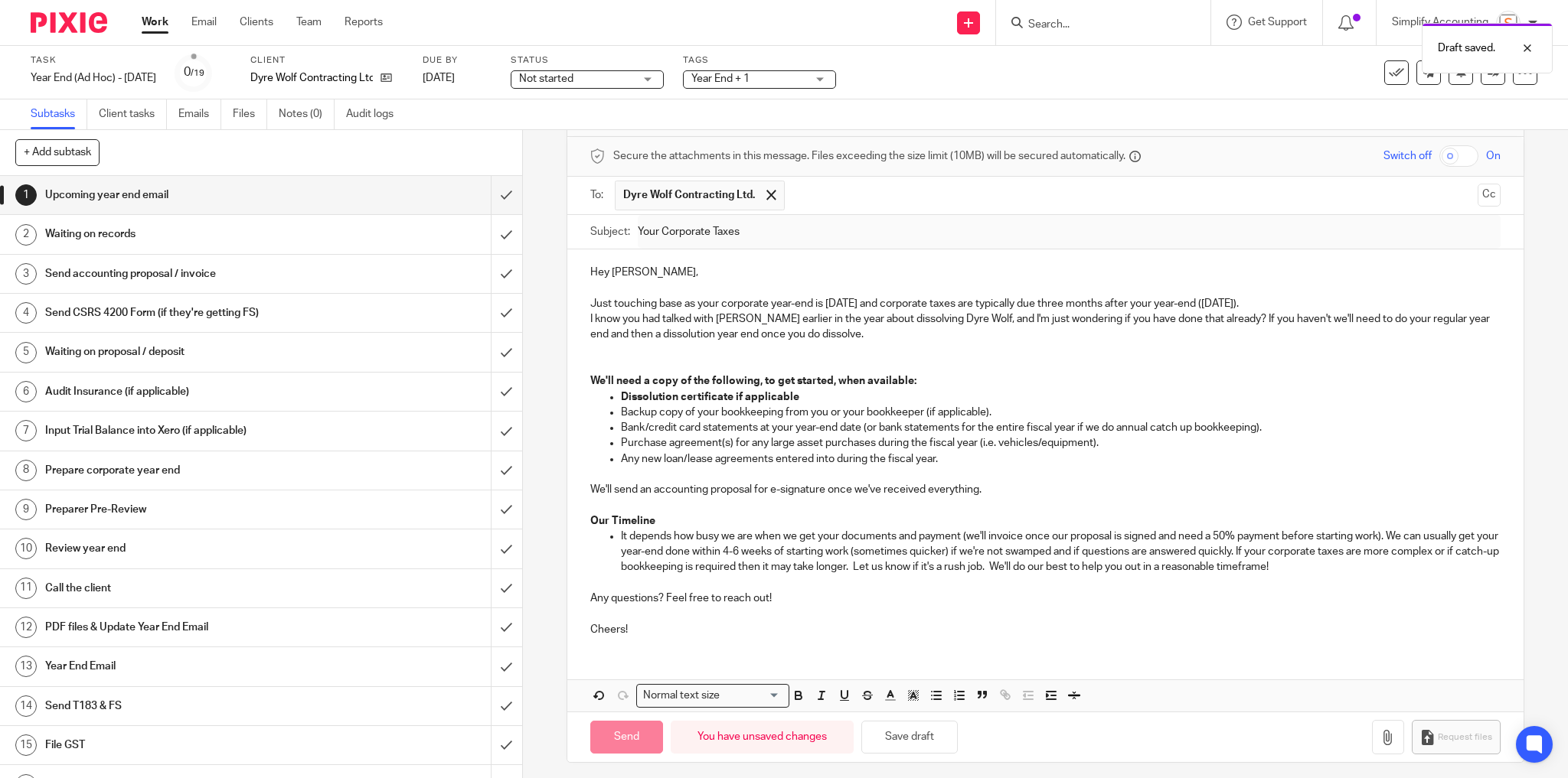
type input "Sent"
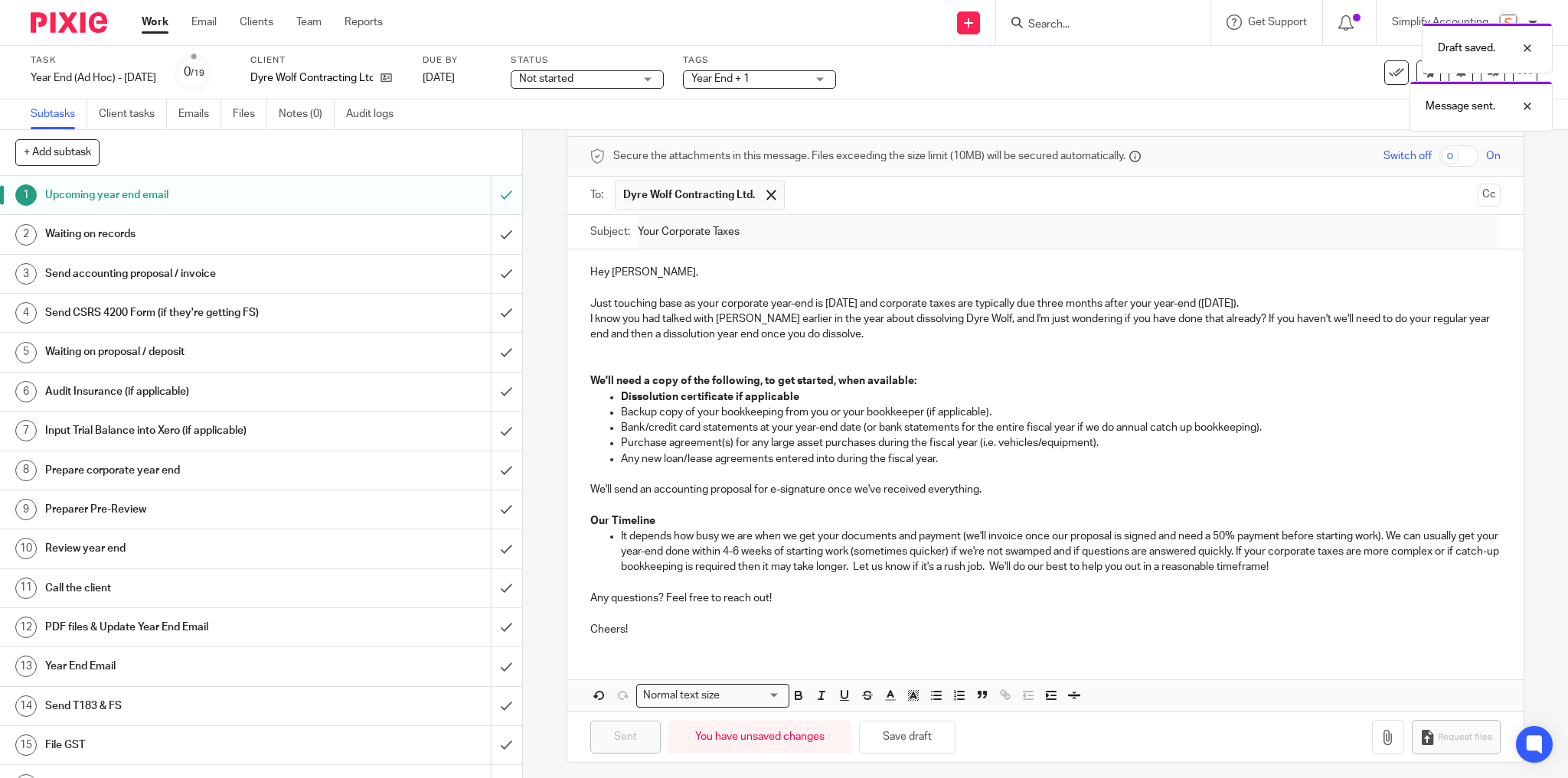
click at [769, 75] on span "Year End + 1" at bounding box center [749, 79] width 115 height 16
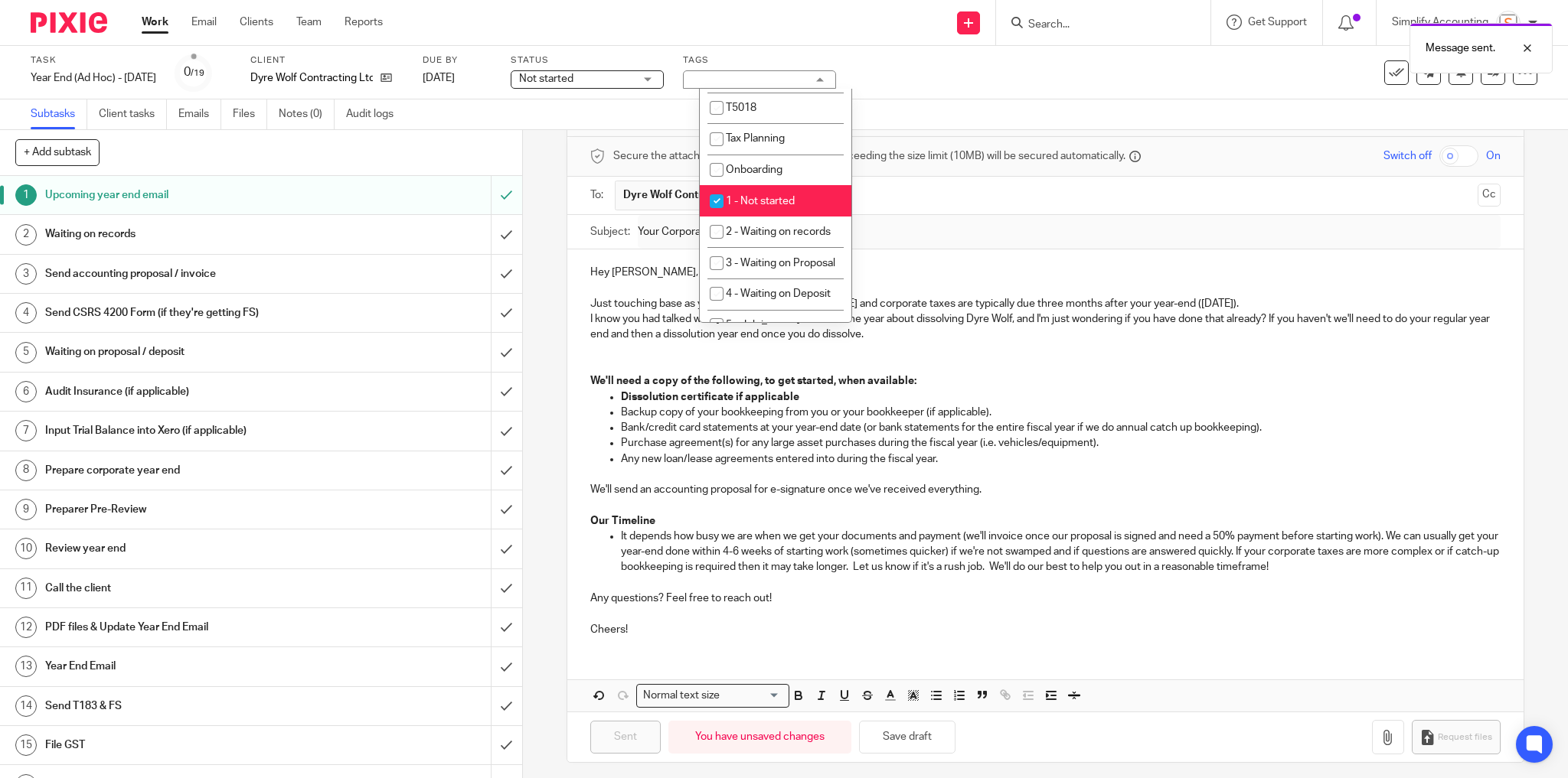
scroll to position [367, 0]
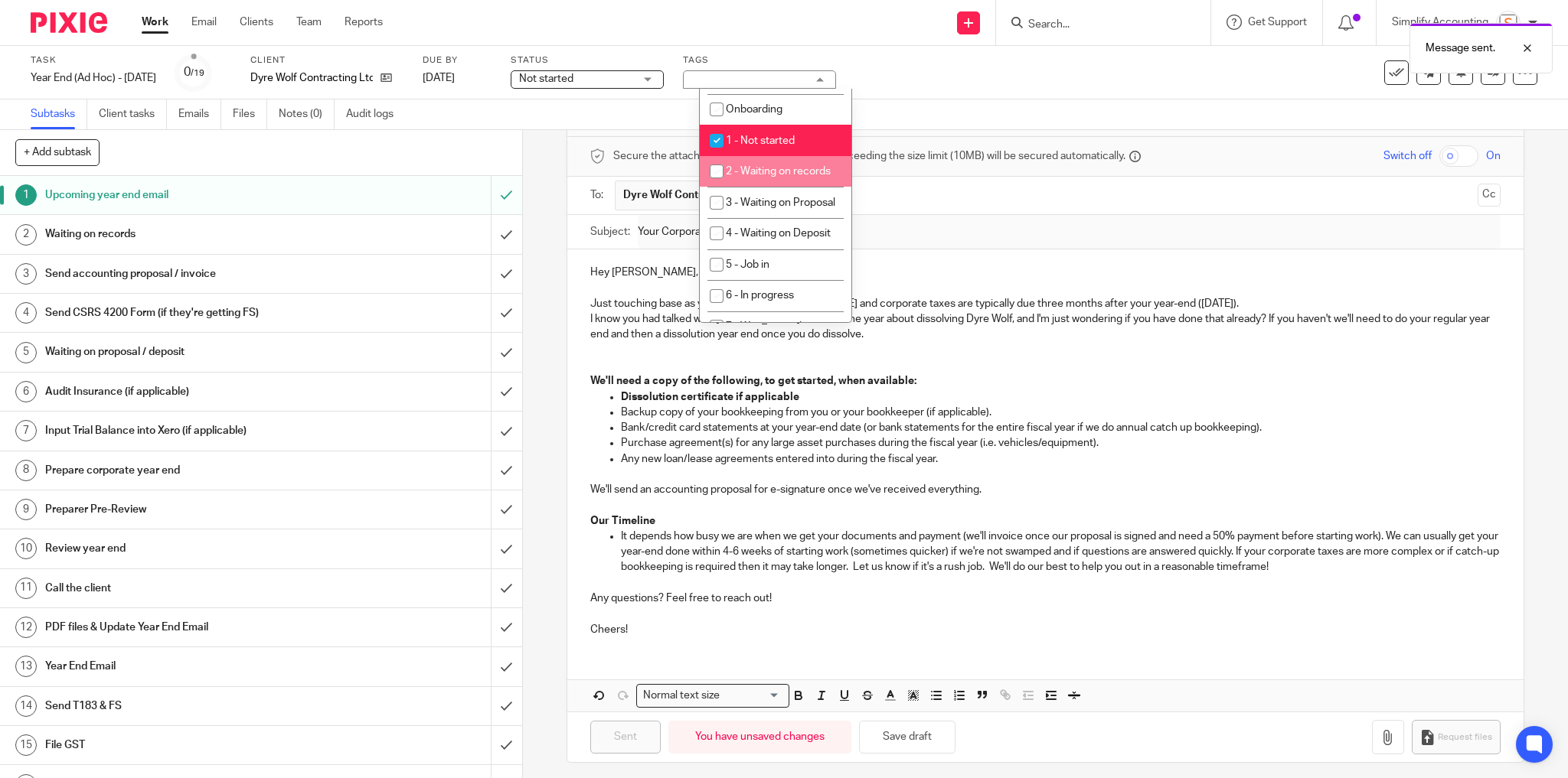
click at [767, 187] on li "2 - Waiting on records" at bounding box center [775, 172] width 151 height 32
checkbox input "true"
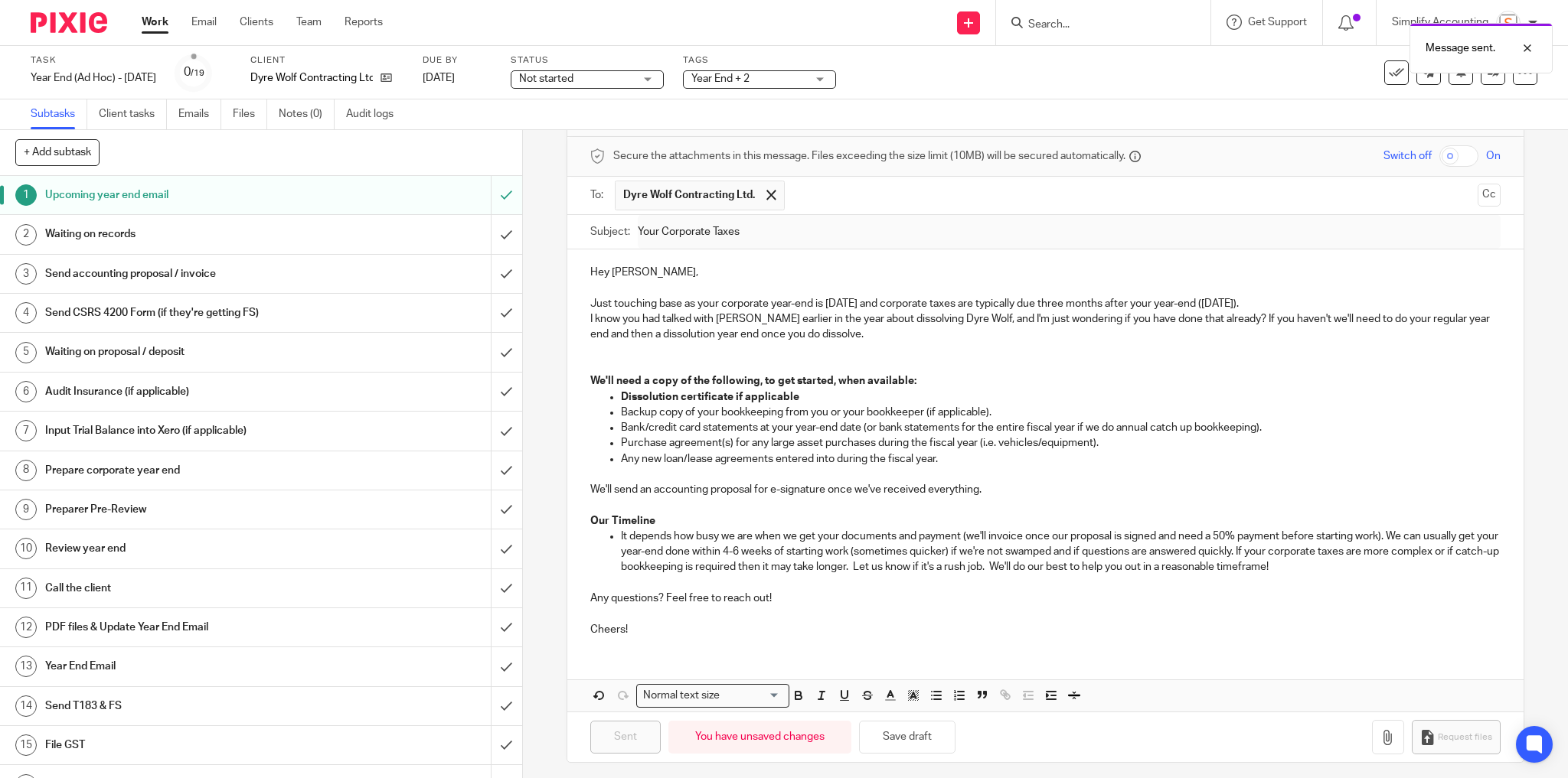
click at [902, 85] on div "Task Year End (Ad Hoc) - July 2025 Save Year End (Ad Hoc) - July 2025 0 /19 Cli…" at bounding box center [658, 73] width 1255 height 37
click at [392, 78] on icon at bounding box center [385, 77] width 11 height 11
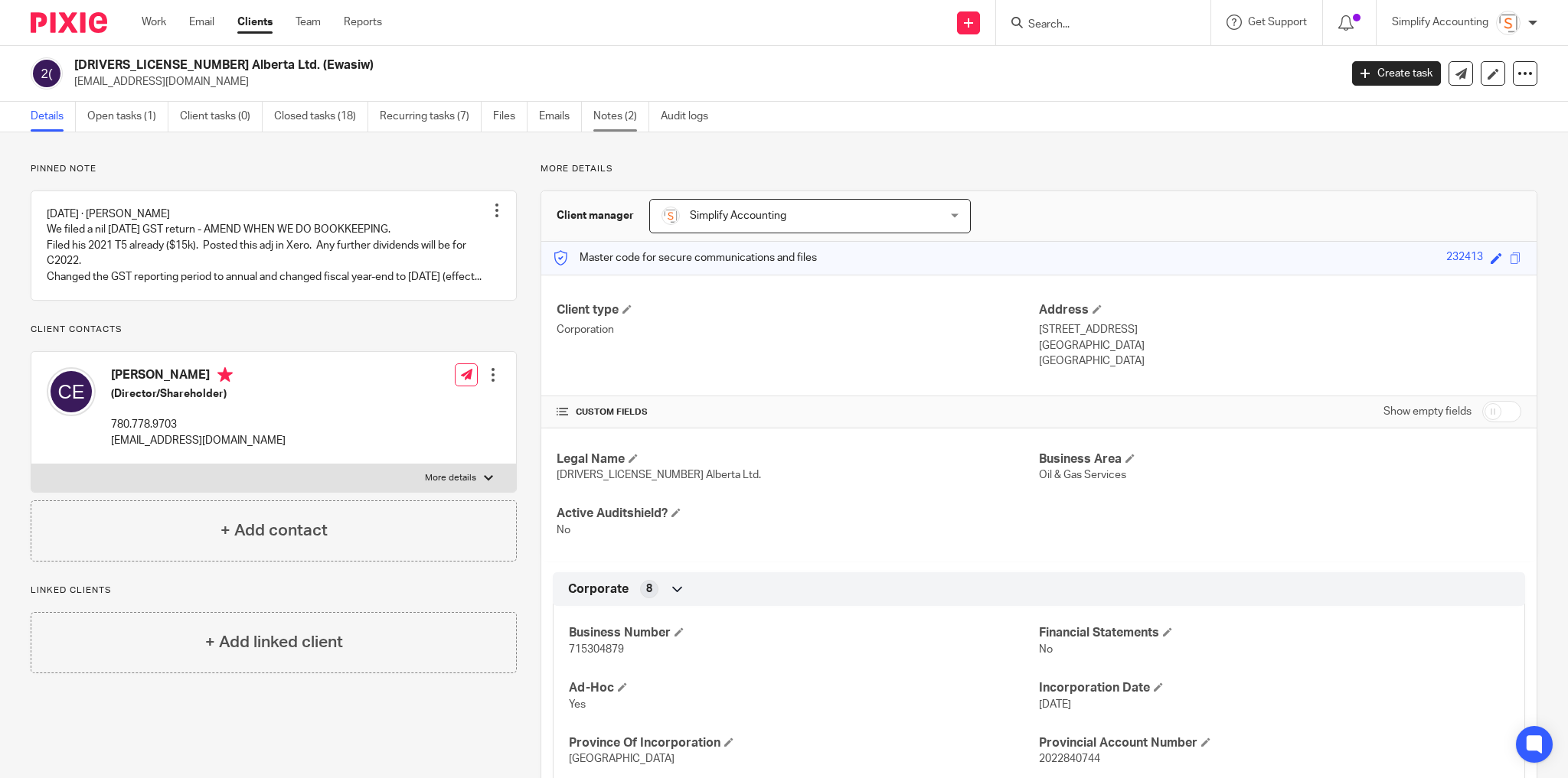
click at [627, 120] on link "Notes (2)" at bounding box center [620, 116] width 56 height 30
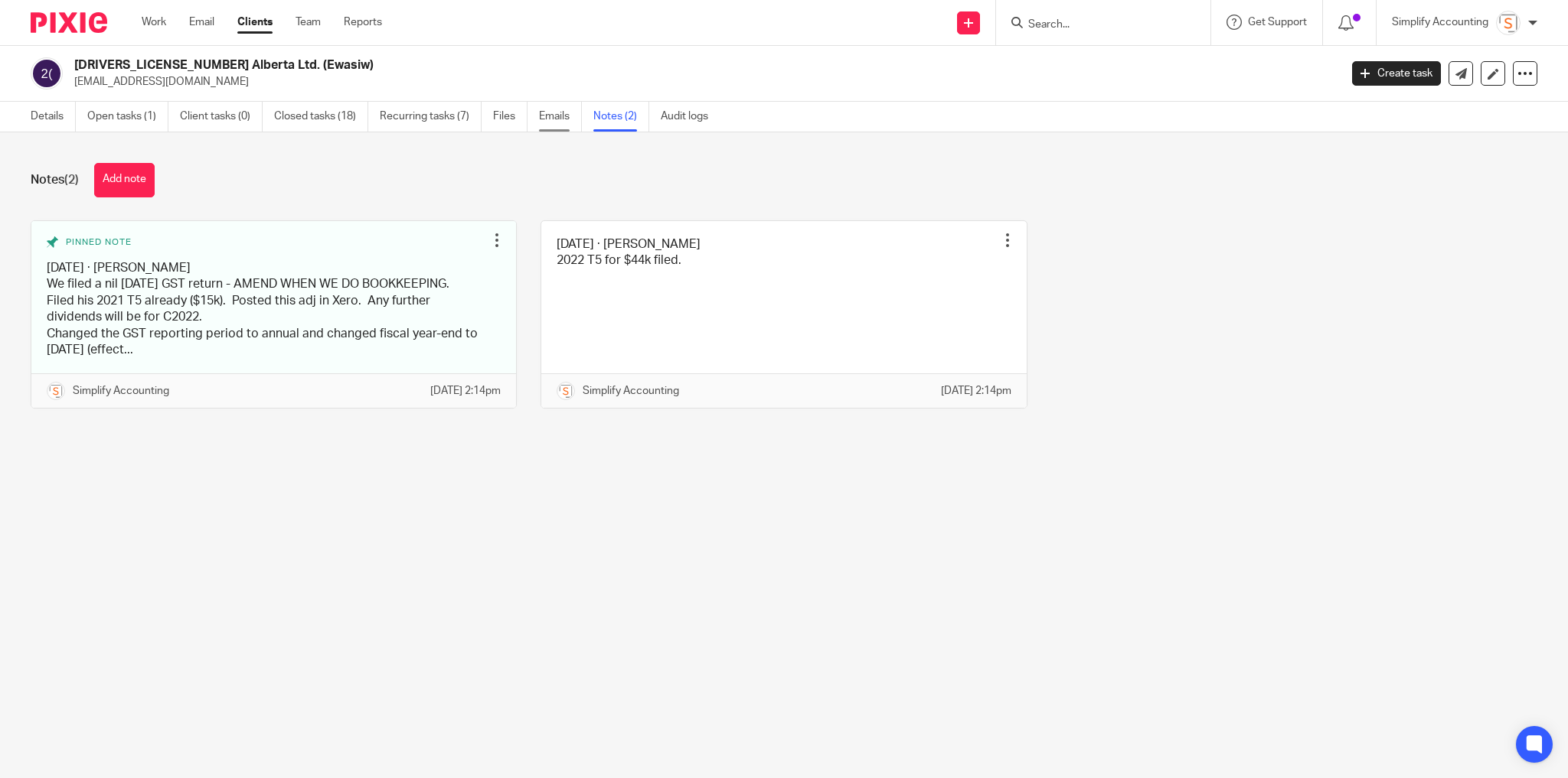
click at [547, 120] on link "Emails" at bounding box center [561, 116] width 43 height 30
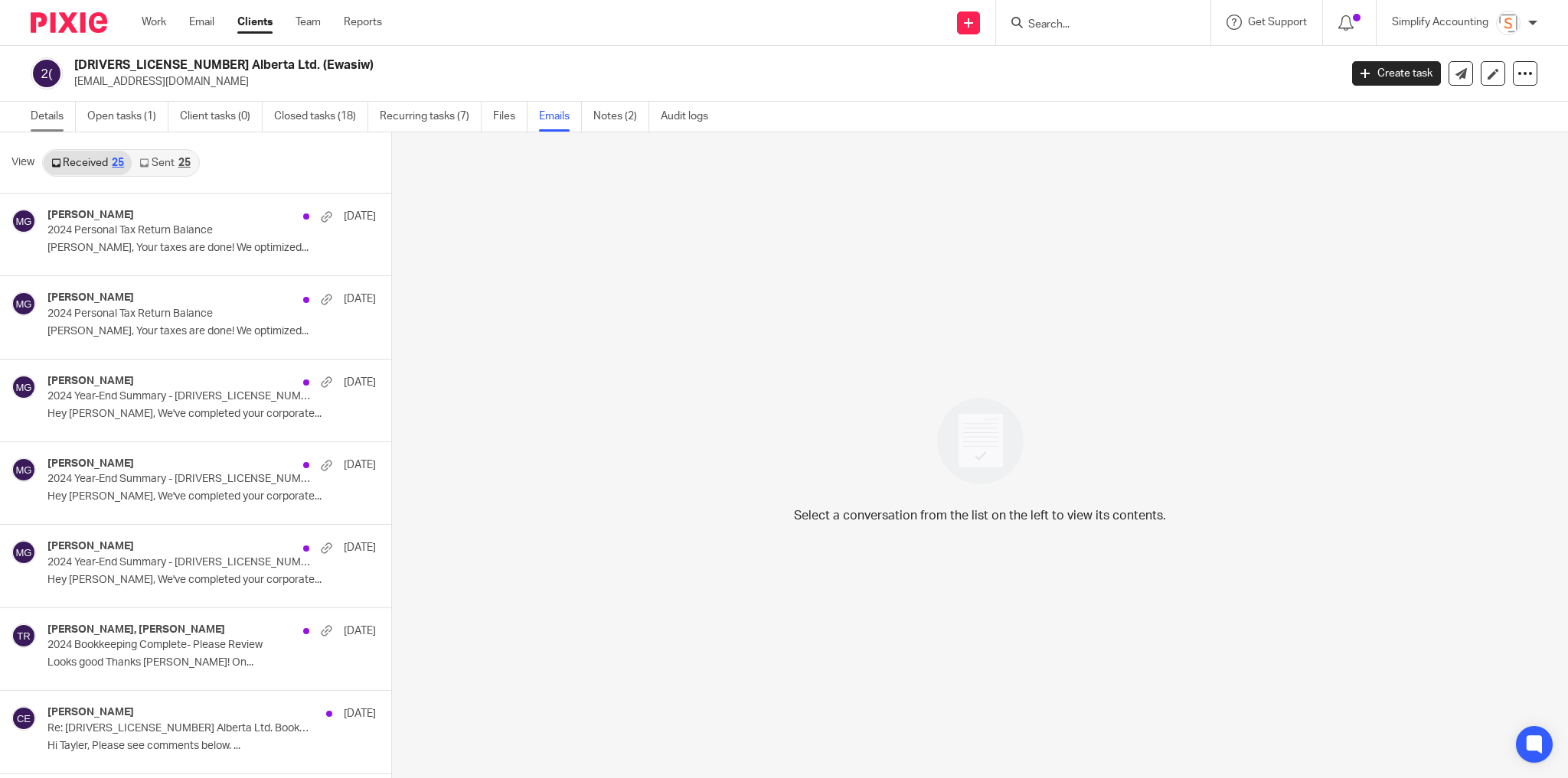
click at [54, 118] on link "Details" at bounding box center [53, 116] width 45 height 30
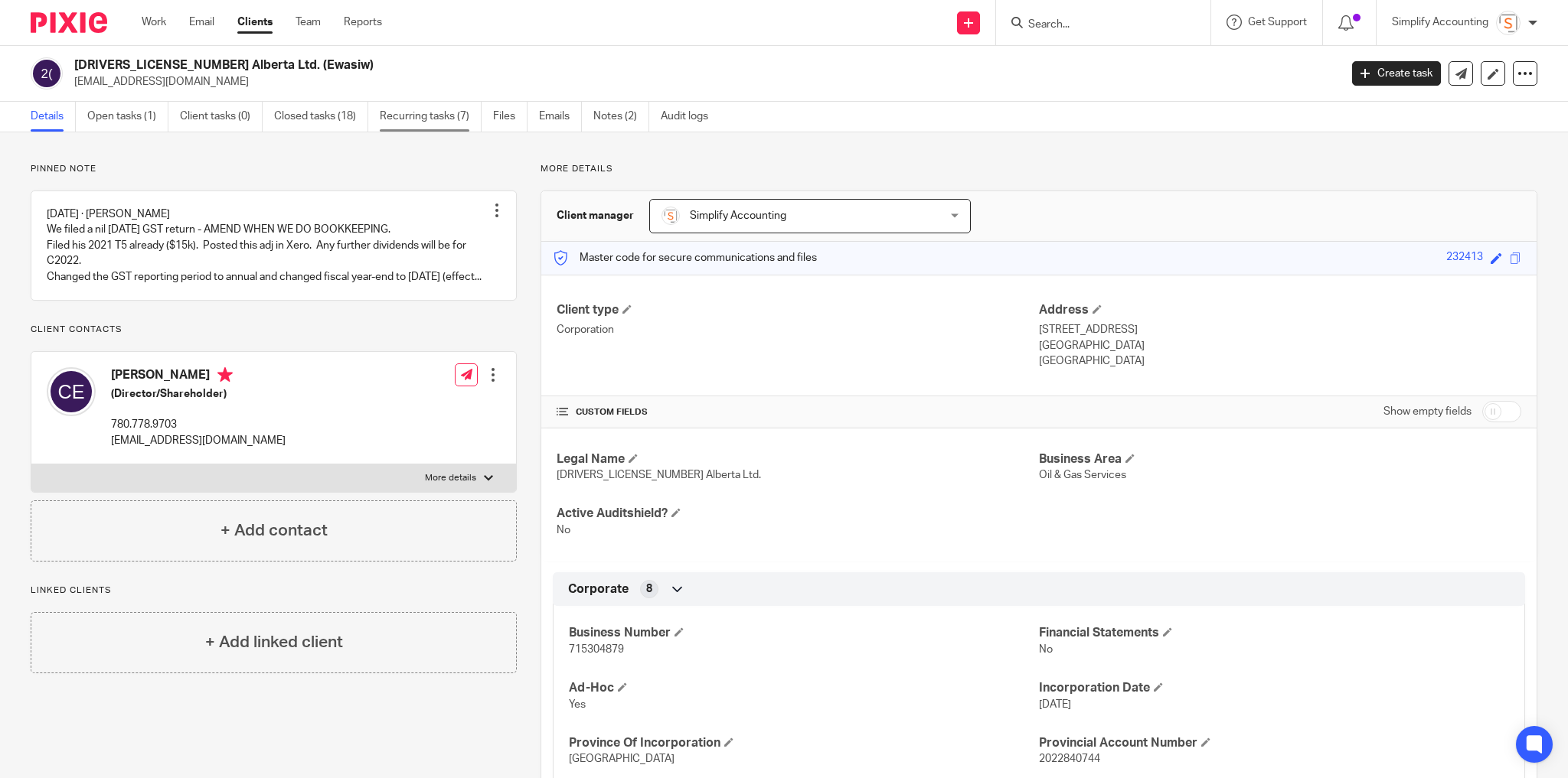
click at [440, 110] on link "Recurring tasks (7)" at bounding box center [430, 116] width 102 height 30
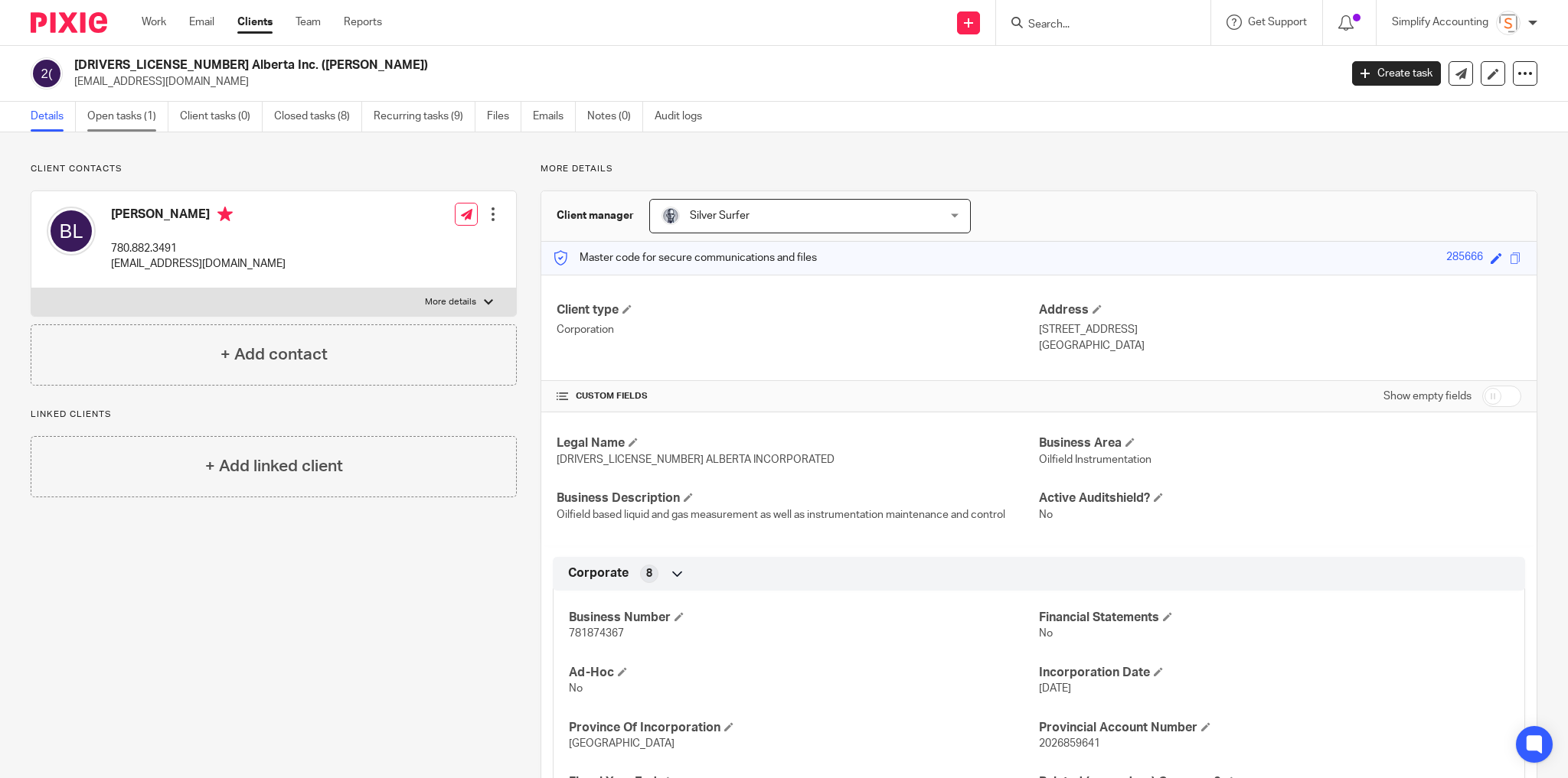
click at [123, 117] on link "Open tasks (1)" at bounding box center [127, 116] width 81 height 30
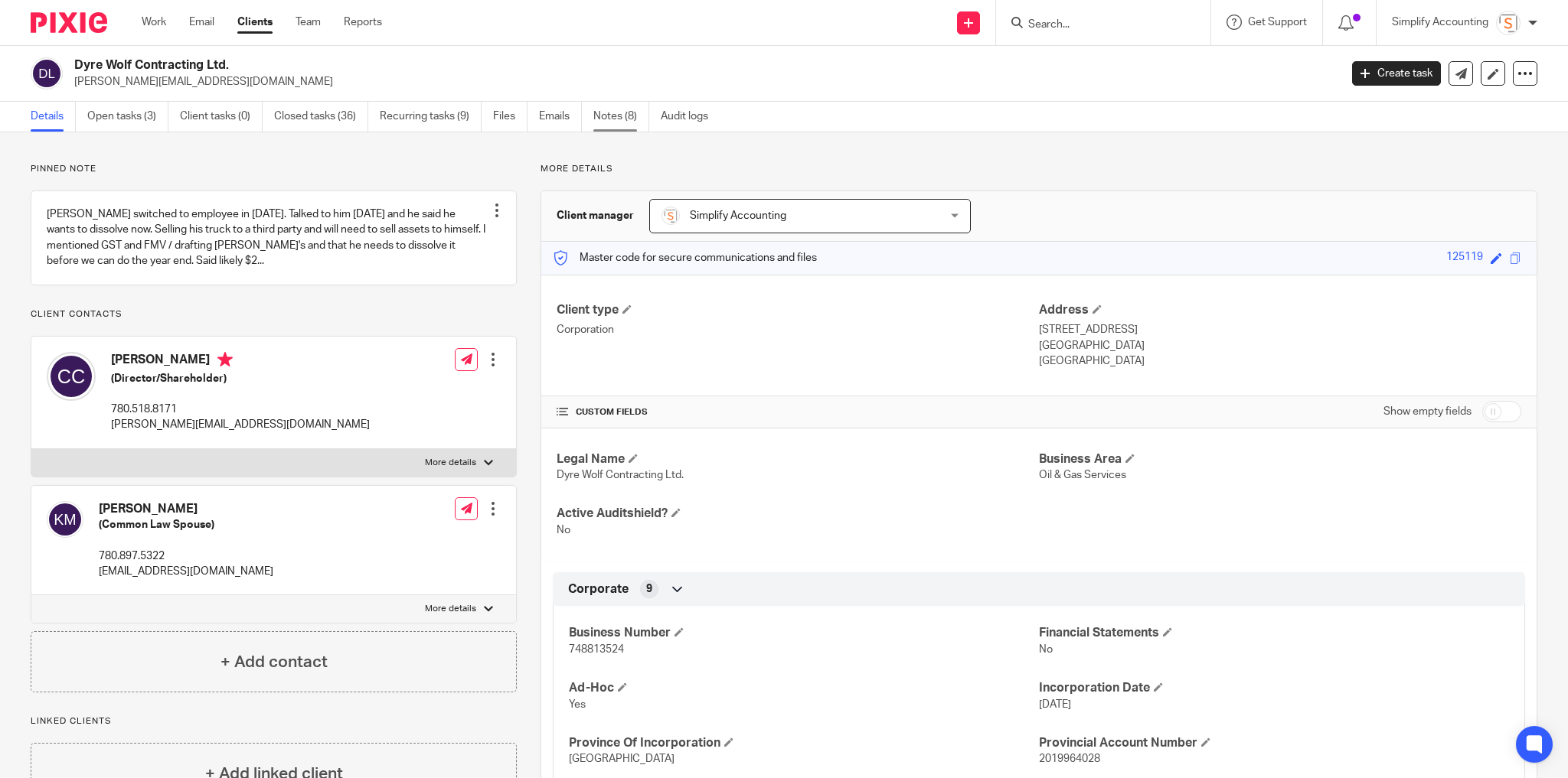
click at [621, 112] on link "Notes (8)" at bounding box center [620, 116] width 56 height 30
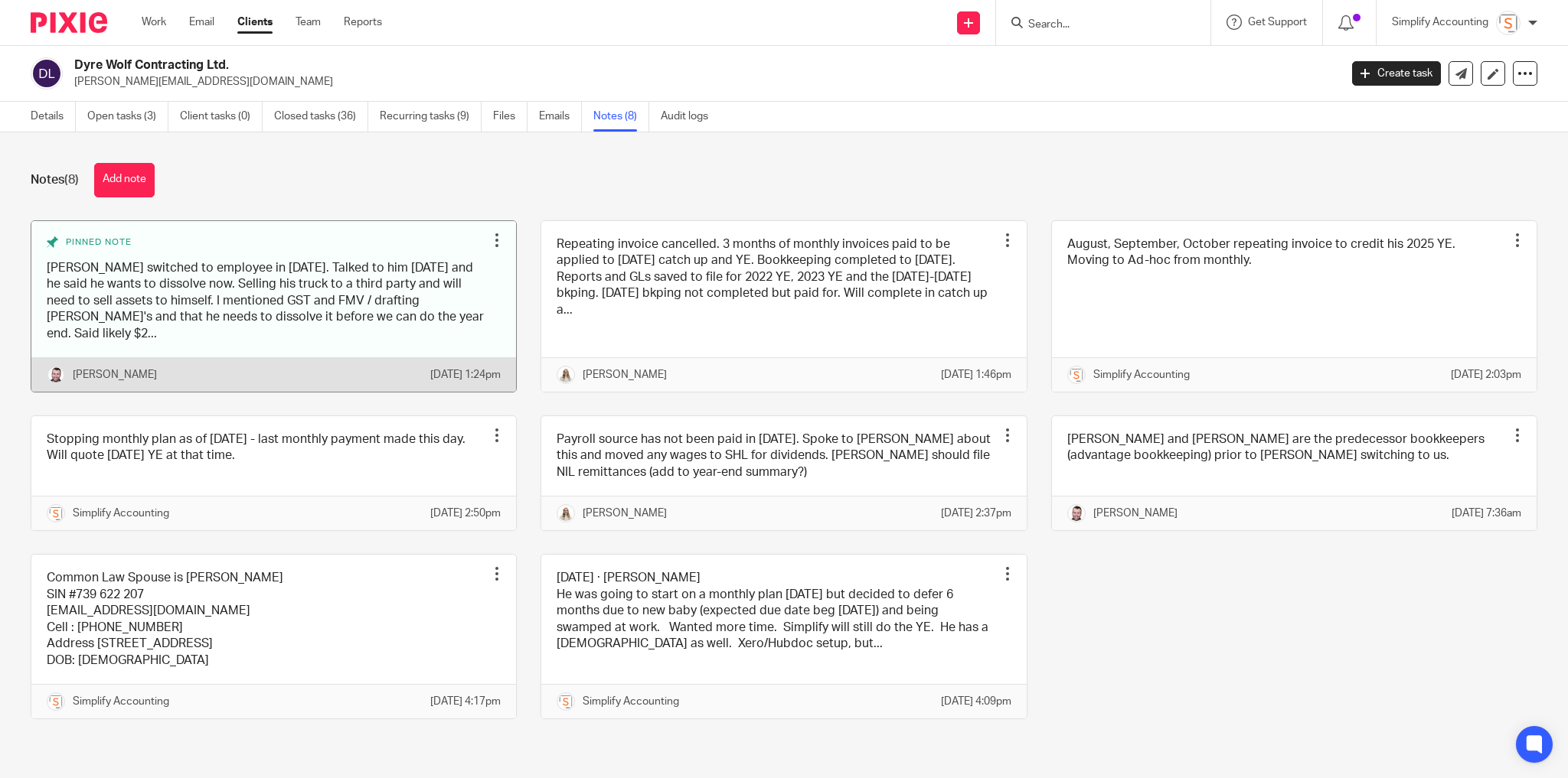
click at [365, 311] on link at bounding box center [273, 307] width 484 height 171
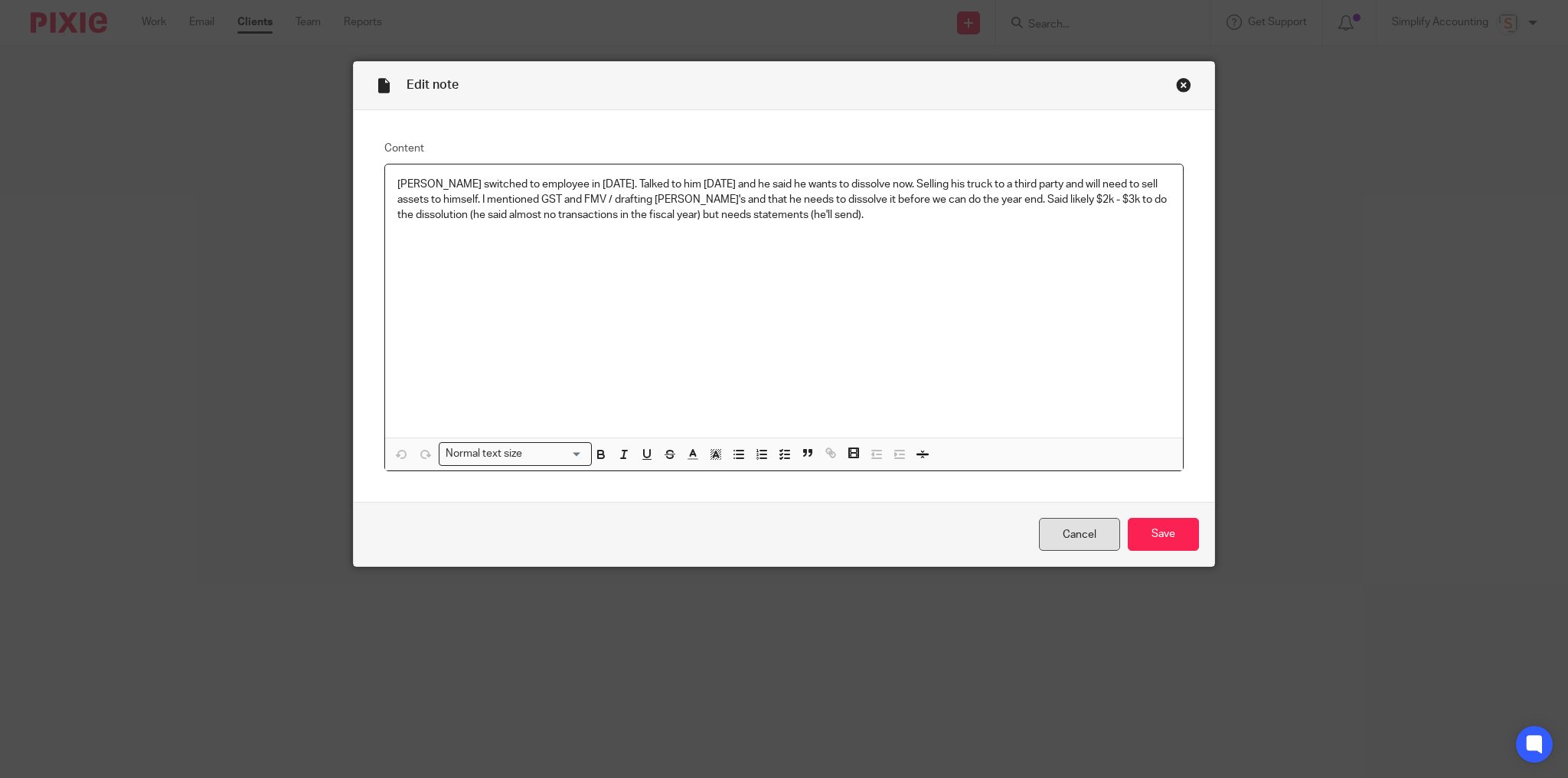
click at [1046, 530] on link "Cancel" at bounding box center [1079, 535] width 81 height 33
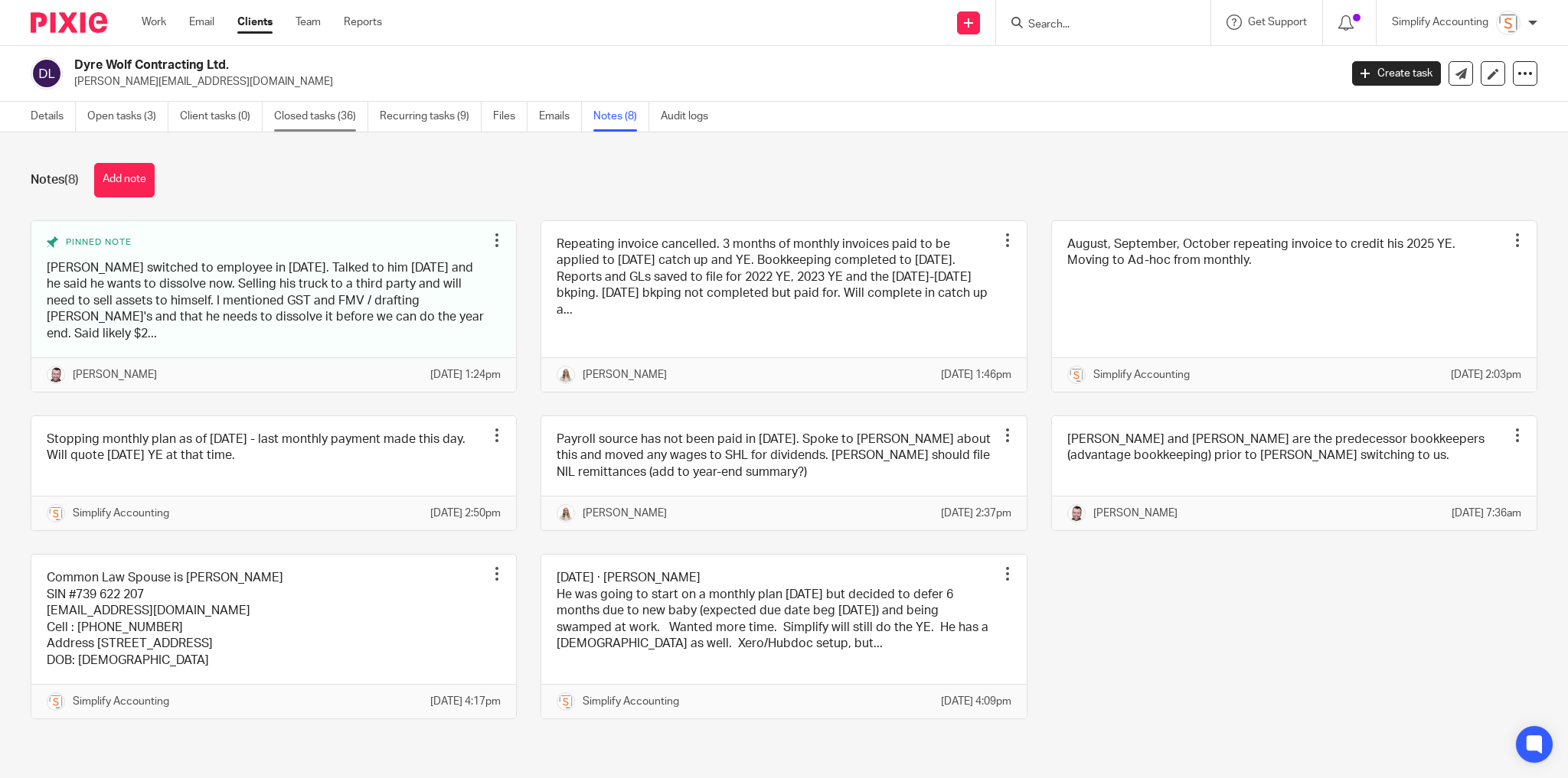
click at [320, 114] on link "Closed tasks (36)" at bounding box center [321, 116] width 94 height 30
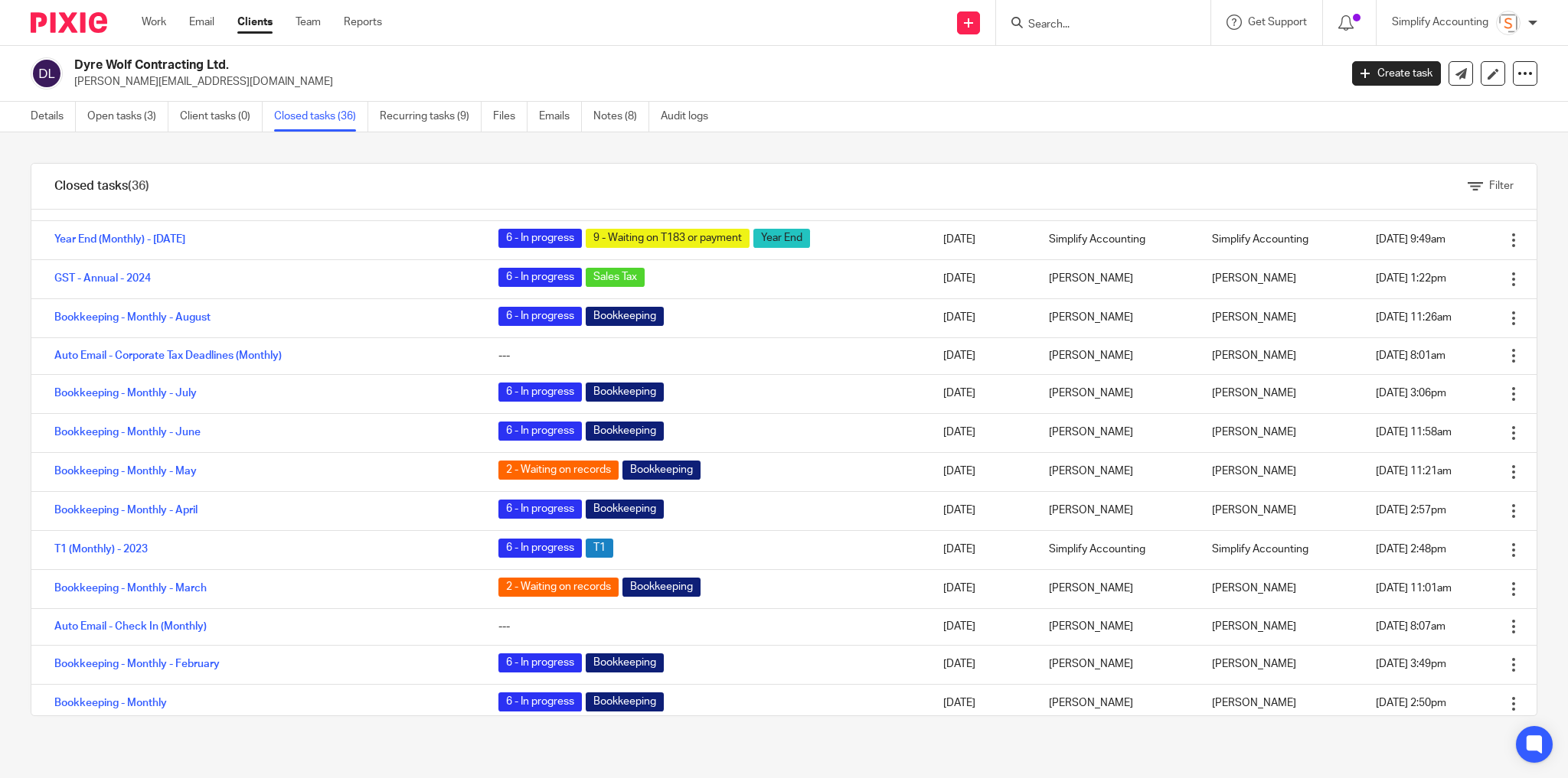
scroll to position [306, 0]
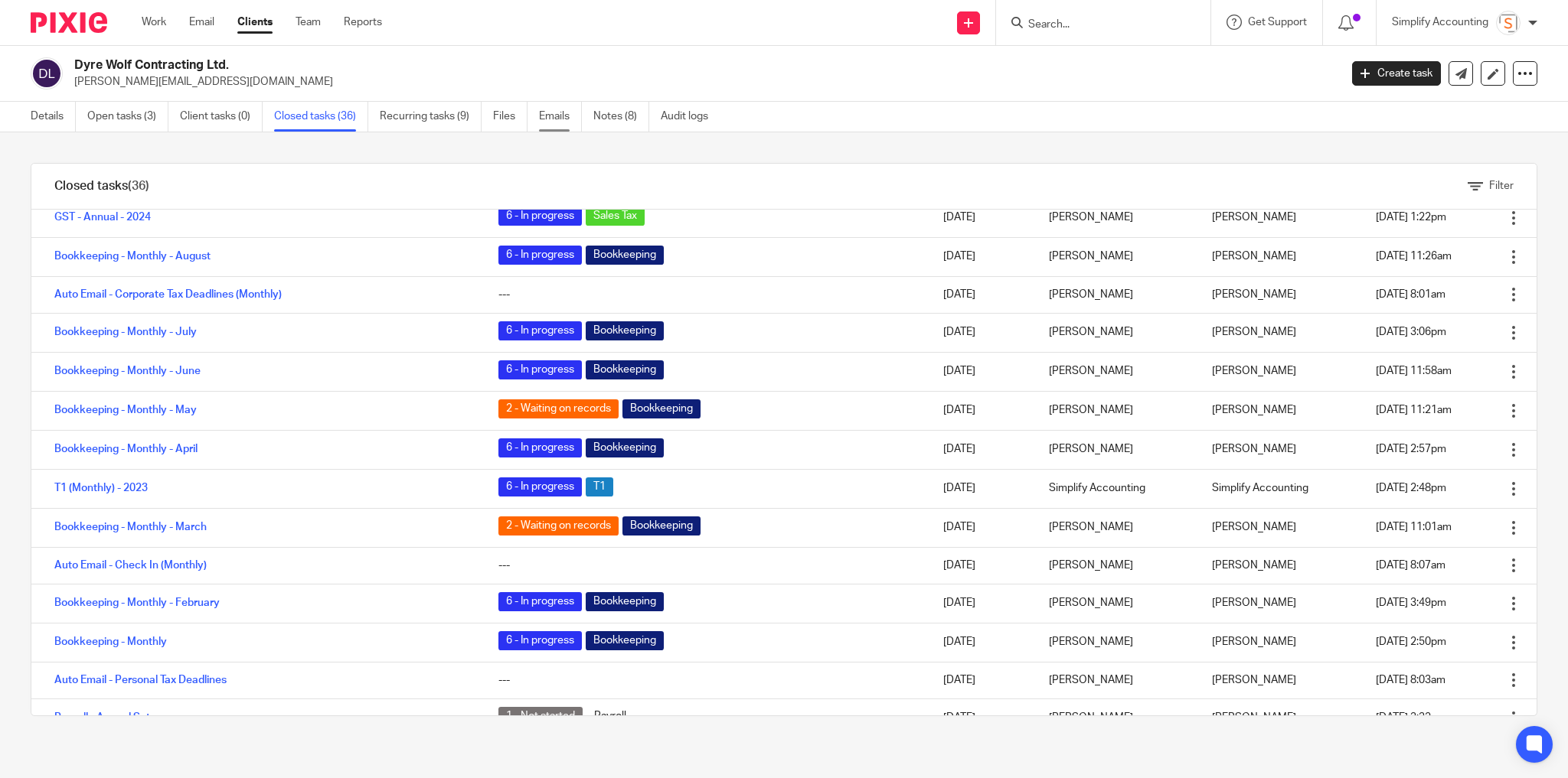
click at [567, 113] on link "Emails" at bounding box center [561, 116] width 43 height 30
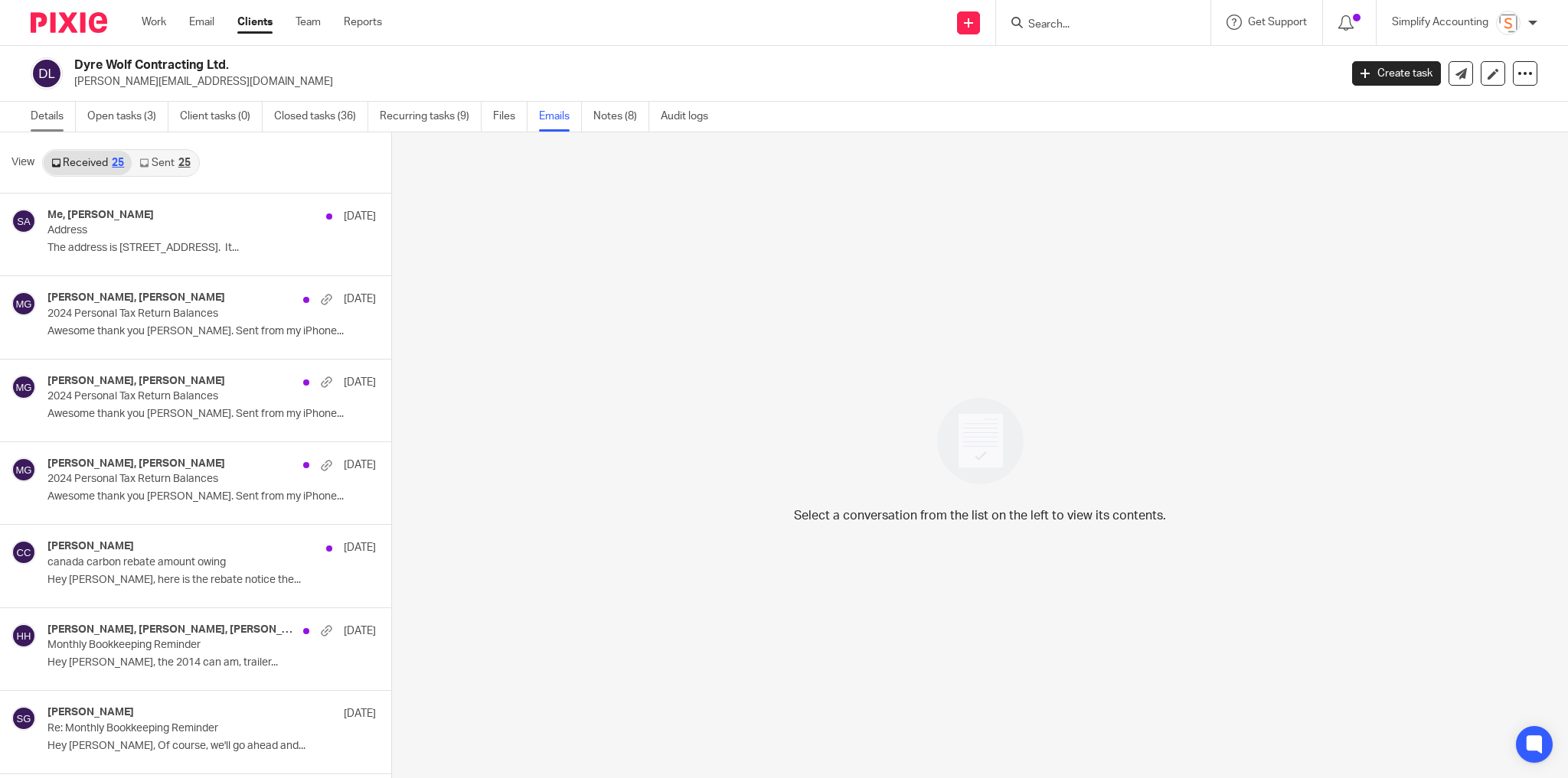
click at [39, 118] on link "Details" at bounding box center [53, 116] width 45 height 30
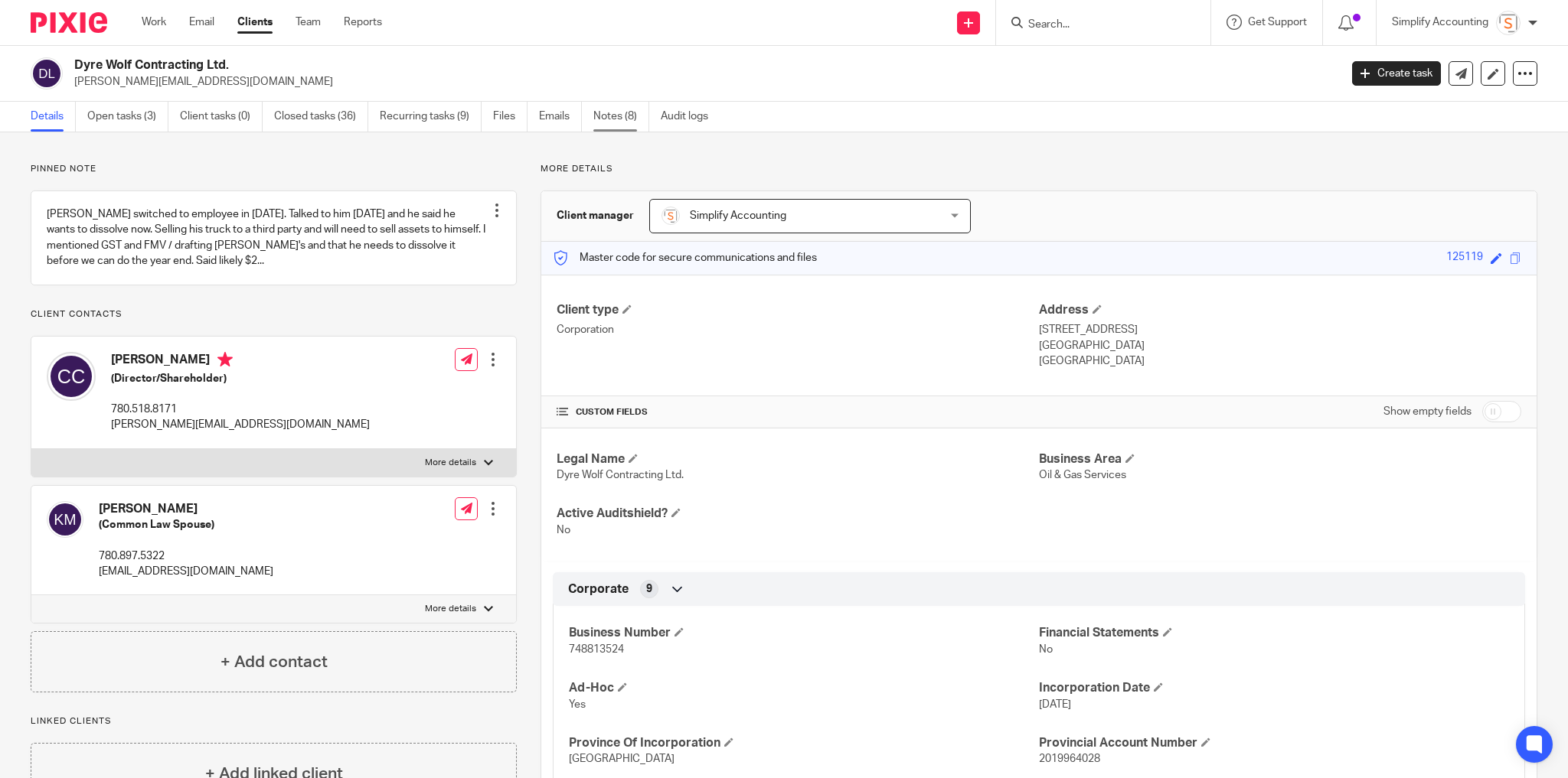
click at [612, 109] on link "Notes (8)" at bounding box center [620, 116] width 56 height 30
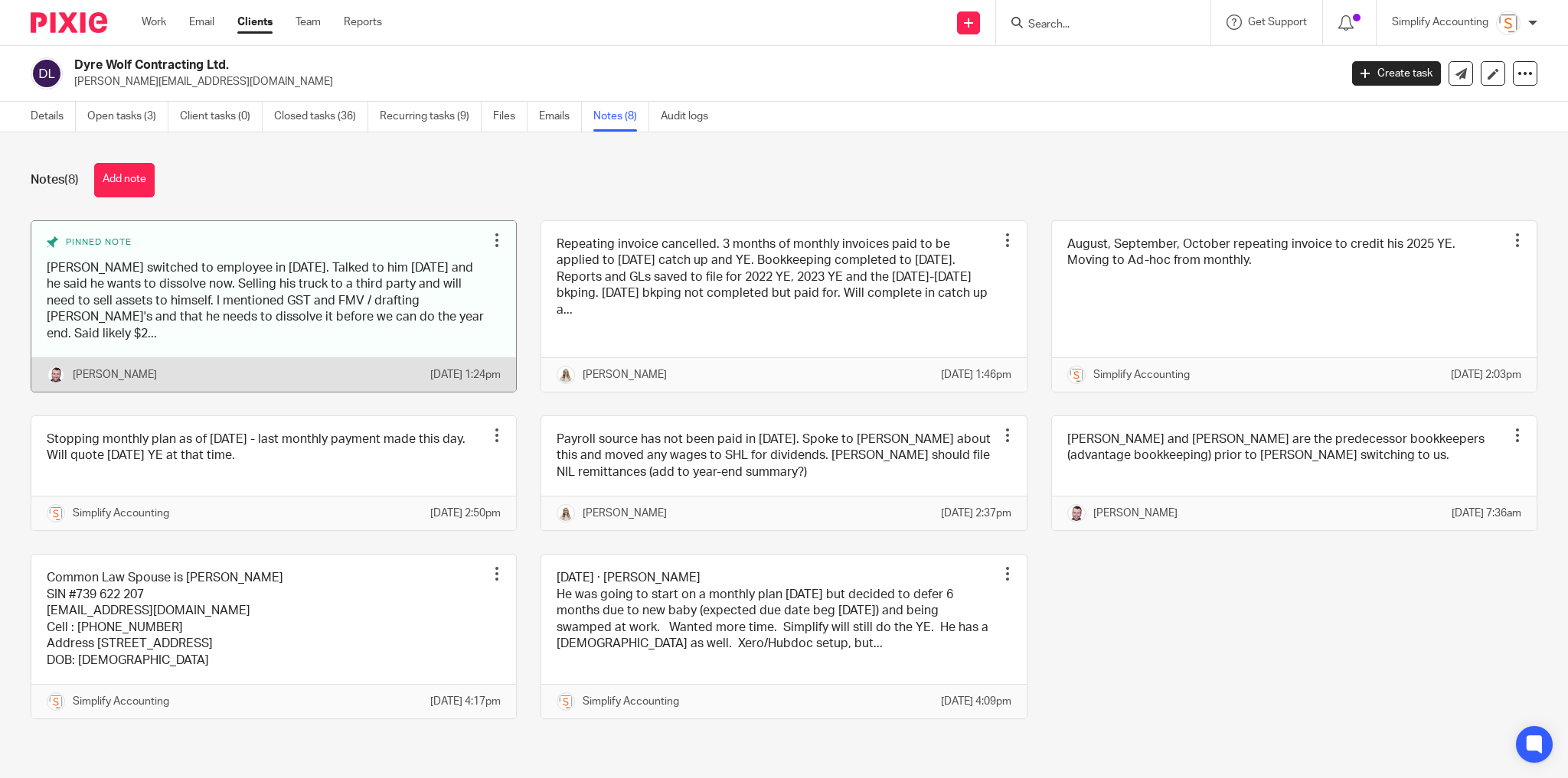
click at [341, 298] on link at bounding box center [273, 307] width 484 height 171
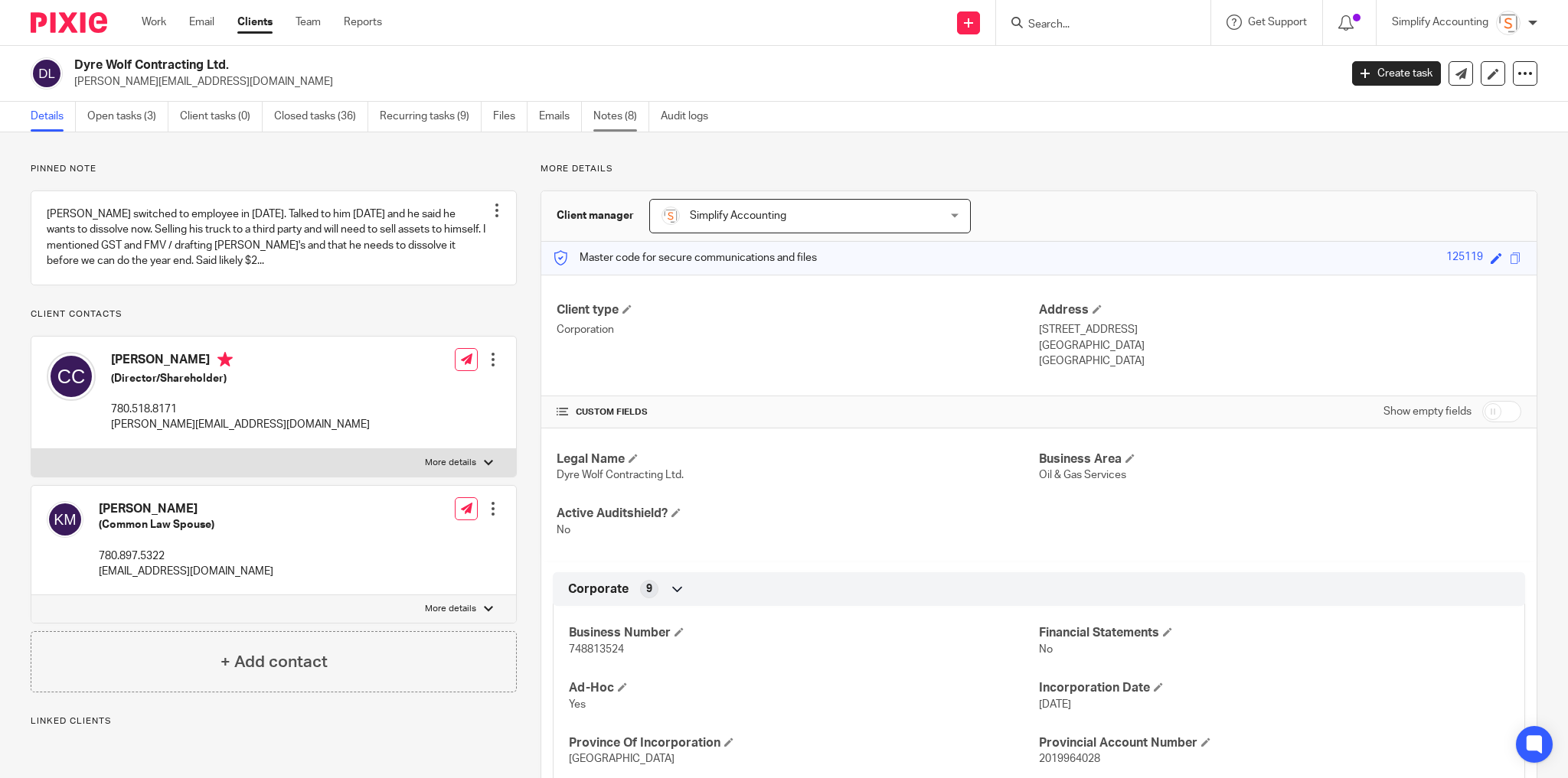
click at [597, 122] on link "Notes (8)" at bounding box center [620, 116] width 56 height 30
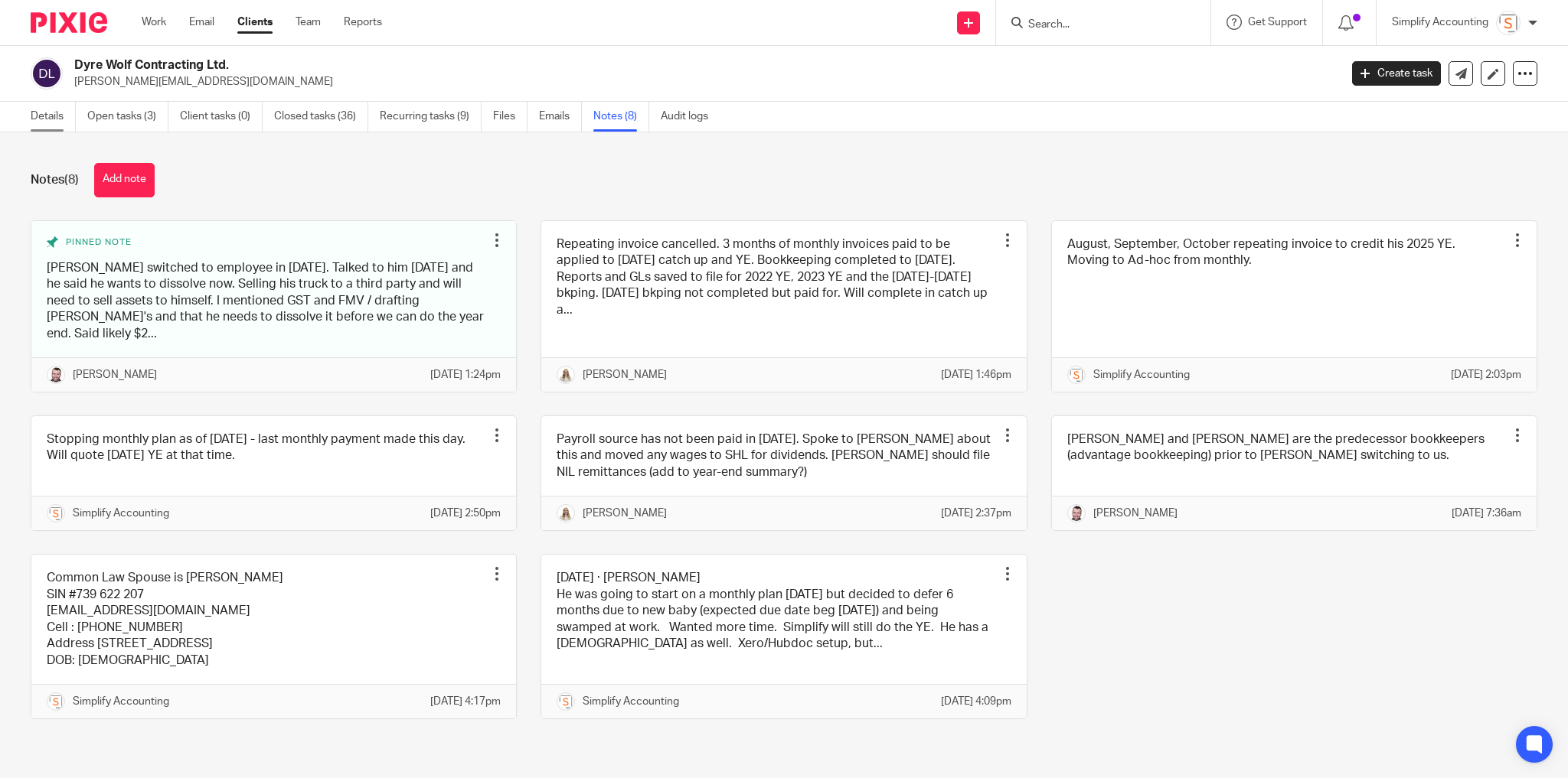
click at [39, 122] on link "Details" at bounding box center [53, 116] width 45 height 30
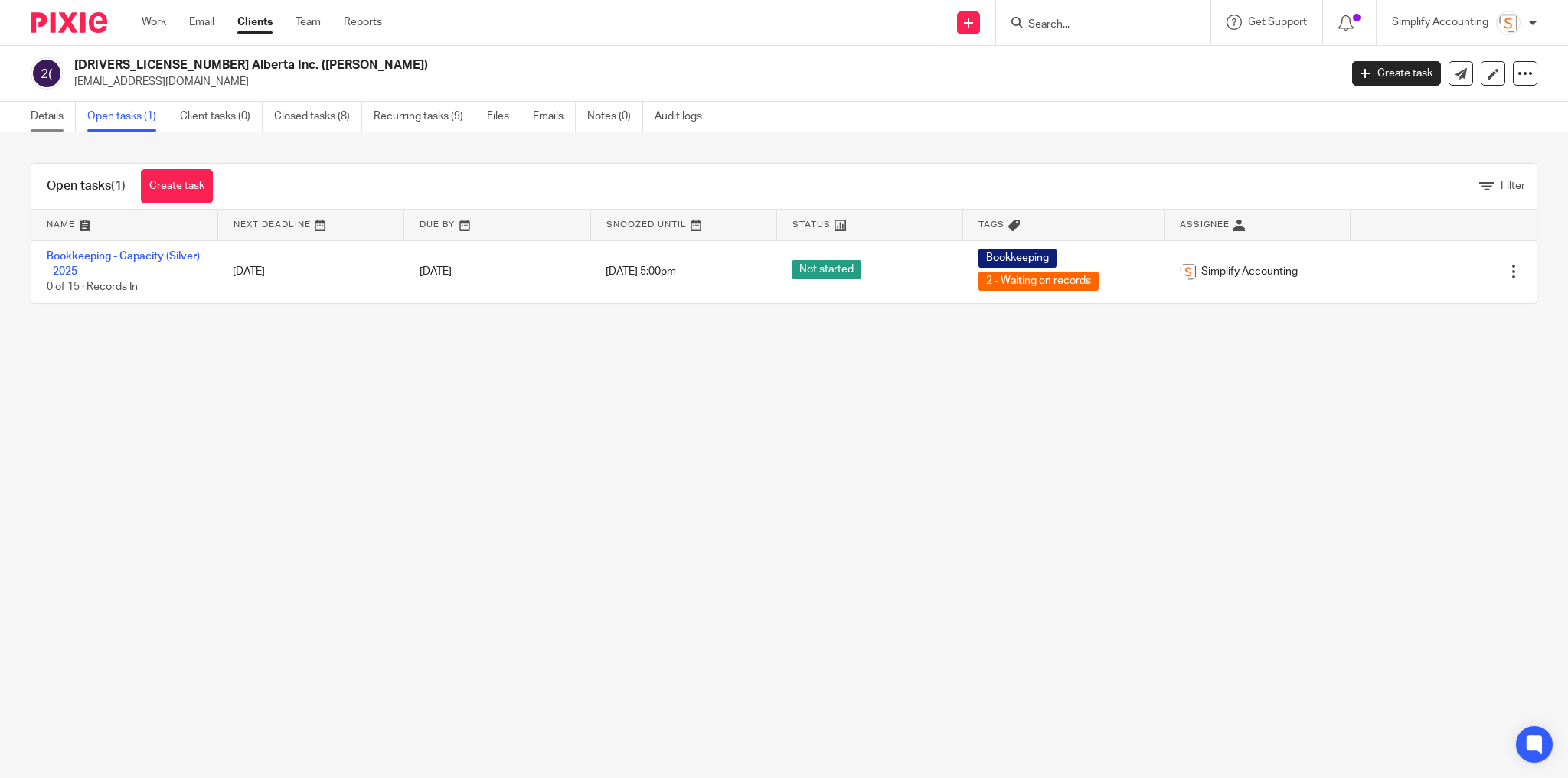
click at [66, 112] on link "Details" at bounding box center [53, 116] width 45 height 30
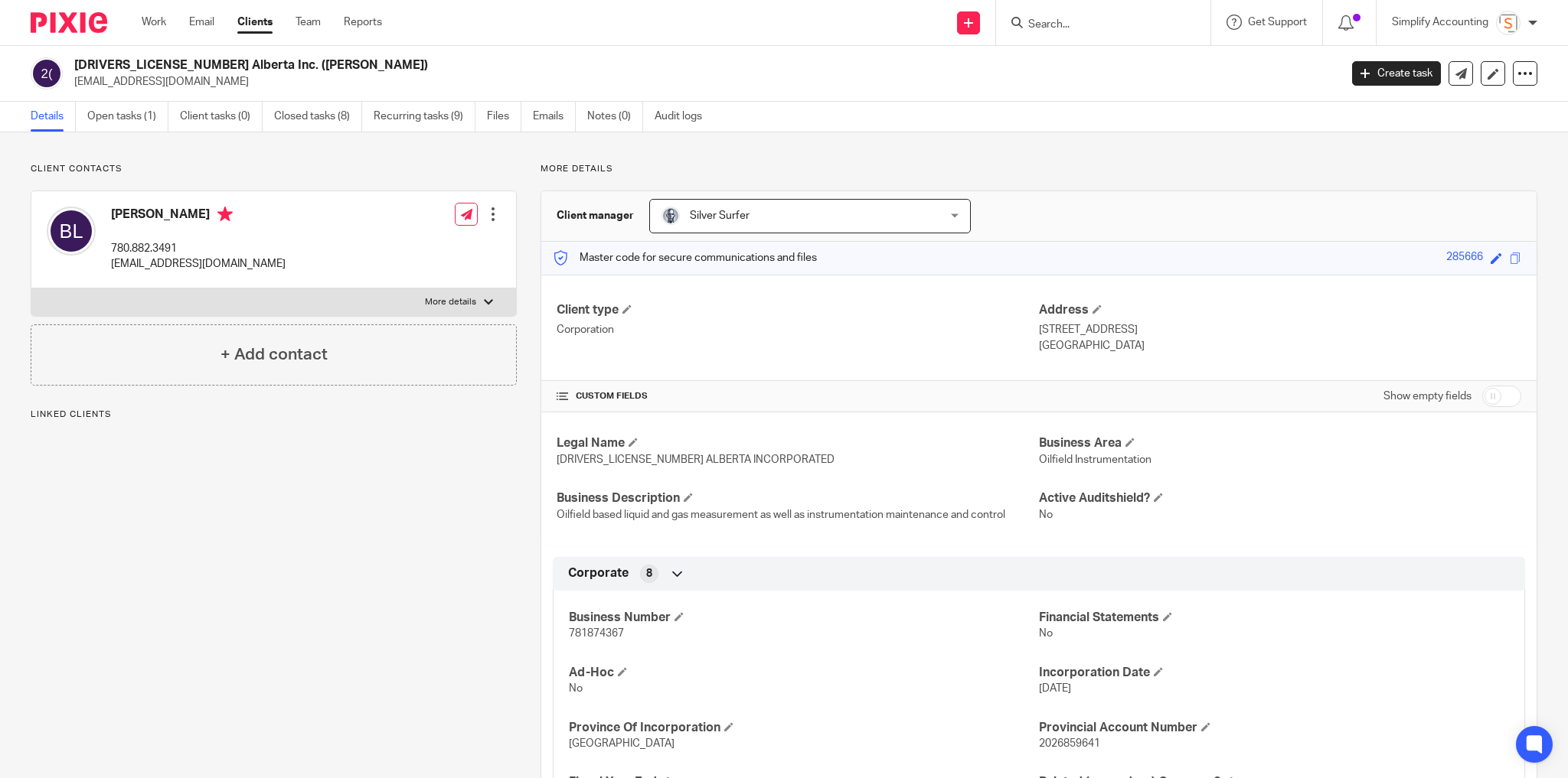
click at [53, 111] on link "Details" at bounding box center [53, 116] width 45 height 30
click at [319, 112] on link "Closed tasks (8)" at bounding box center [318, 116] width 88 height 30
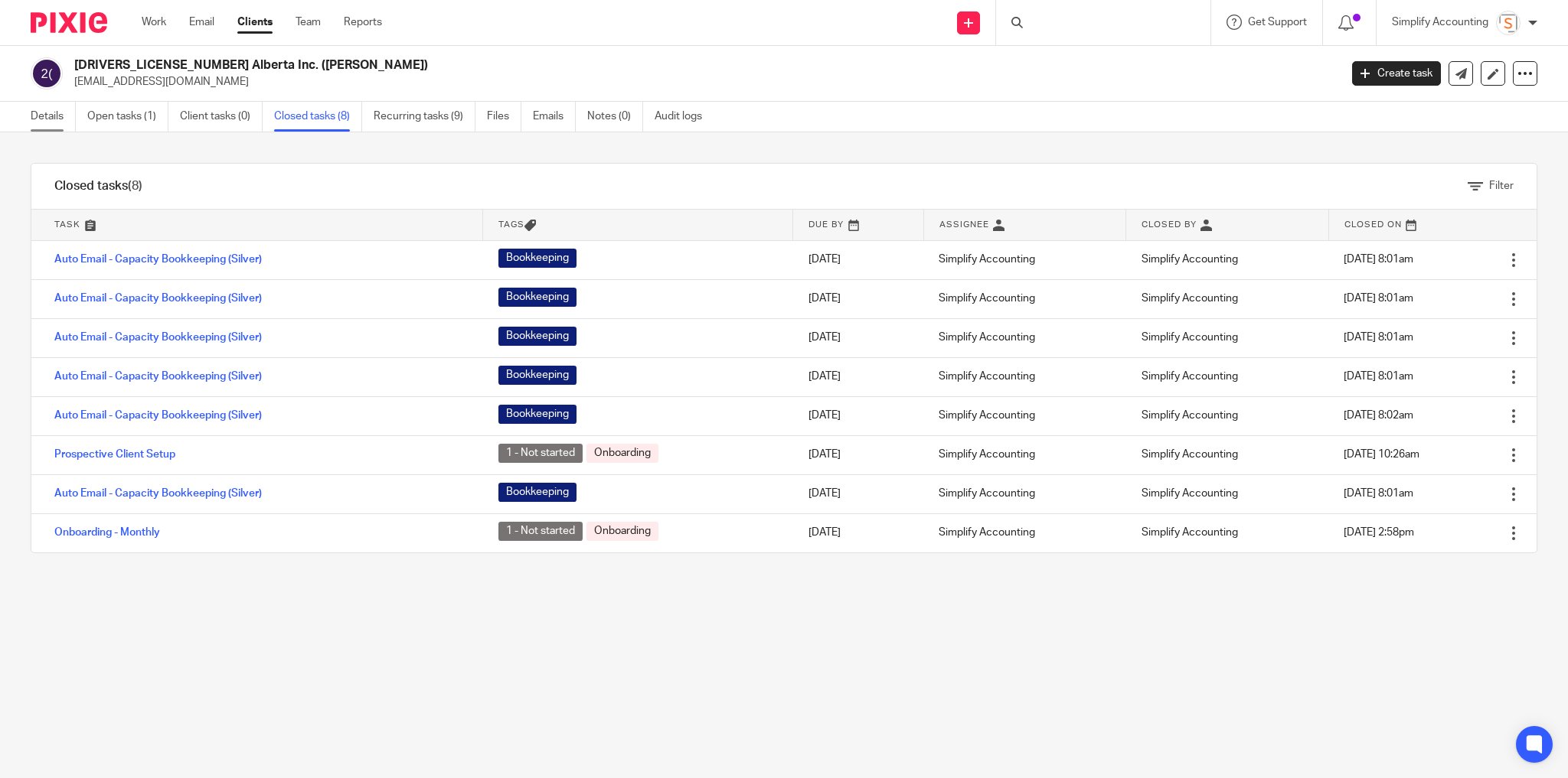
drag, startPoint x: 44, startPoint y: 111, endPoint x: 121, endPoint y: 114, distance: 77.1
click at [44, 111] on link "Details" at bounding box center [53, 116] width 45 height 30
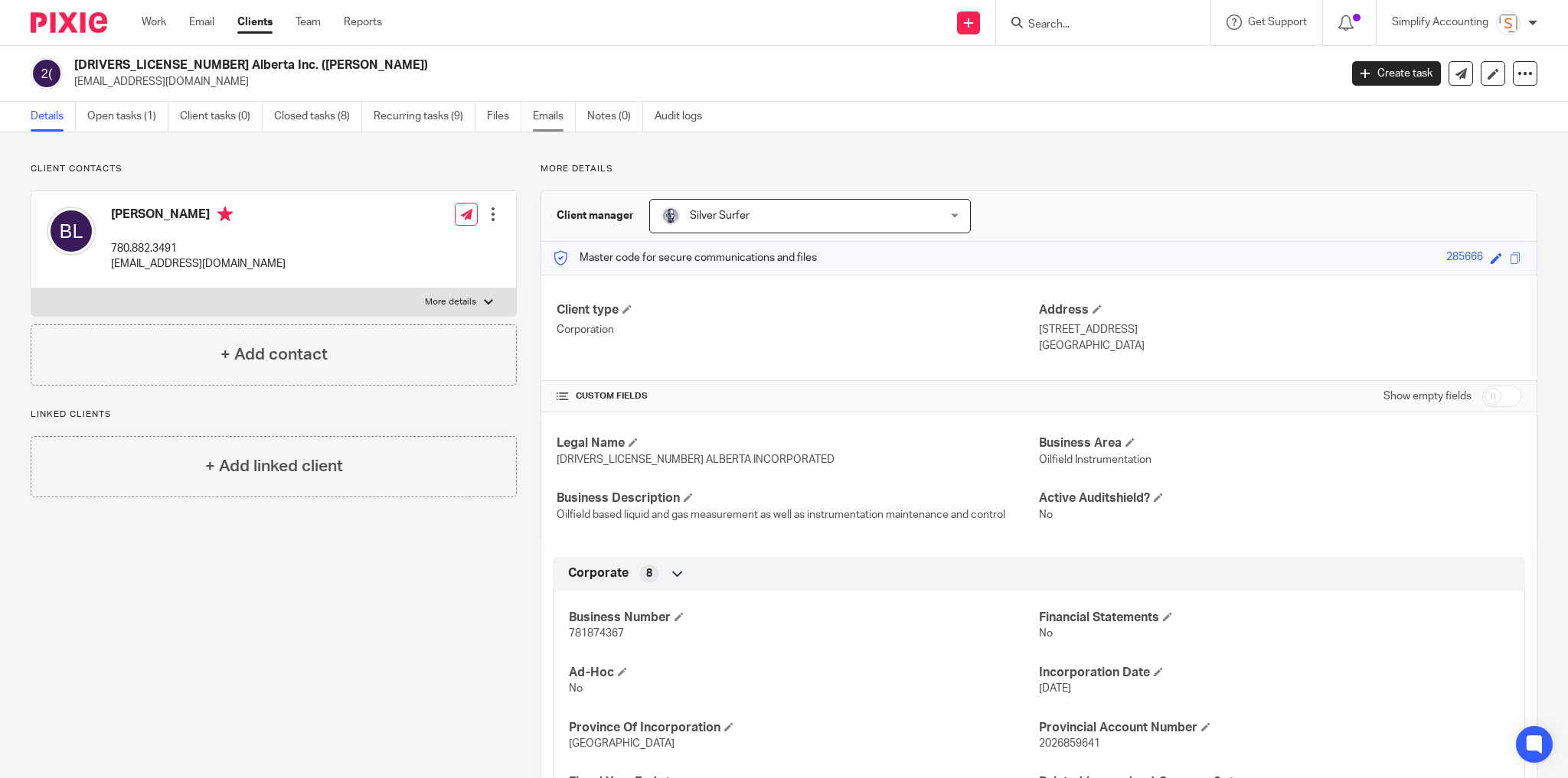
click at [556, 118] on link "Emails" at bounding box center [555, 116] width 43 height 30
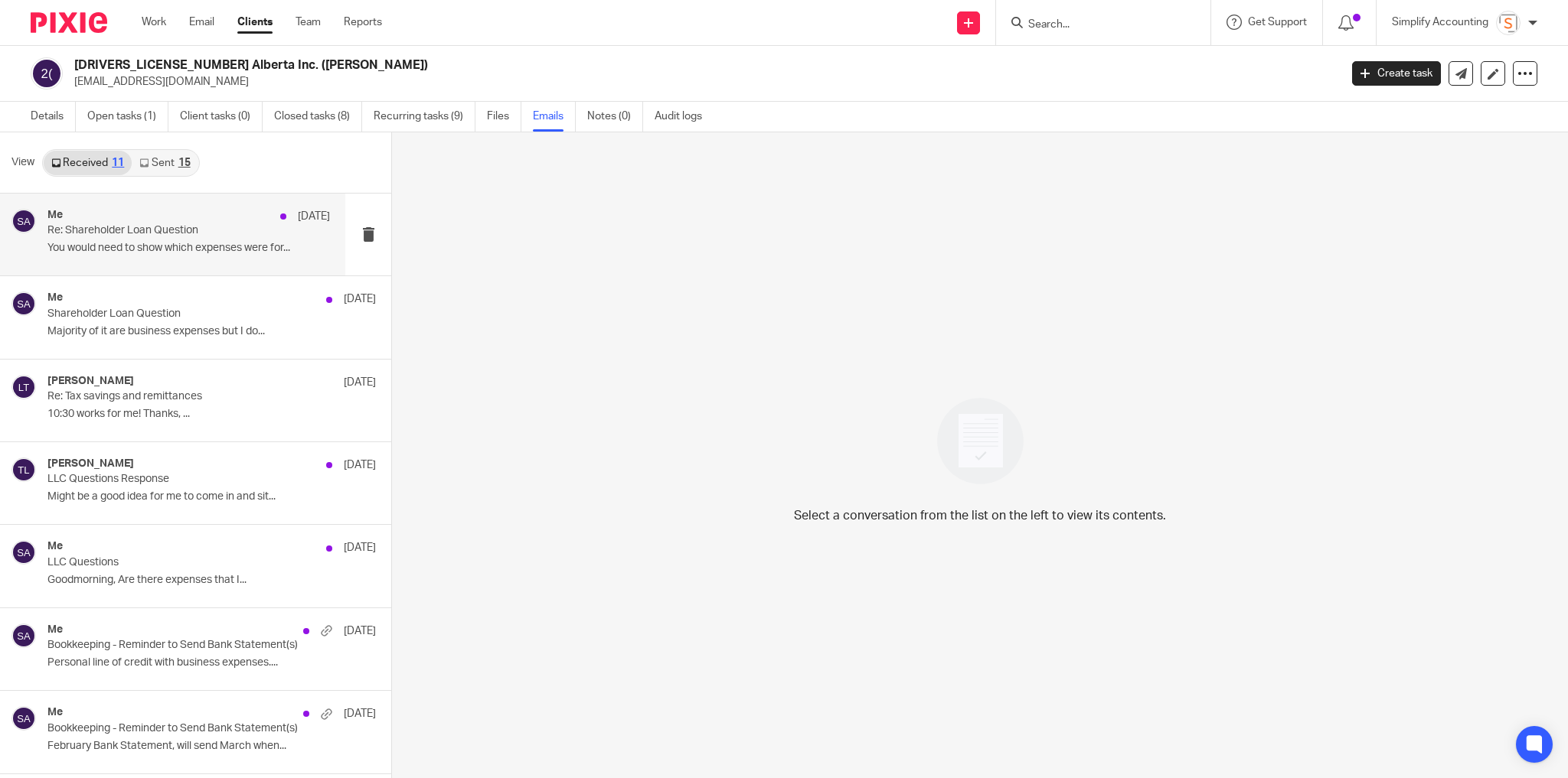
click at [169, 254] on div "Me [DATE] Re: Shareholder Loan Question You would need to show which expenses w…" at bounding box center [189, 235] width 283 height 51
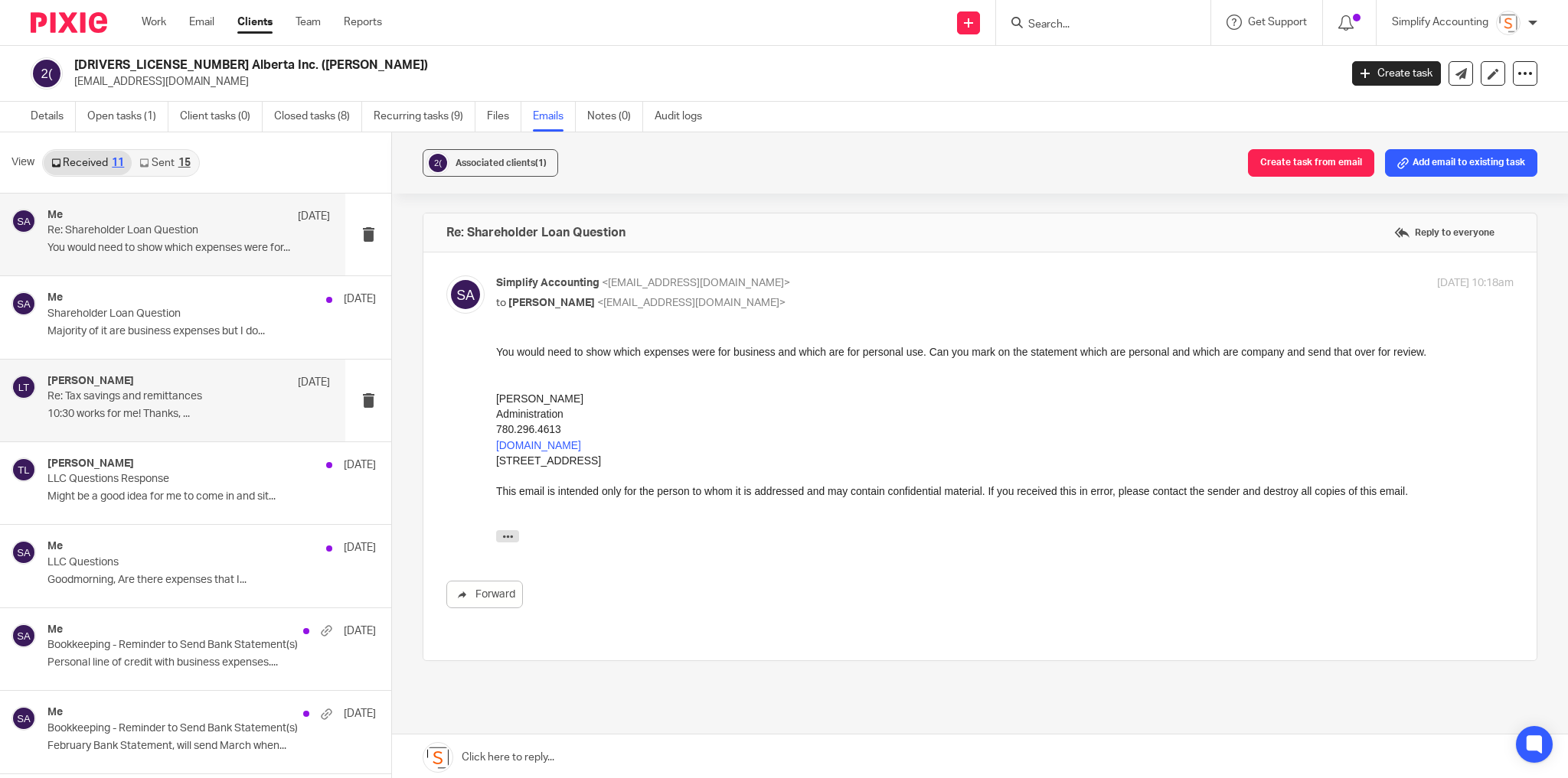
click at [144, 406] on div "Larissa Teichman May 20 Re: Tax savings and remittances 10:30 works for me! Tha…" at bounding box center [189, 401] width 283 height 51
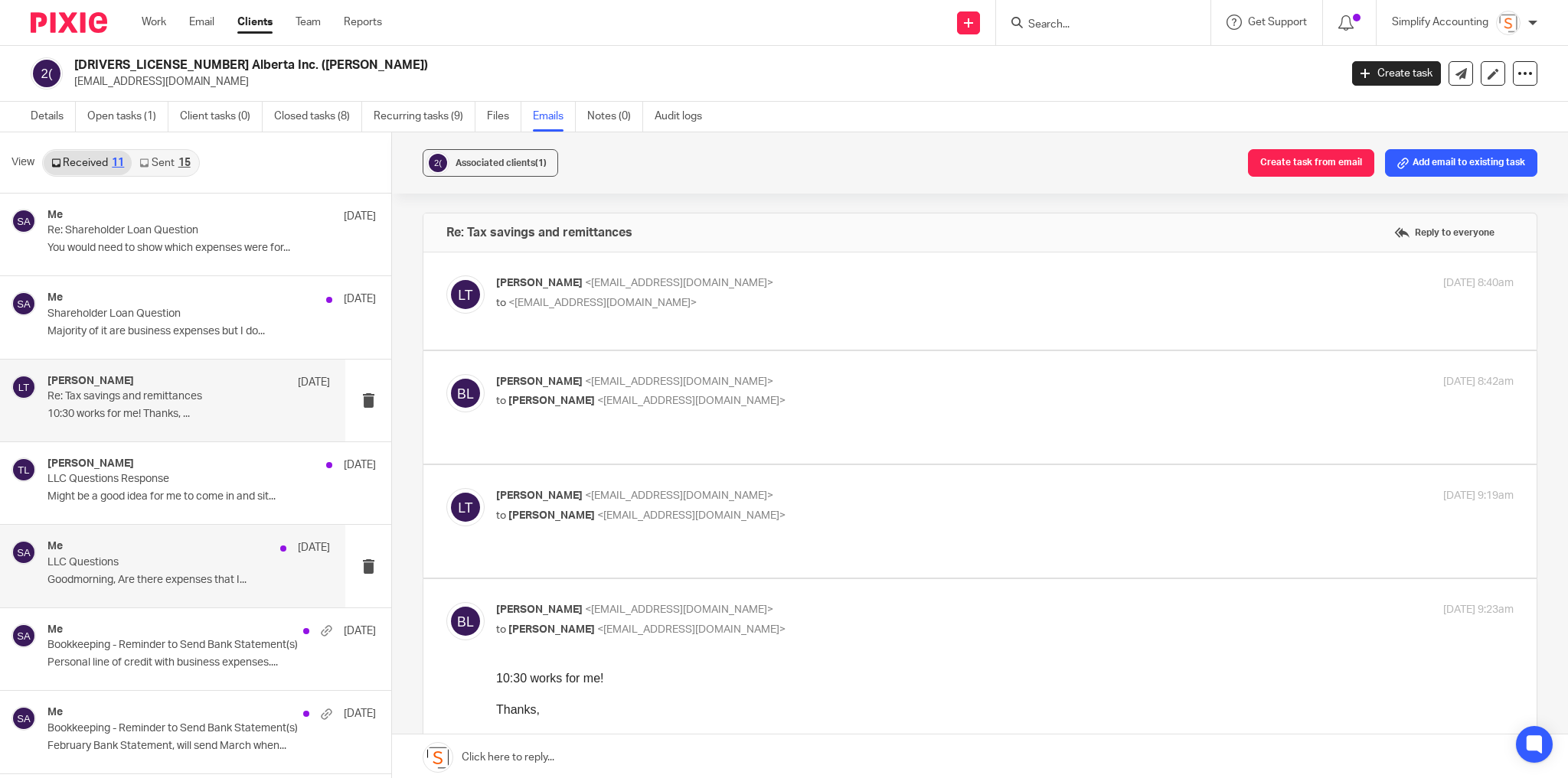
click at [162, 541] on div "Me May 15" at bounding box center [189, 548] width 283 height 15
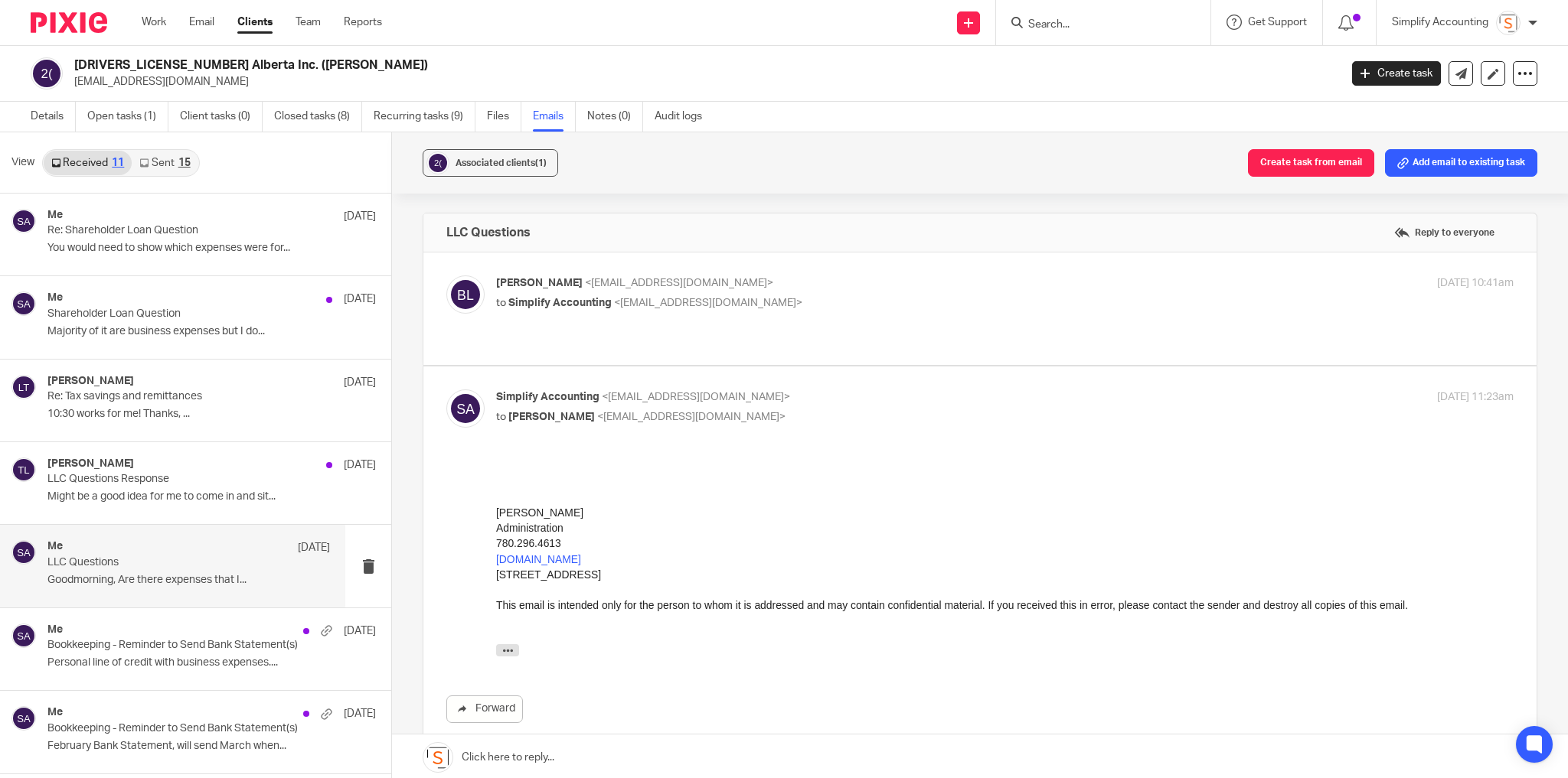
click at [828, 301] on p "to Simplify Accounting <info@simplifyaccounting.ca>" at bounding box center [836, 303] width 678 height 16
checkbox input "true"
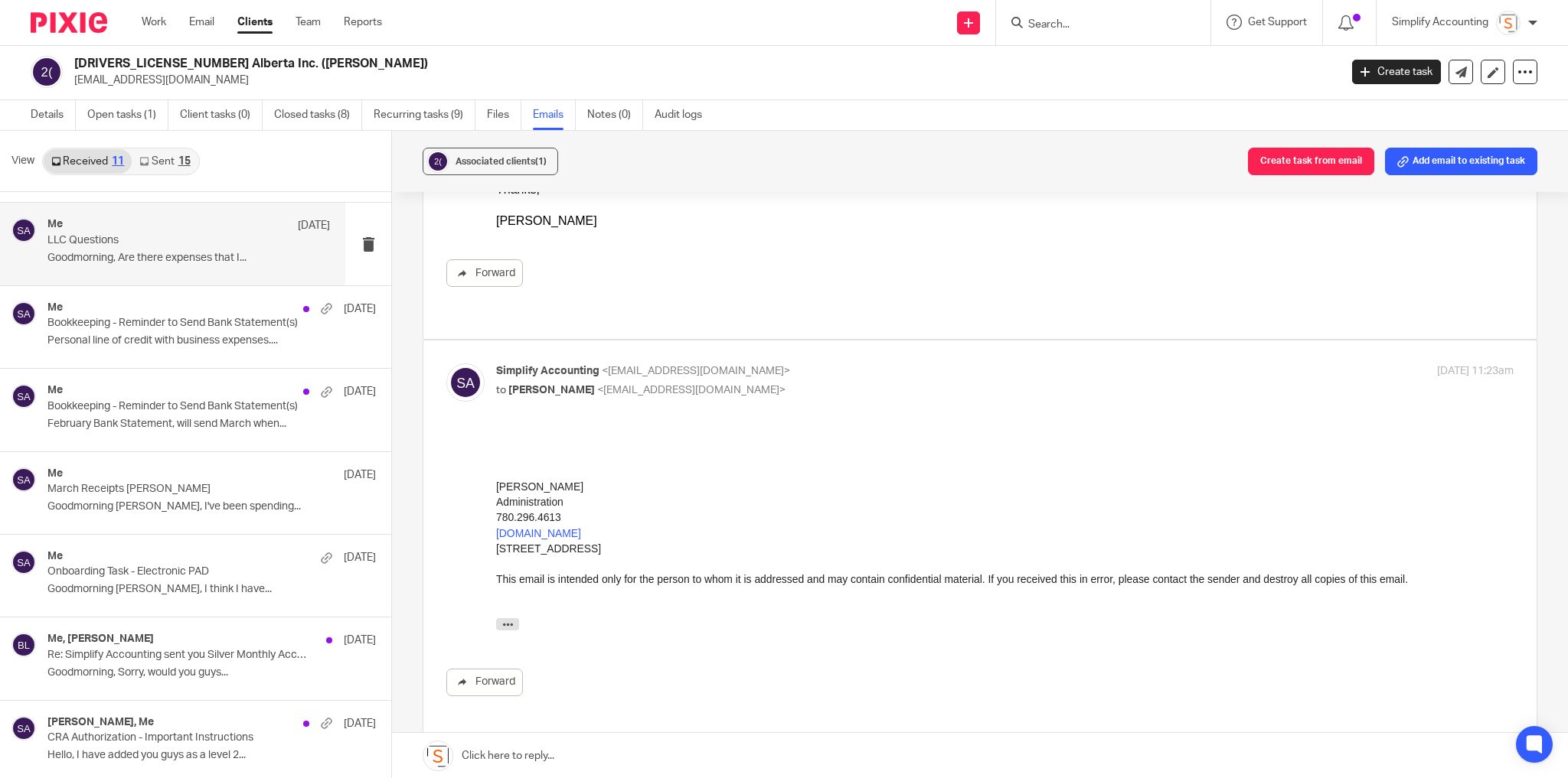
scroll to position [306, 0]
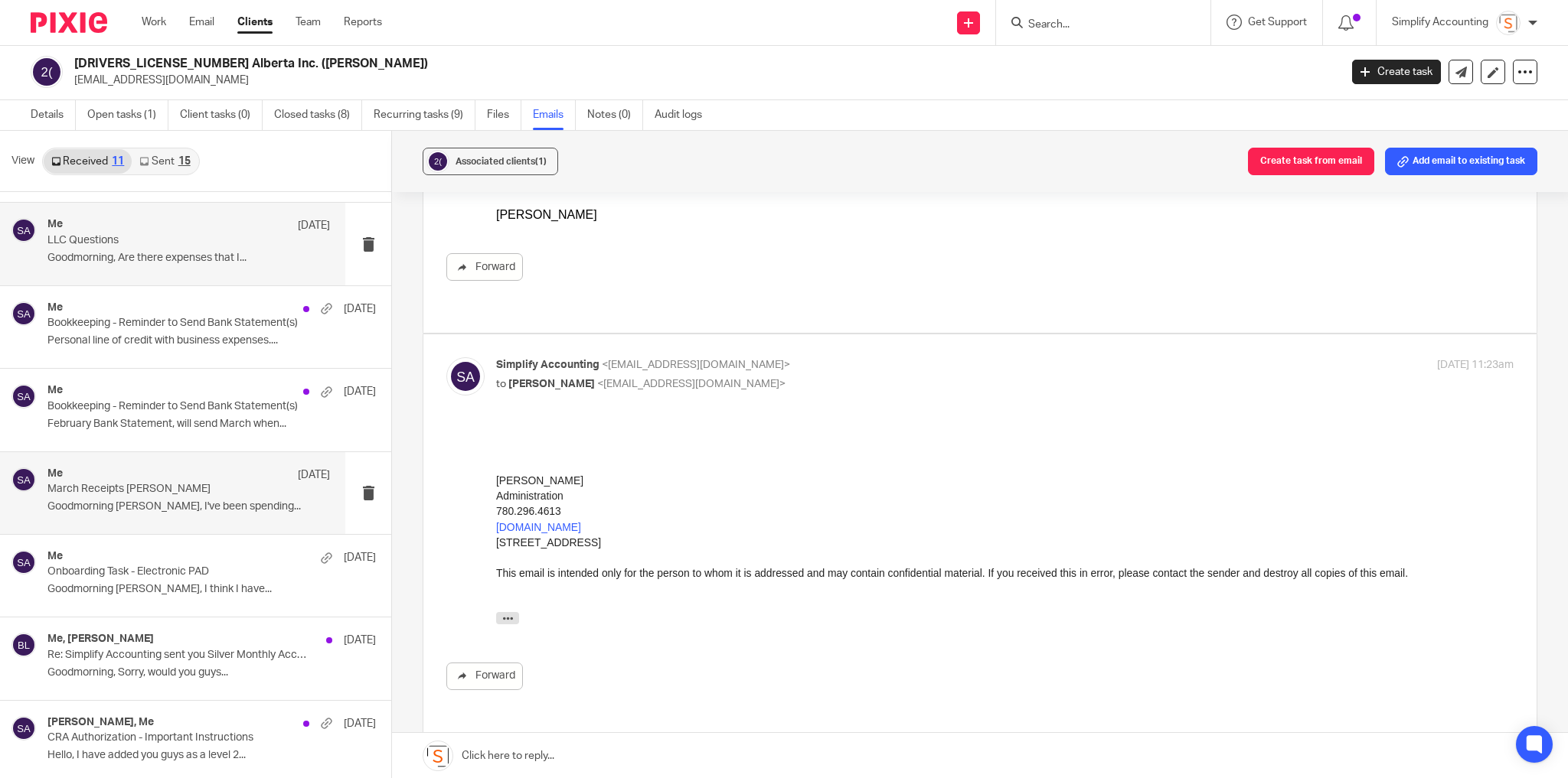
click at [152, 494] on div "Me Mar 27 March Receipts Brandon Lefebvre Goodmorning Hayley, I've been spendin…" at bounding box center [189, 493] width 283 height 51
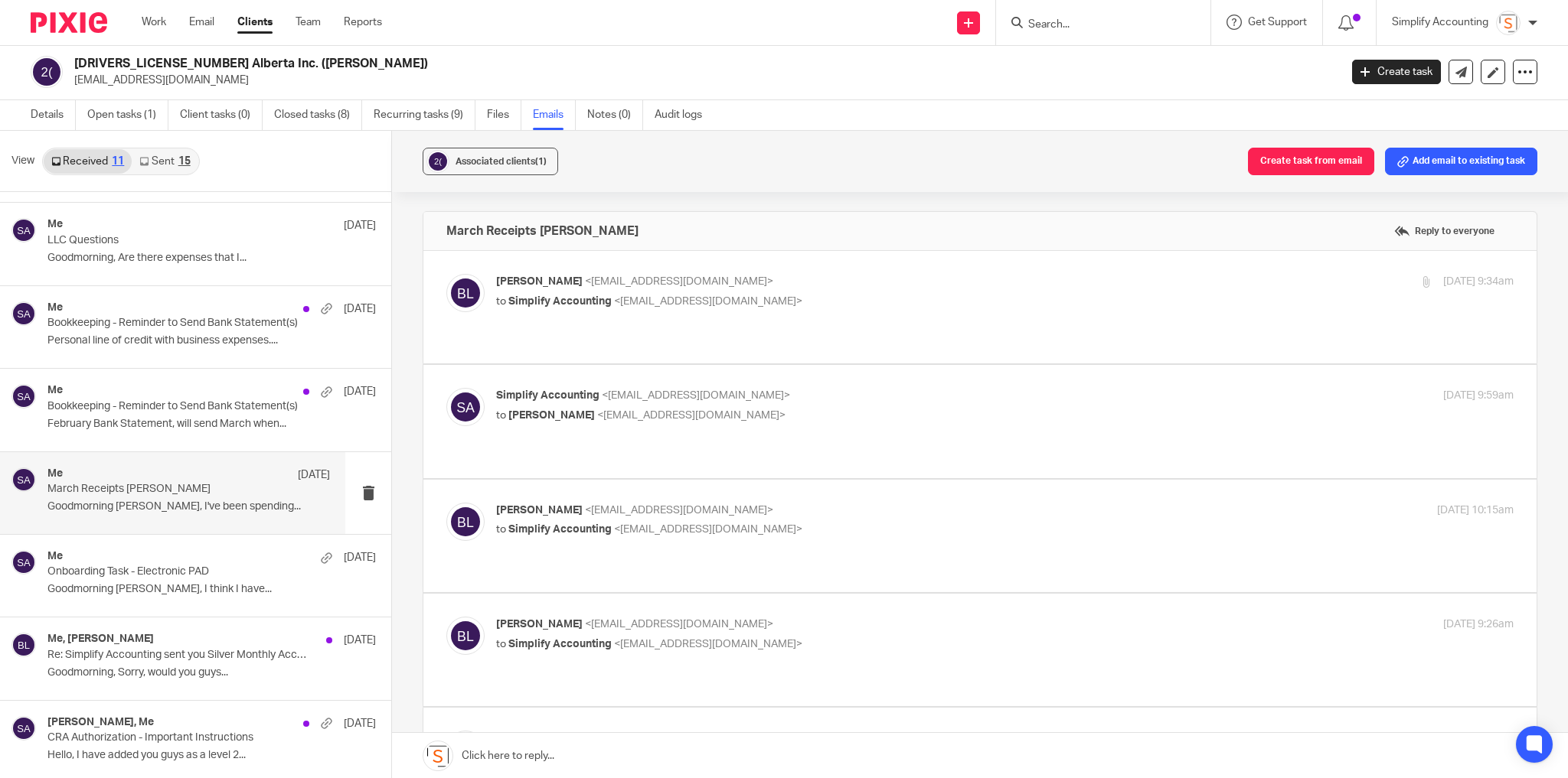
scroll to position [0, 0]
click at [971, 264] on label at bounding box center [979, 307] width 1113 height 113
click at [446, 273] on input "checkbox" at bounding box center [445, 273] width 1 height 1
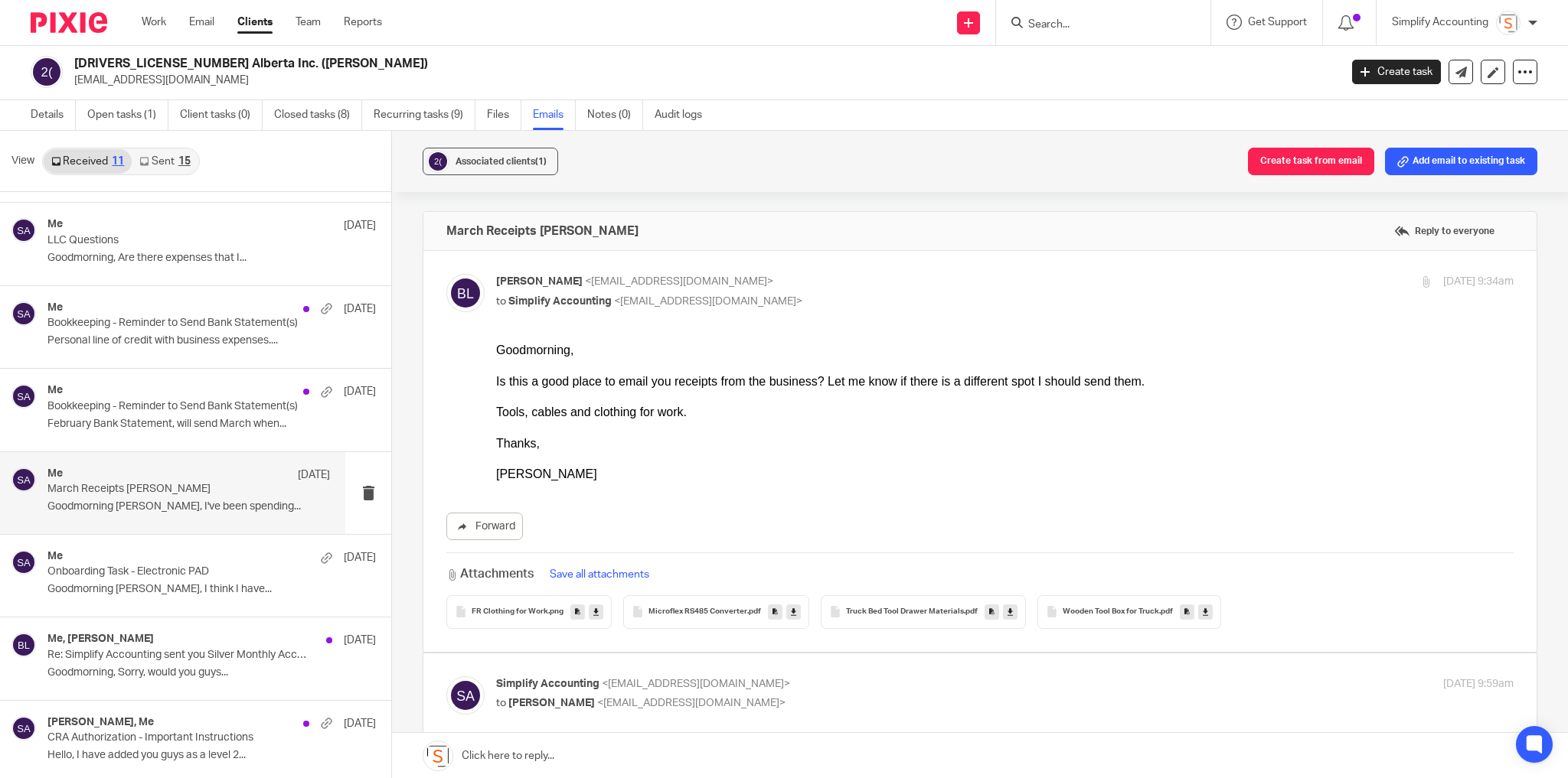
click at [972, 288] on div "Brandon Lefebvre <brandon13111@hotmail.com> to Simplify Accounting <info@simpli…" at bounding box center [836, 291] width 678 height 35
checkbox input "false"
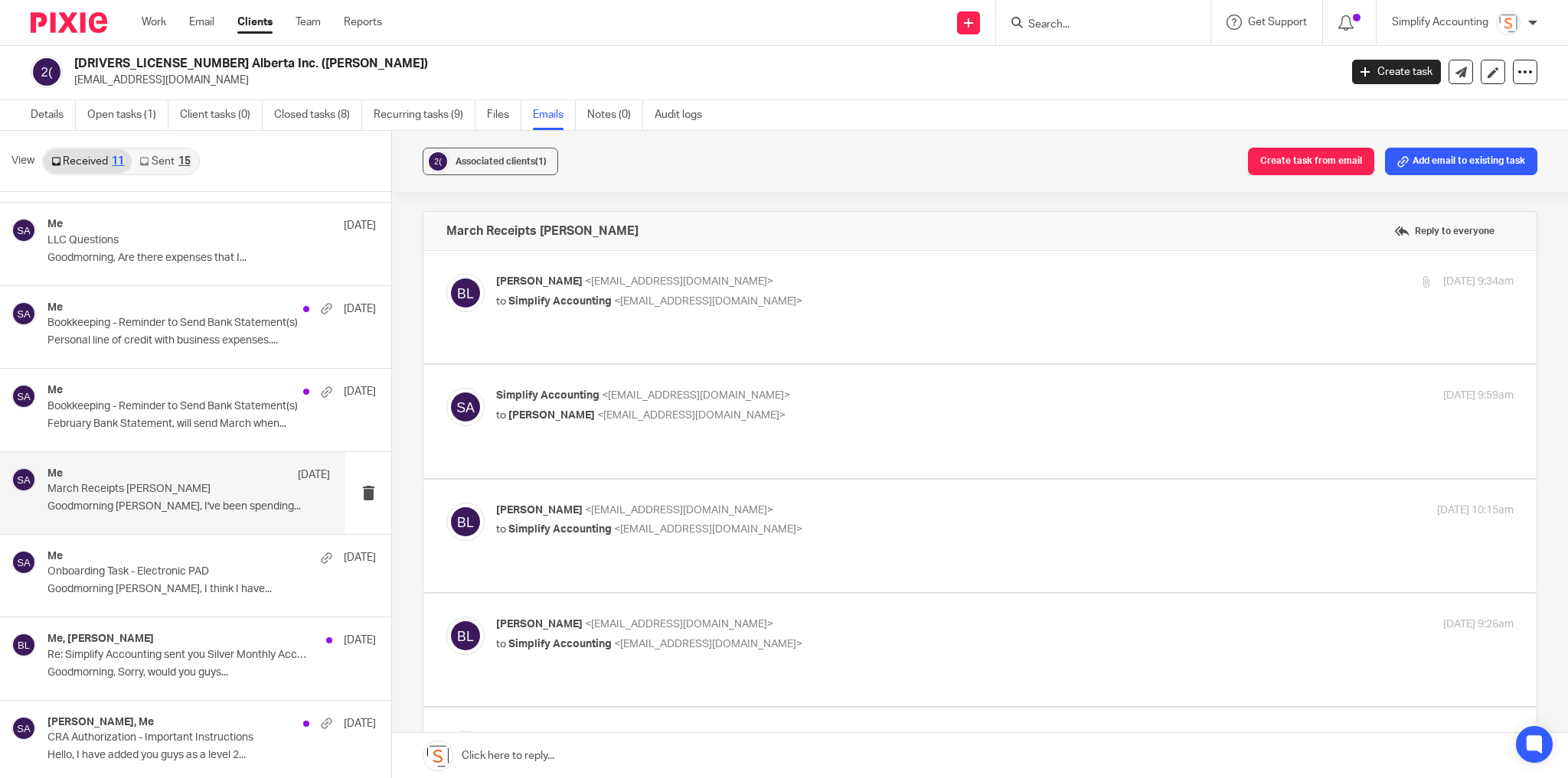
click at [937, 388] on p "Simplify Accounting <info@simplifyaccounting.ca>" at bounding box center [836, 395] width 678 height 16
checkbox input "true"
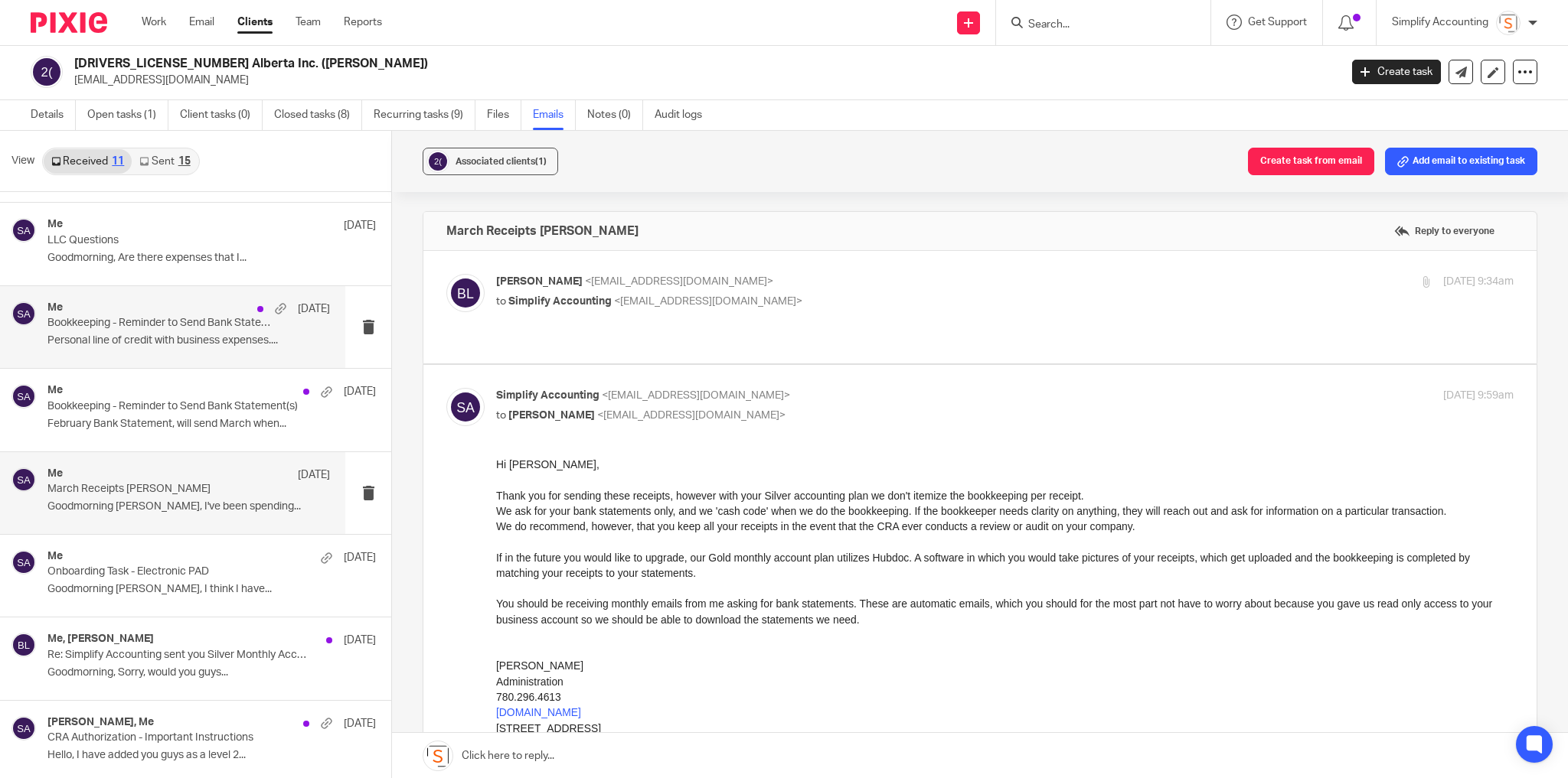
click at [195, 328] on div "Me May 5 Bookkeeping - Reminder to Send Bank Statement(s) Personal line of cred…" at bounding box center [189, 327] width 283 height 51
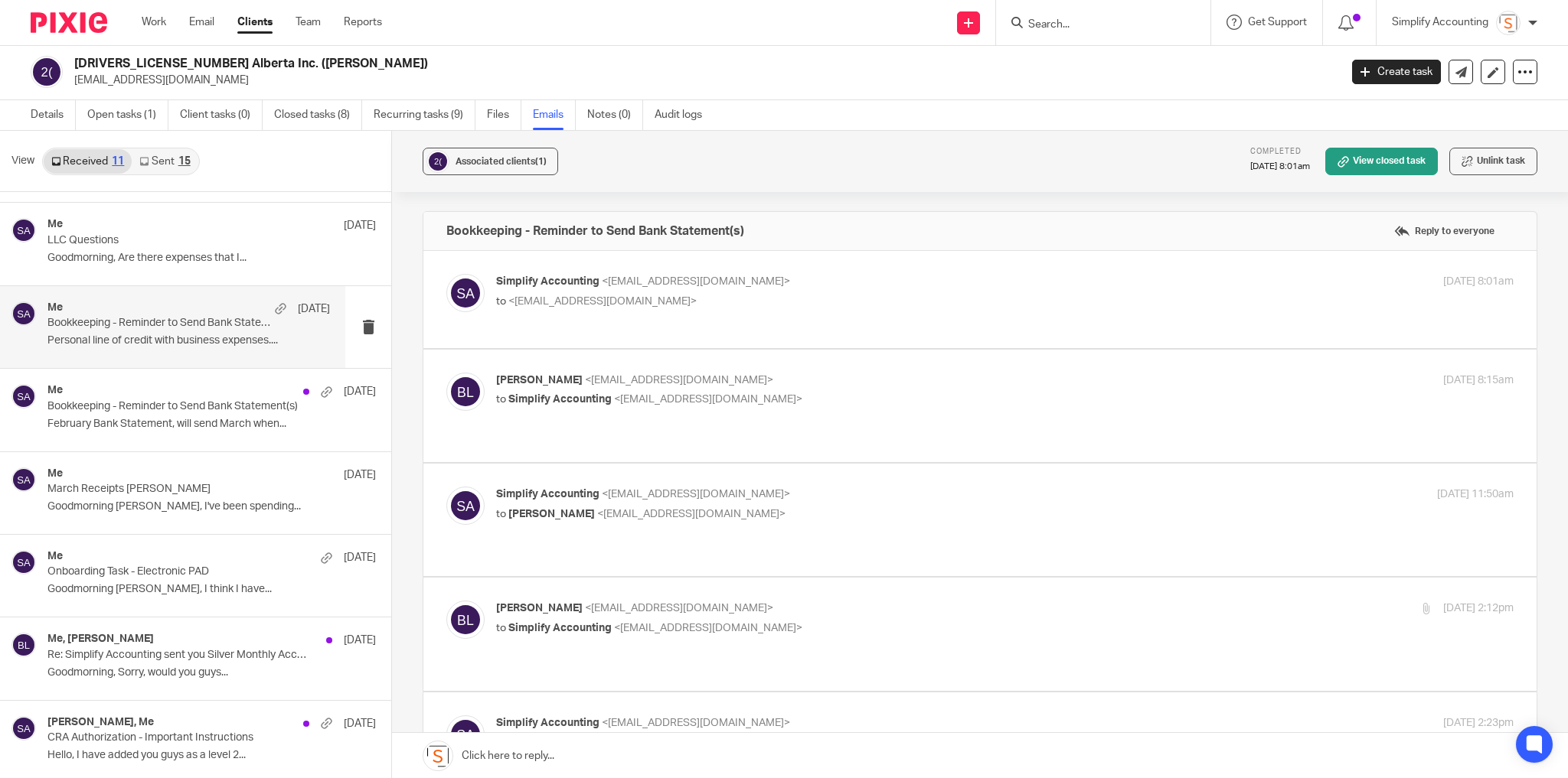
click at [814, 302] on p "to <brandon13111@hotmail.com>" at bounding box center [836, 301] width 678 height 16
checkbox input "true"
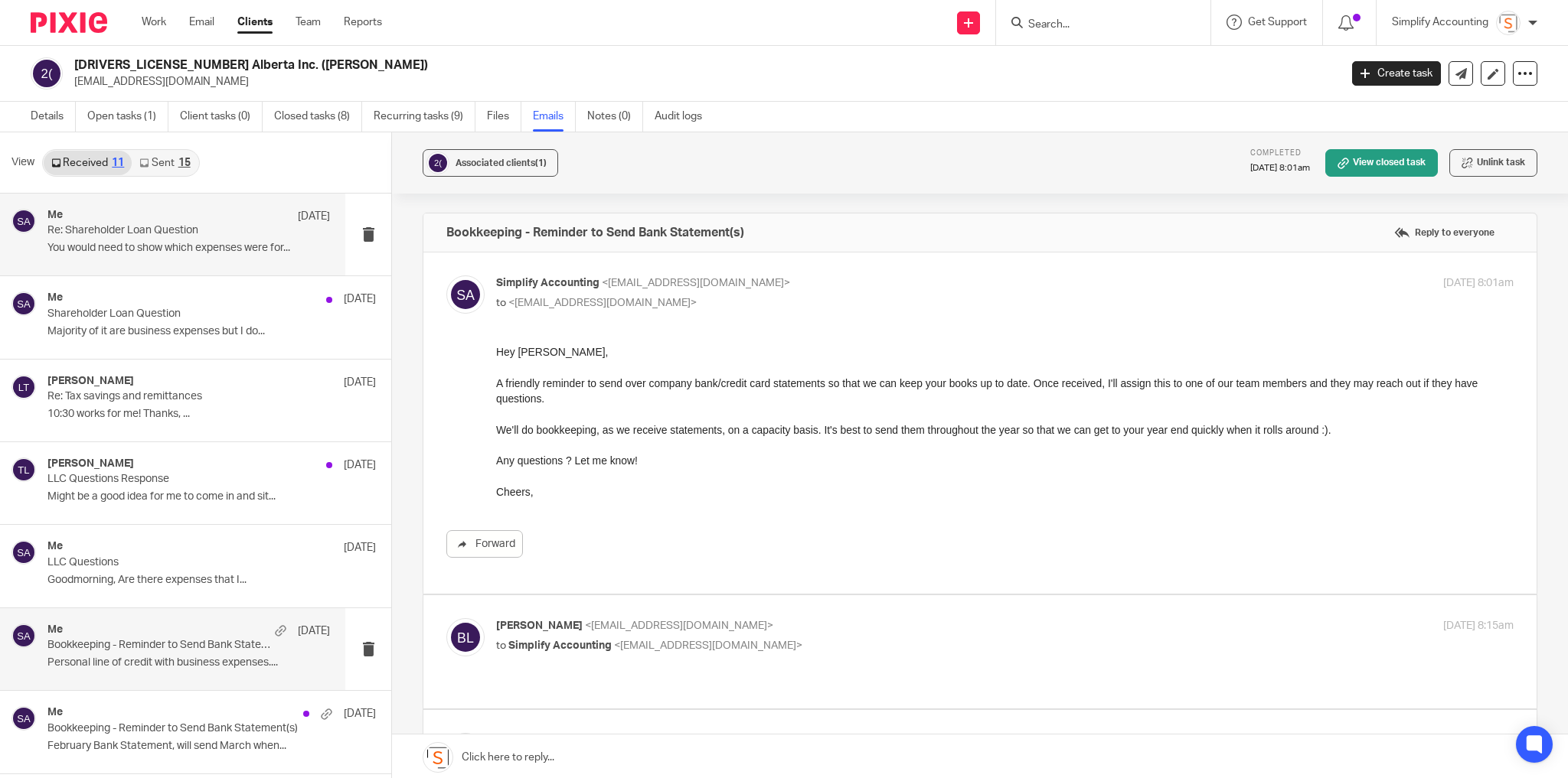
click at [194, 219] on div "Me Jun 16" at bounding box center [189, 217] width 283 height 15
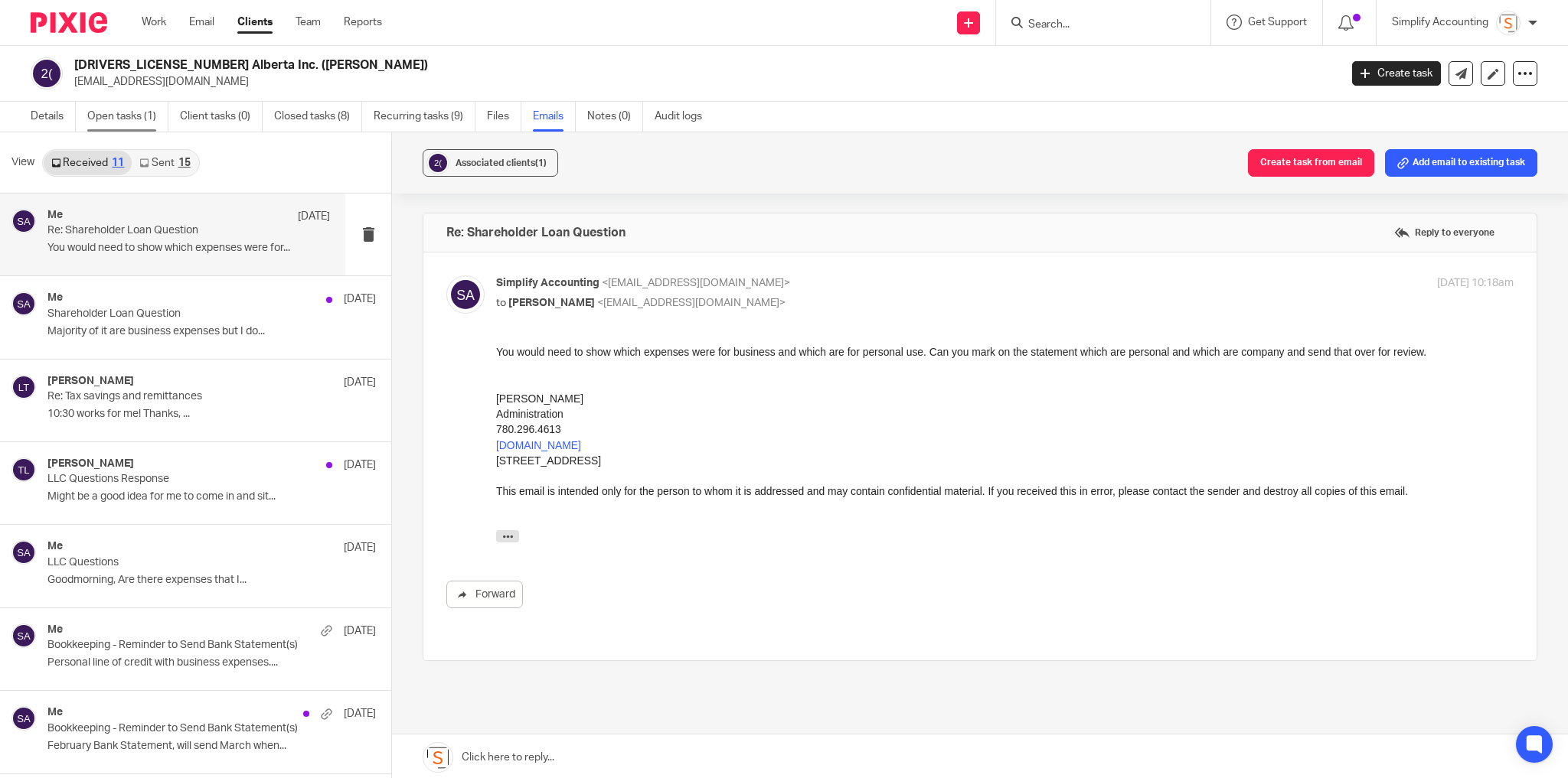
click at [109, 122] on link "Open tasks (1)" at bounding box center [127, 116] width 81 height 30
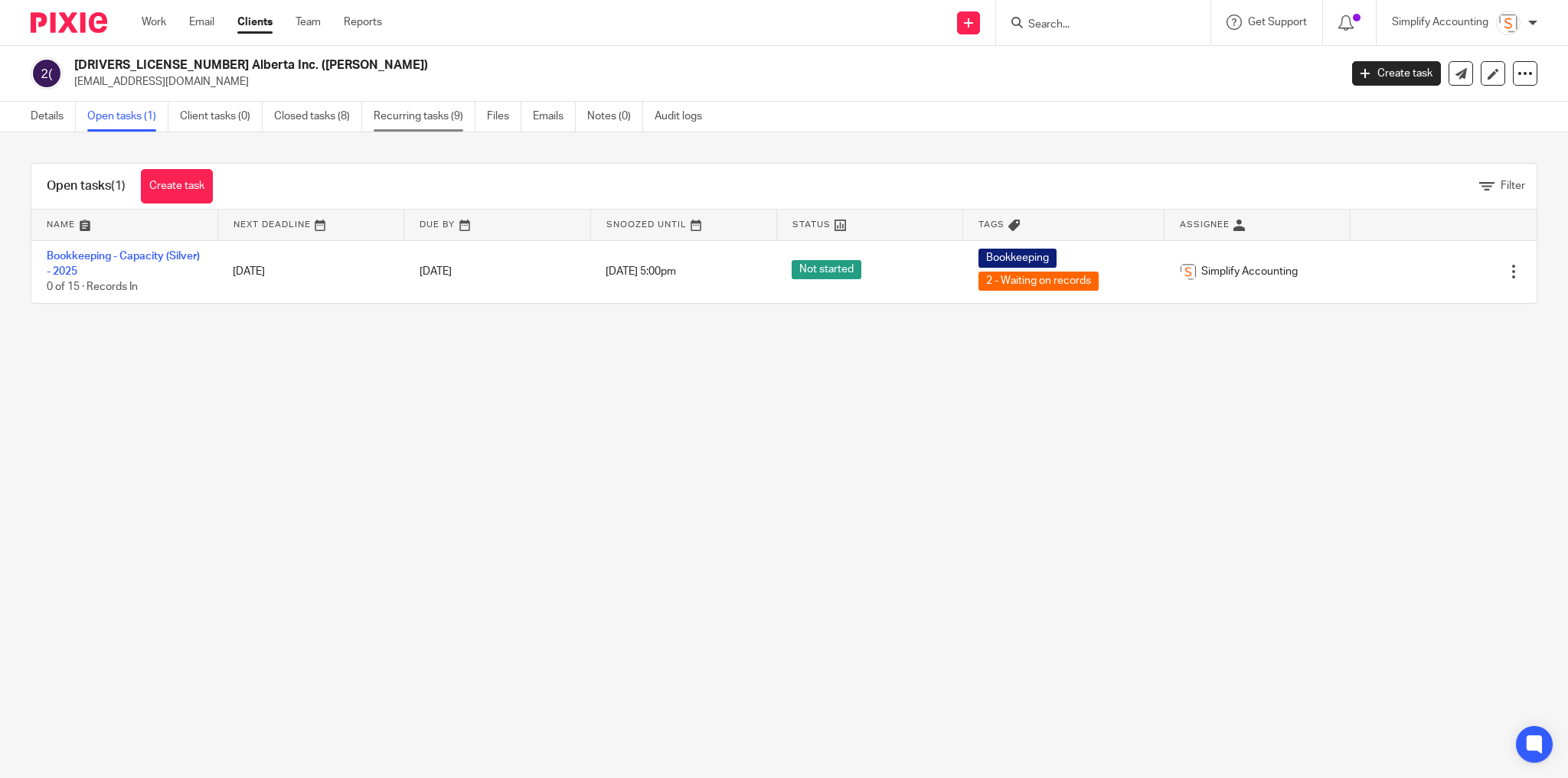
click at [416, 120] on link "Recurring tasks (9)" at bounding box center [424, 116] width 102 height 30
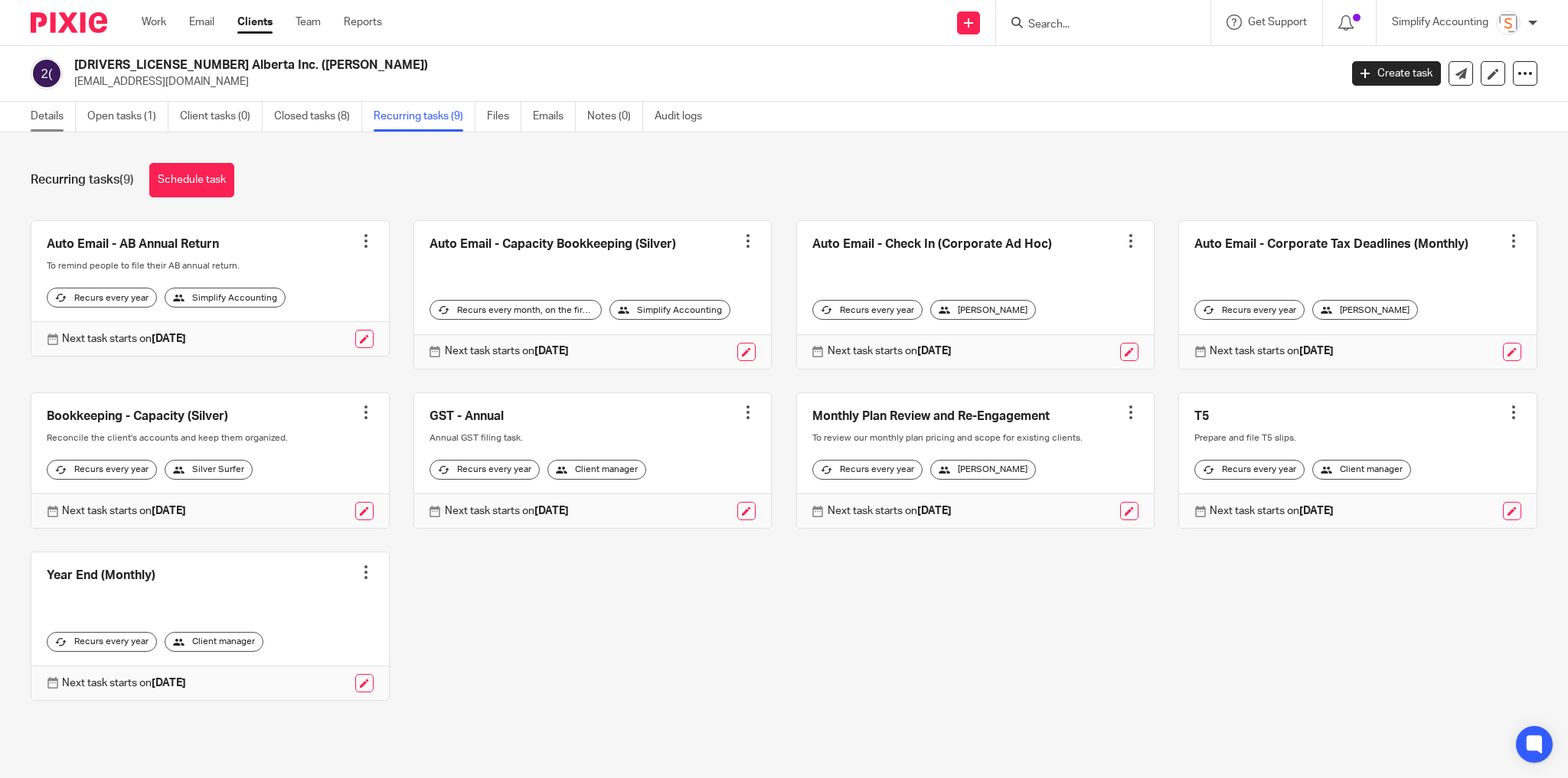
click at [44, 121] on link "Details" at bounding box center [53, 116] width 45 height 30
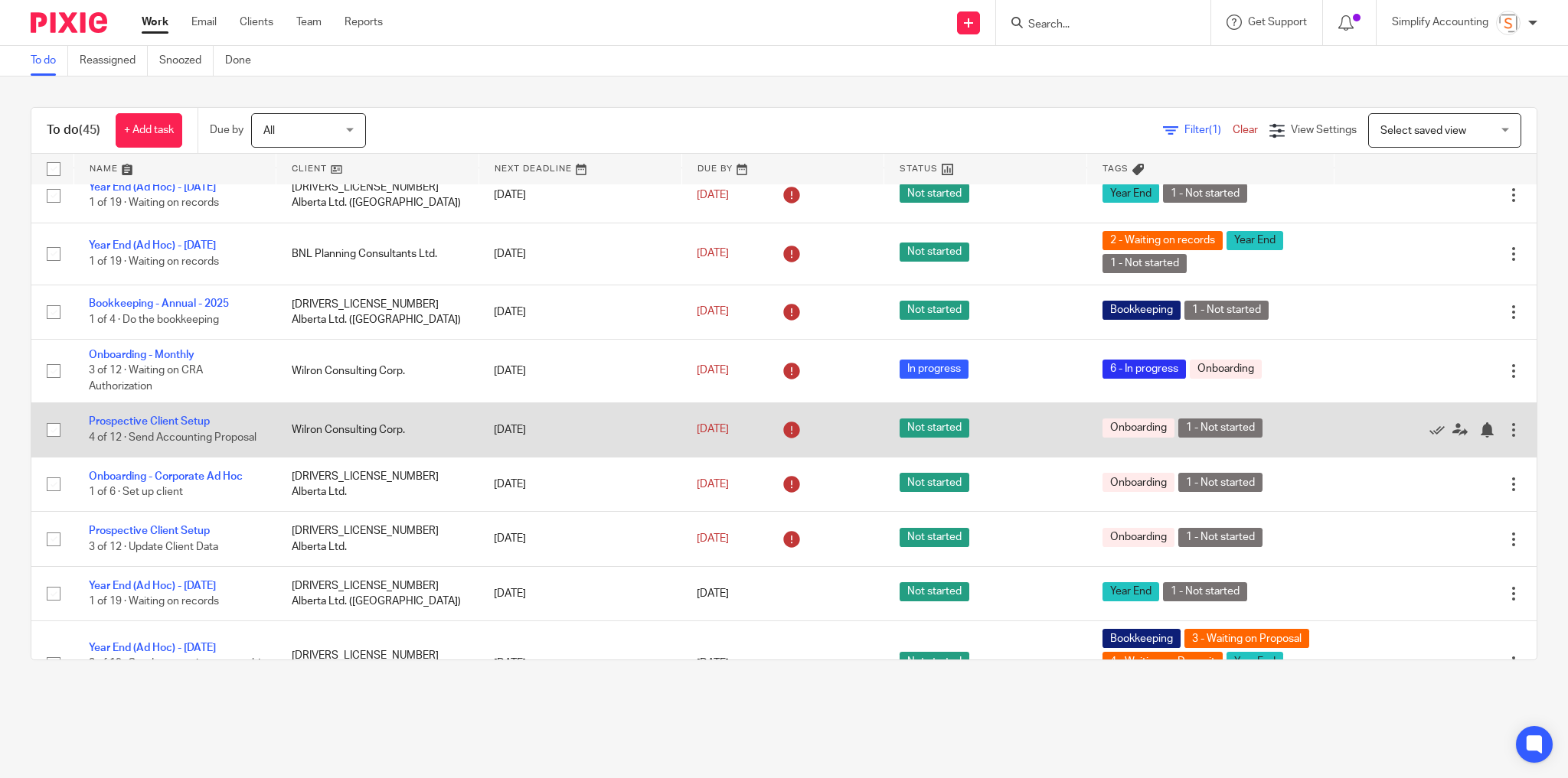
scroll to position [1342, 0]
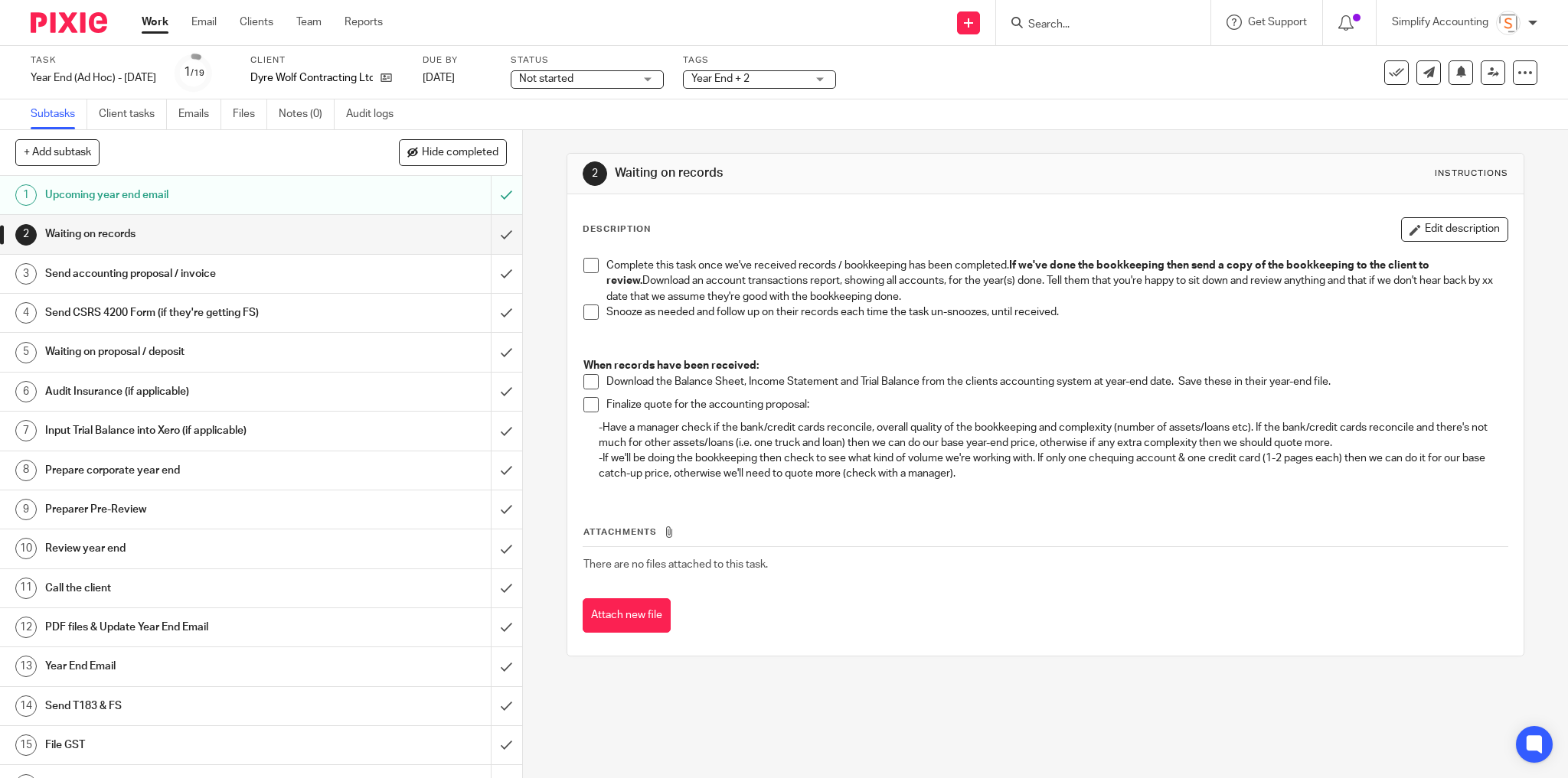
click at [731, 74] on span "Year End + 2" at bounding box center [720, 79] width 58 height 11
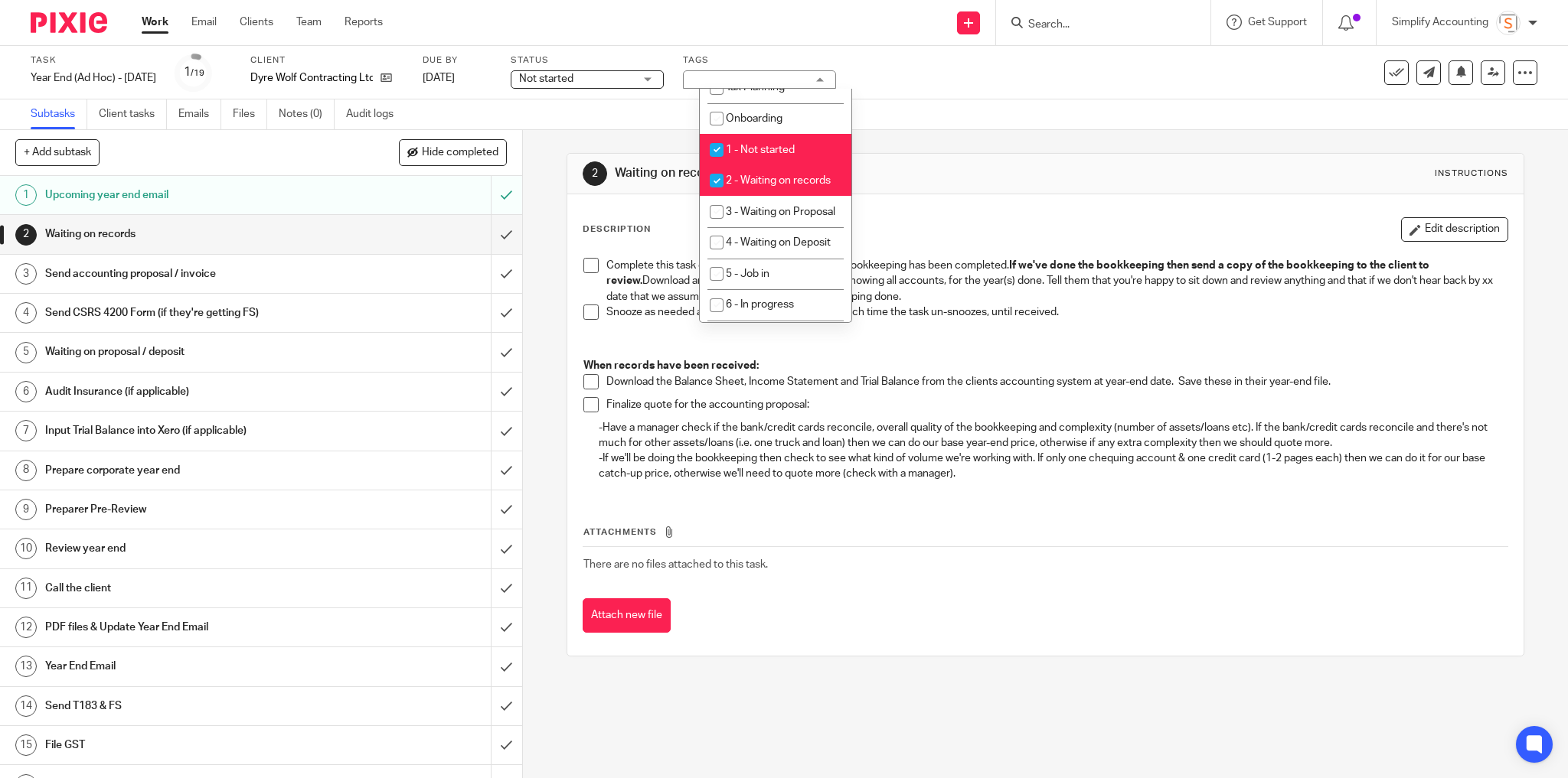
scroll to position [367, 0]
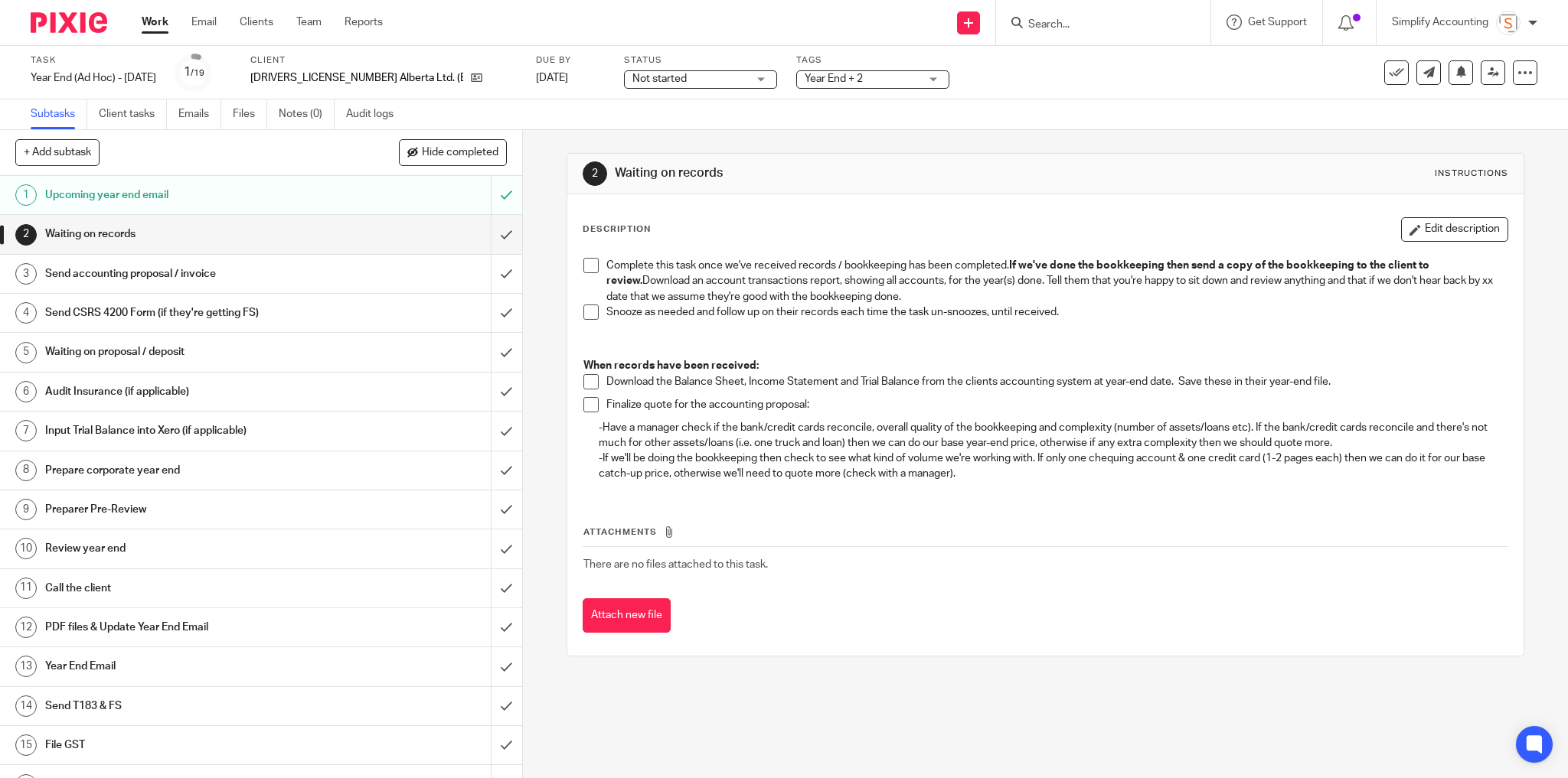
click at [805, 79] on span "Year End + 2" at bounding box center [834, 79] width 58 height 11
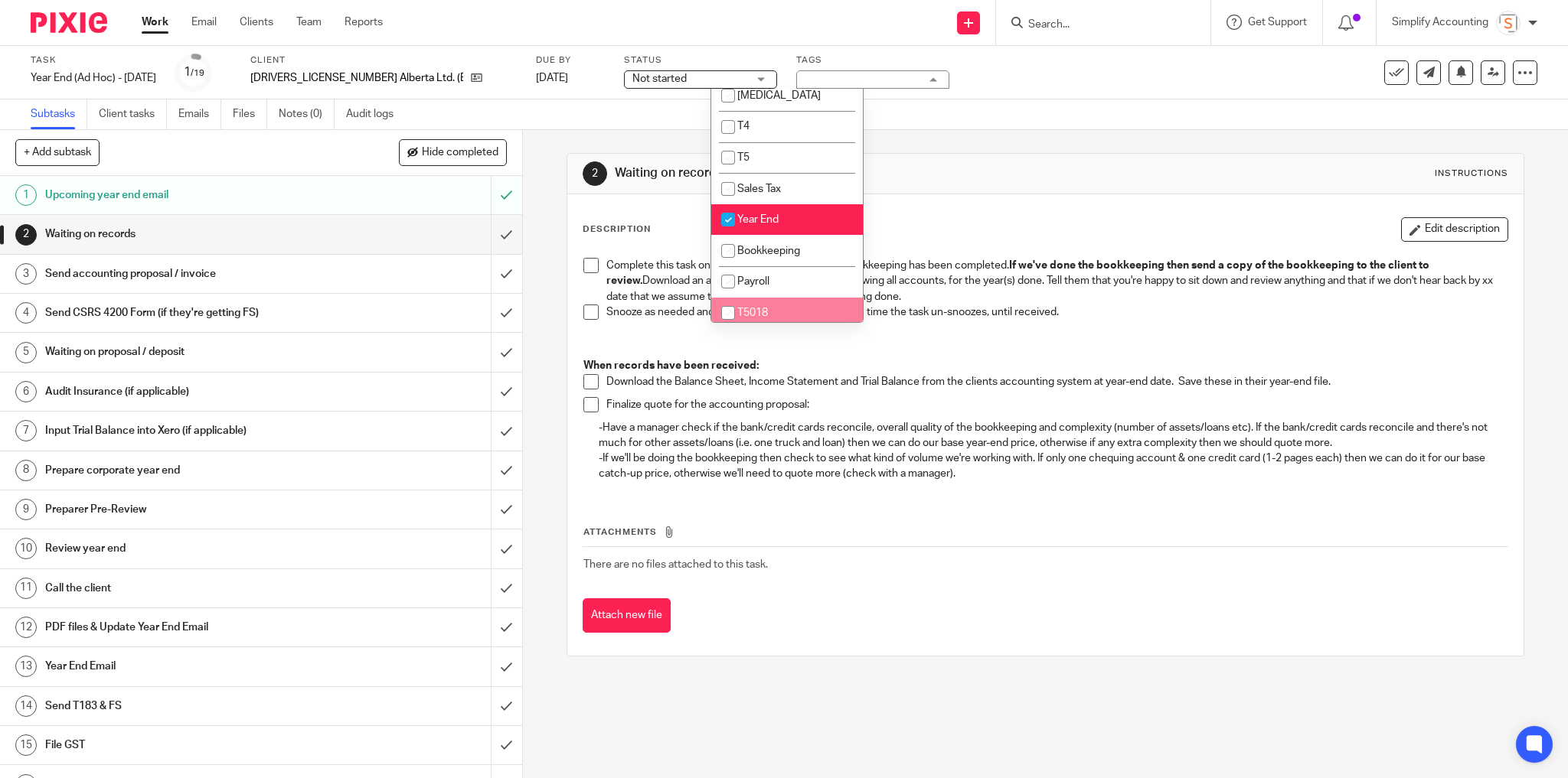
scroll to position [245, 0]
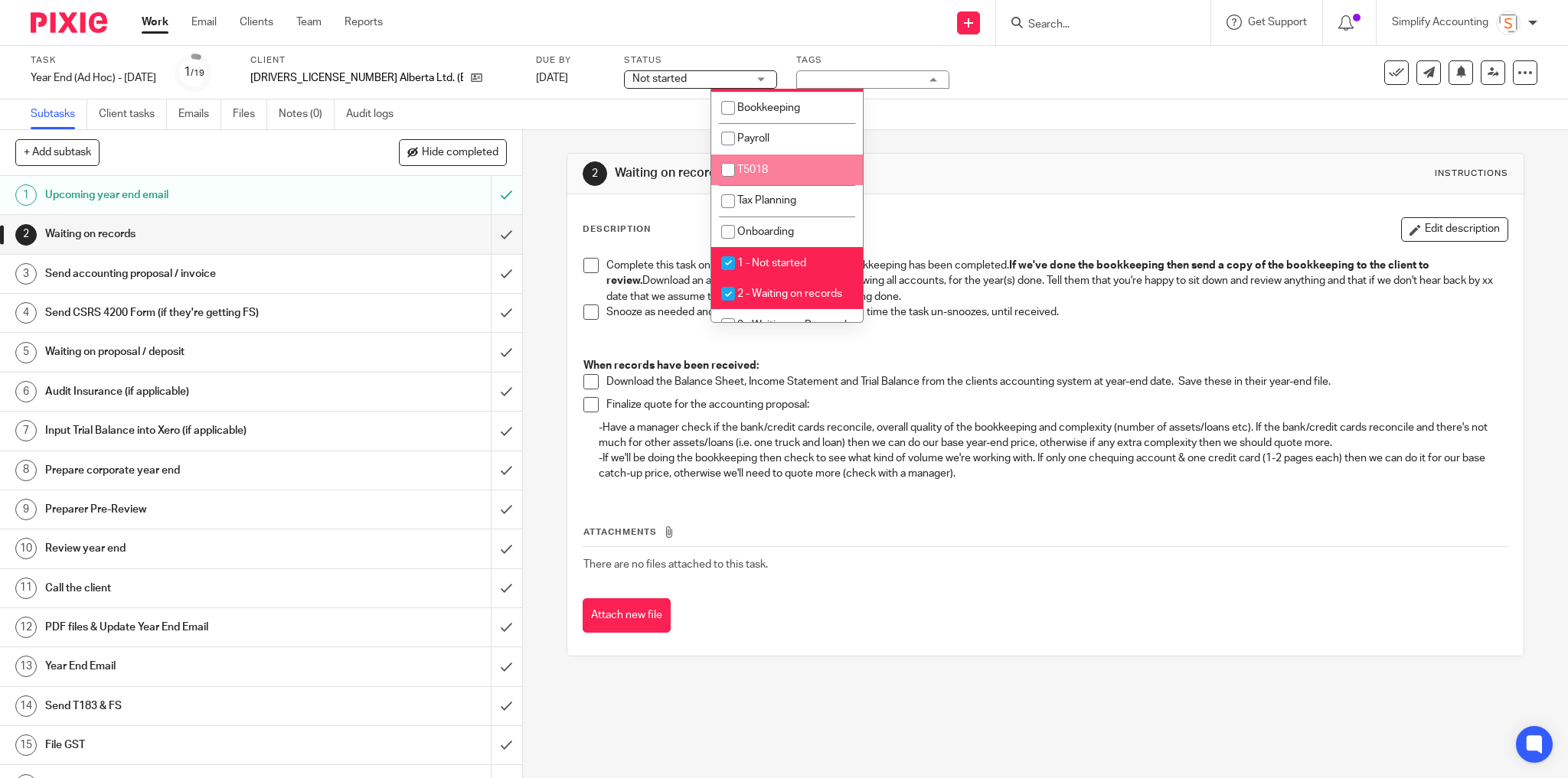
click at [931, 120] on div "Subtasks Client tasks Emails Files Notes (0) Audit logs" at bounding box center [784, 114] width 1568 height 31
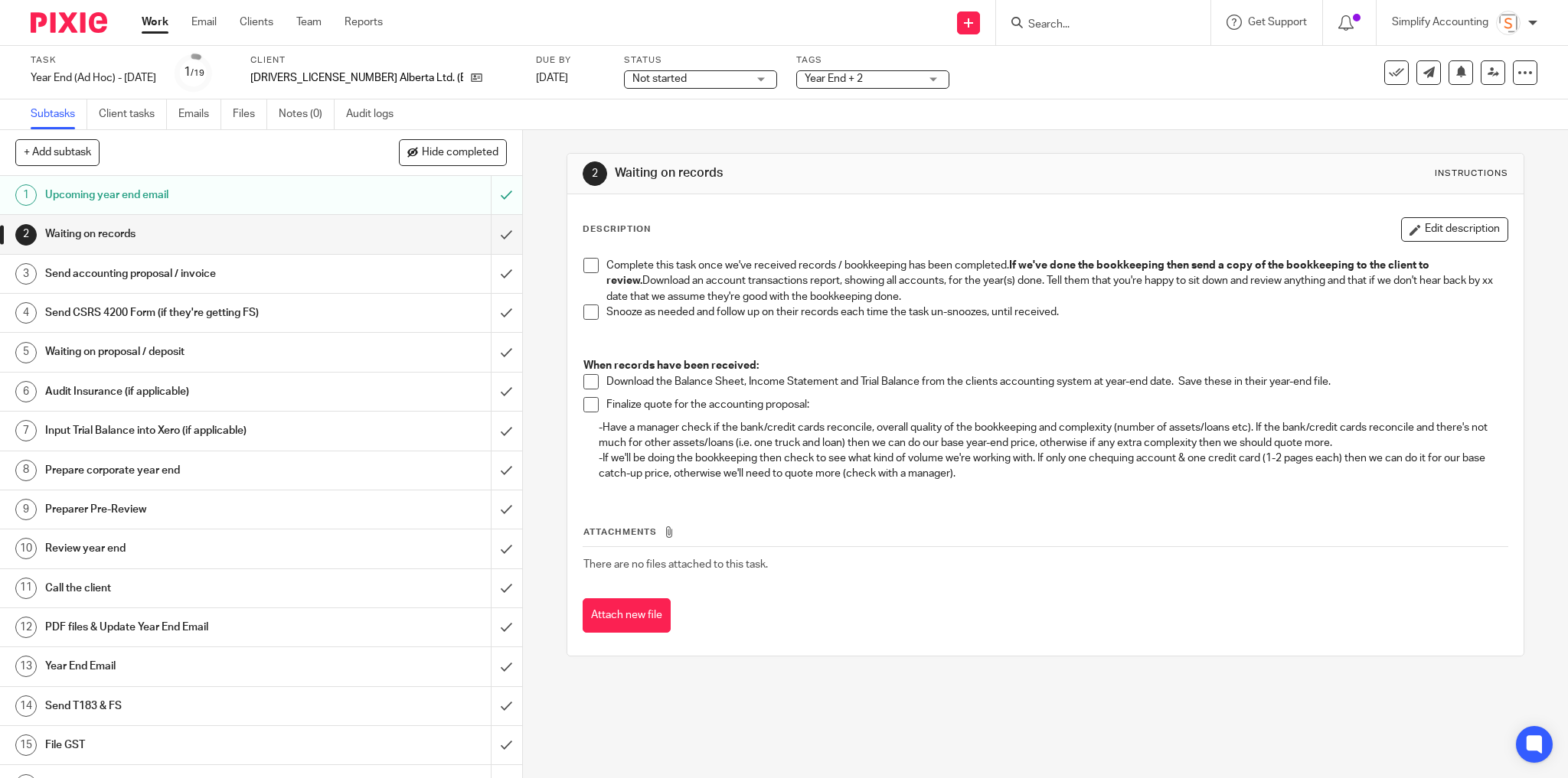
click at [805, 79] on span "Year End + 2" at bounding box center [862, 79] width 115 height 16
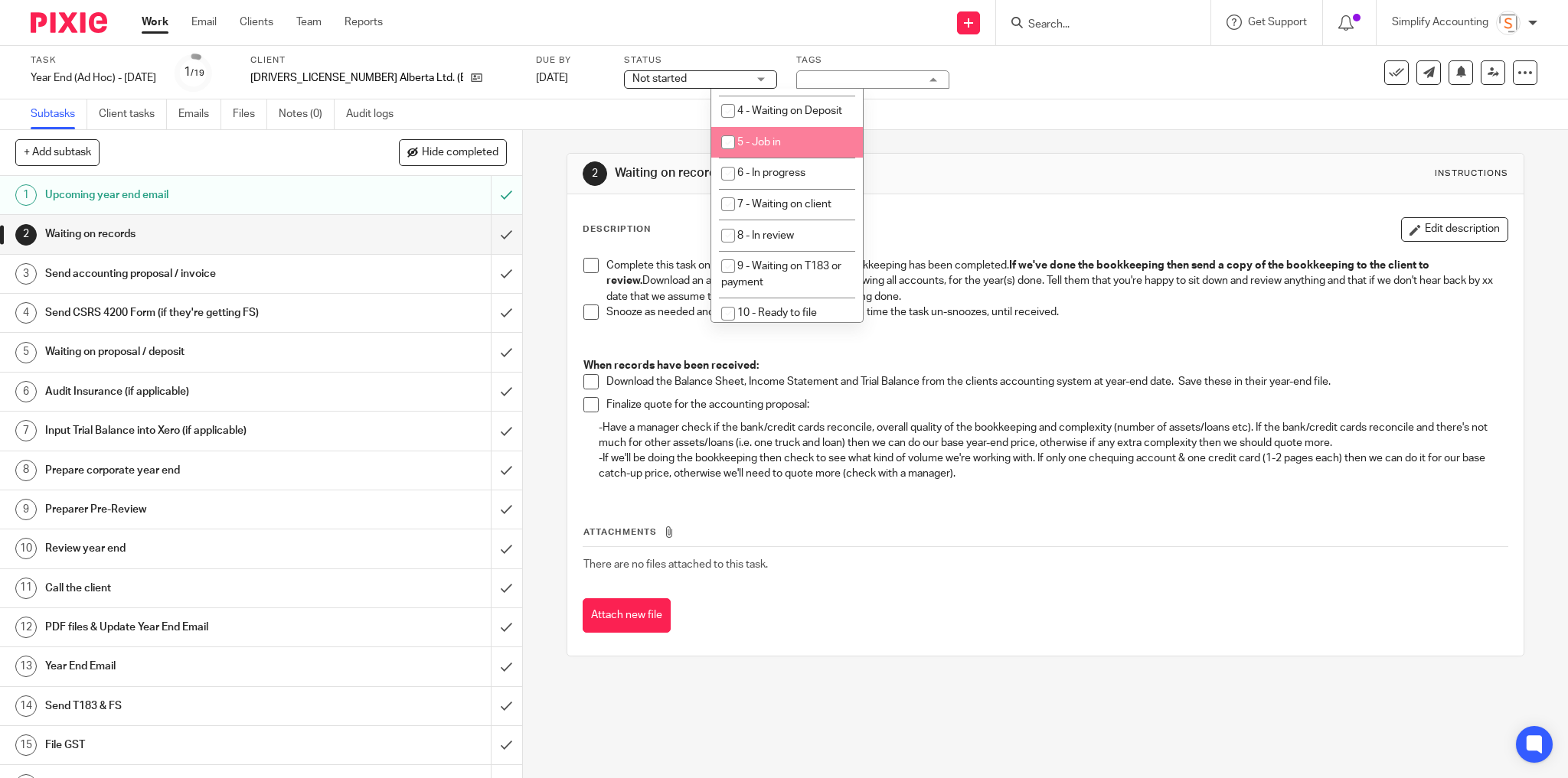
scroll to position [367, 0]
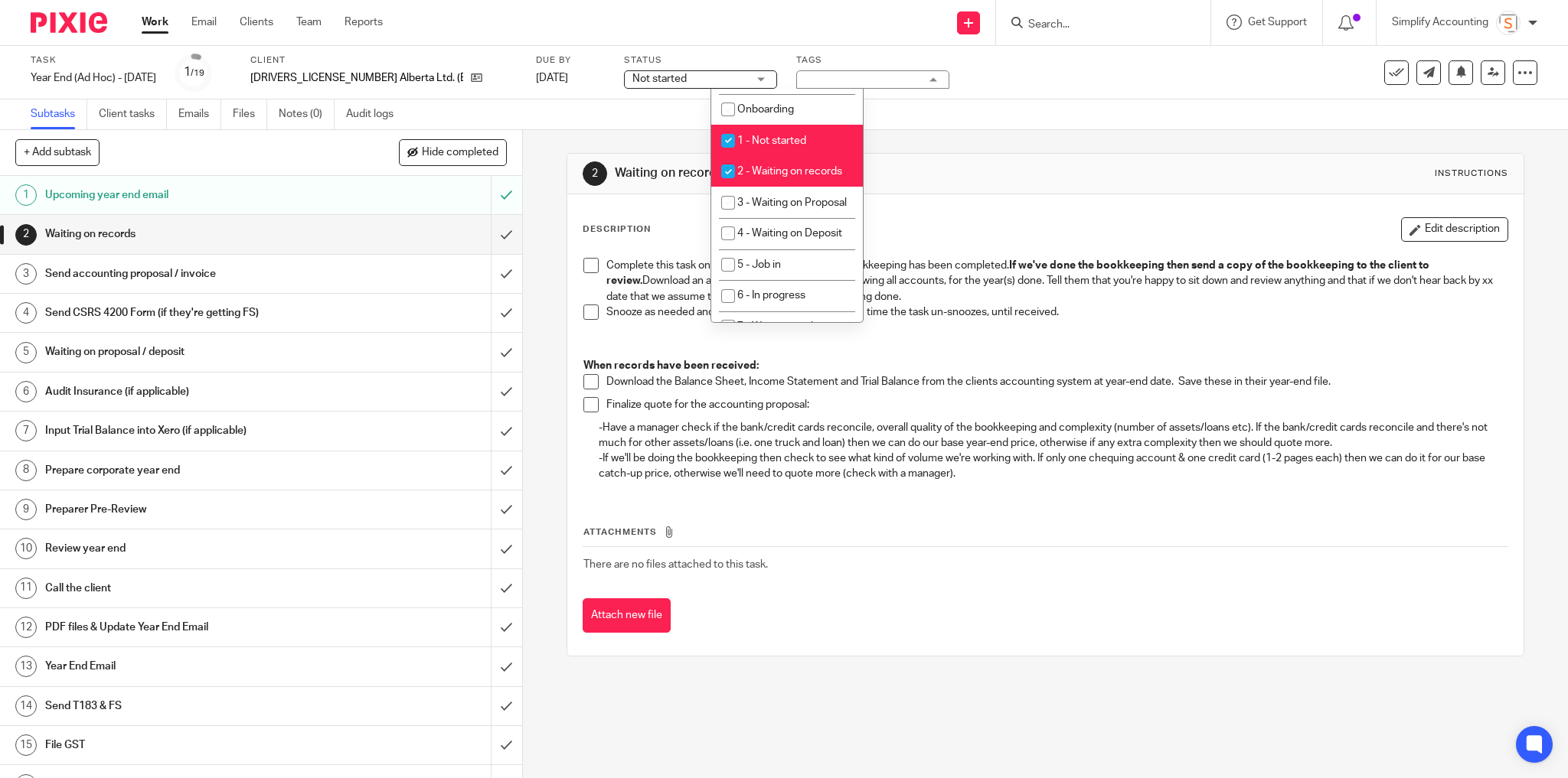
click at [779, 174] on span "2 - Waiting on records" at bounding box center [790, 171] width 105 height 11
click at [779, 173] on span "2 - Waiting on records" at bounding box center [790, 171] width 105 height 11
checkbox input "true"
click at [880, 89] on div "Task Year End (Ad Hoc) - [DATE] Save Year End (Ad Hoc) - [DATE] 1 /19 Client [D…" at bounding box center [658, 73] width 1255 height 37
